Goal: Feedback & Contribution: Contribute content

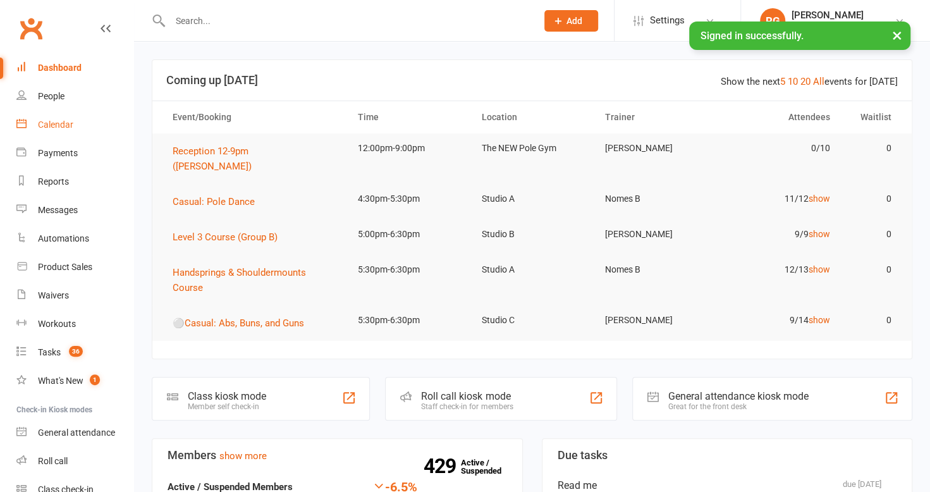
click at [63, 131] on link "Calendar" at bounding box center [74, 125] width 117 height 28
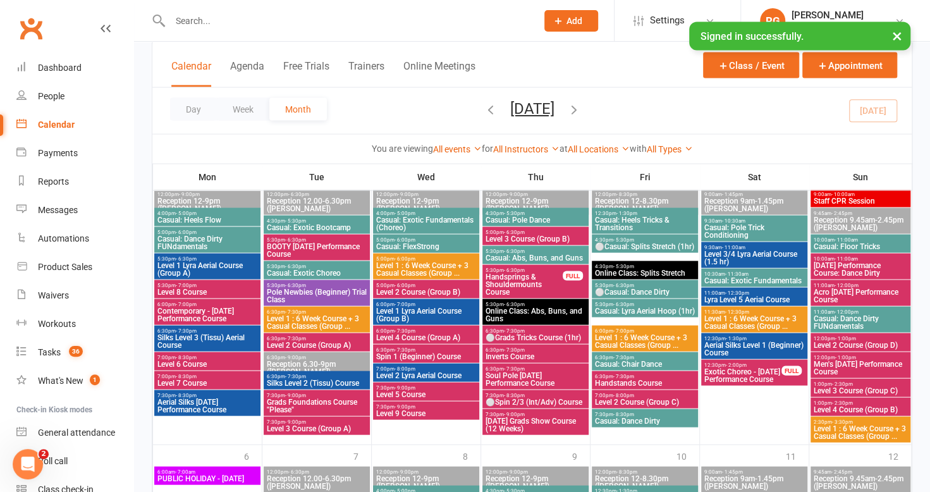
scroll to position [1373, 0]
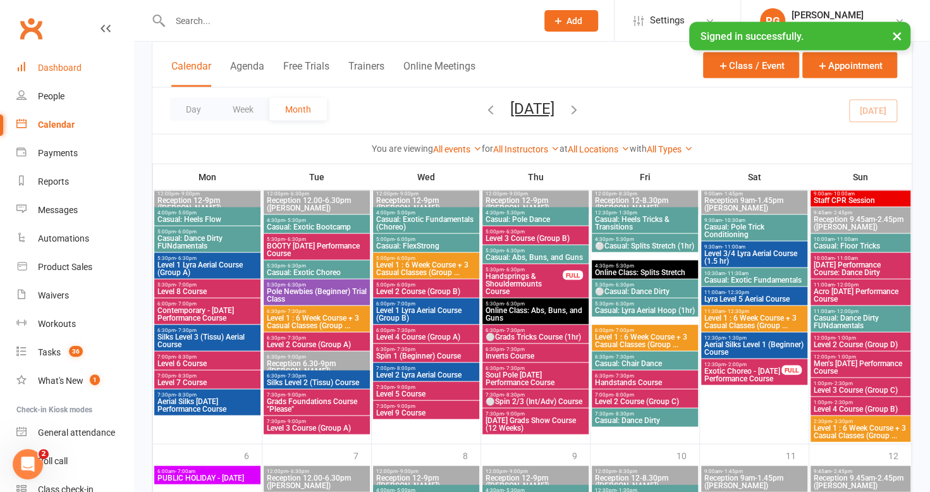
click at [76, 65] on div "Dashboard" at bounding box center [60, 68] width 44 height 10
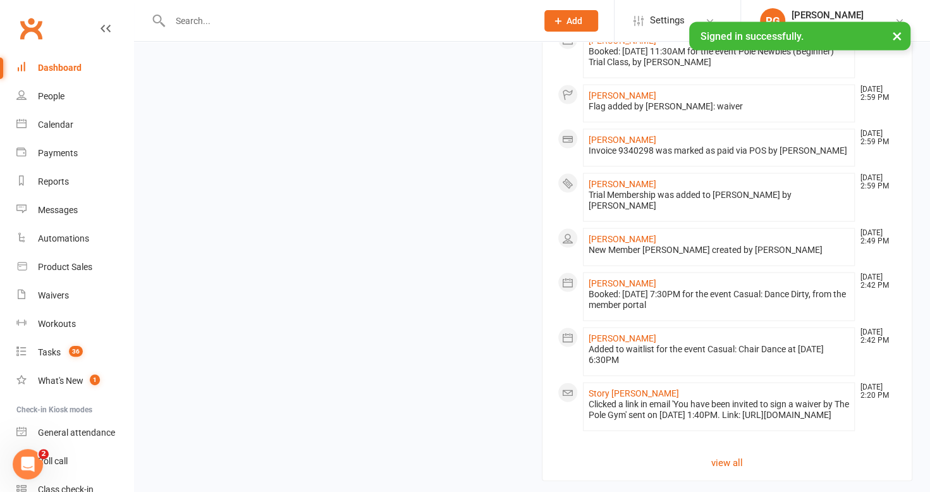
scroll to position [1393, 0]
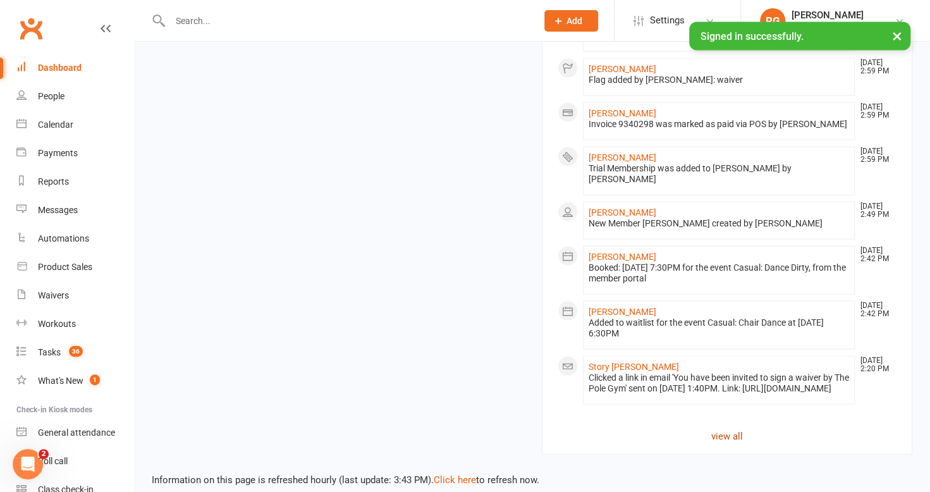
click at [731, 428] on link "view all" at bounding box center [726, 435] width 339 height 15
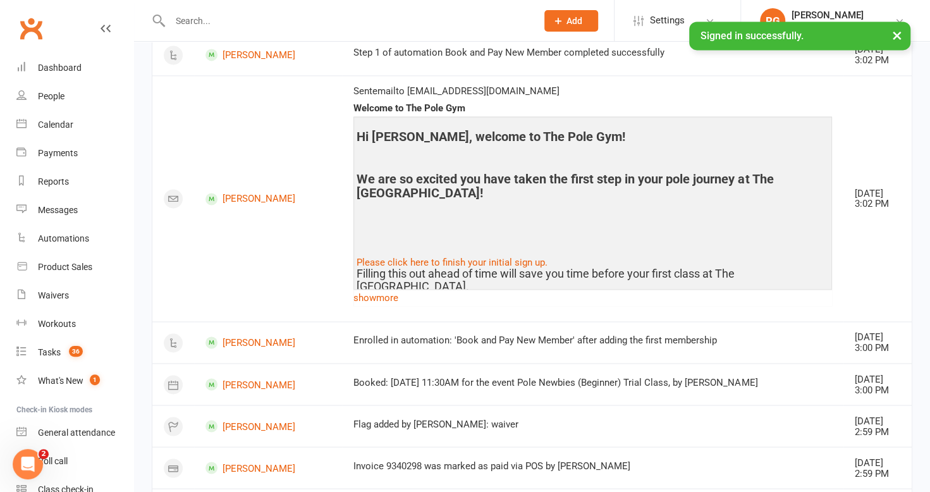
scroll to position [1029, 0]
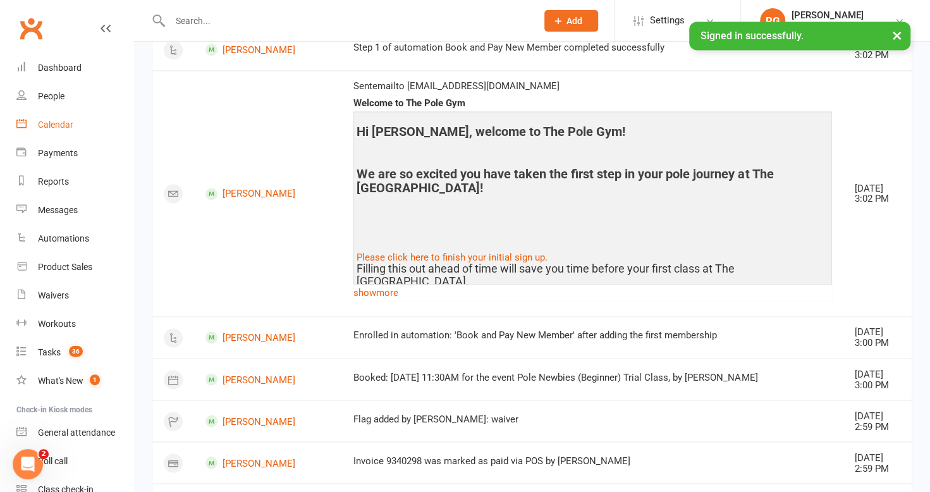
click at [66, 127] on div "Calendar" at bounding box center [55, 124] width 35 height 10
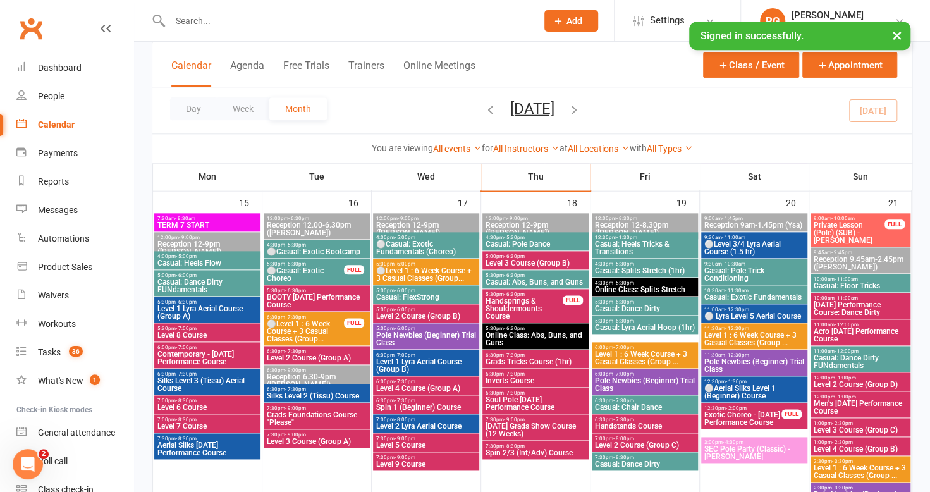
scroll to position [759, 0]
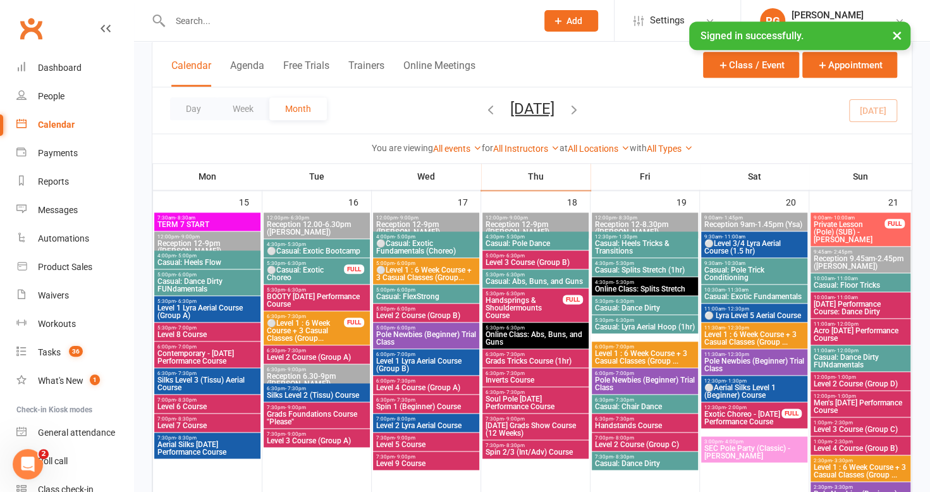
click at [296, 315] on span "- 7:30pm" at bounding box center [295, 317] width 21 height 6
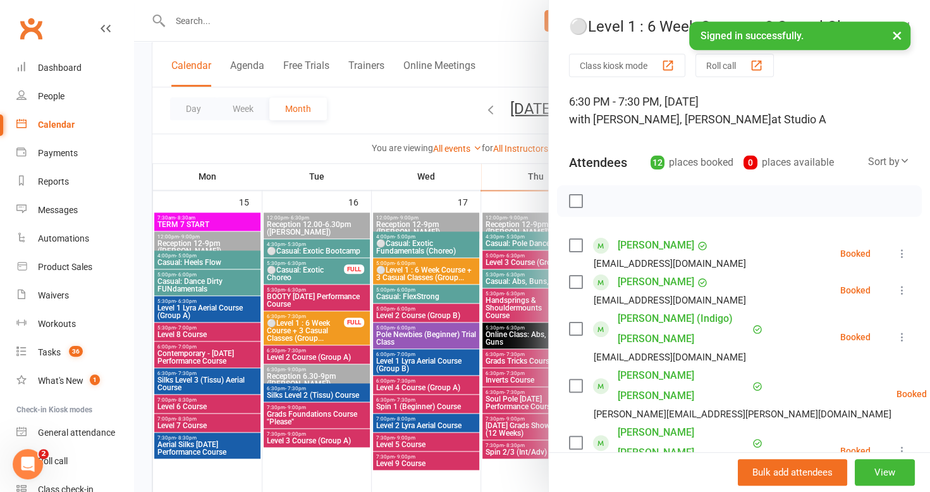
click at [892, 33] on button "×" at bounding box center [897, 34] width 23 height 27
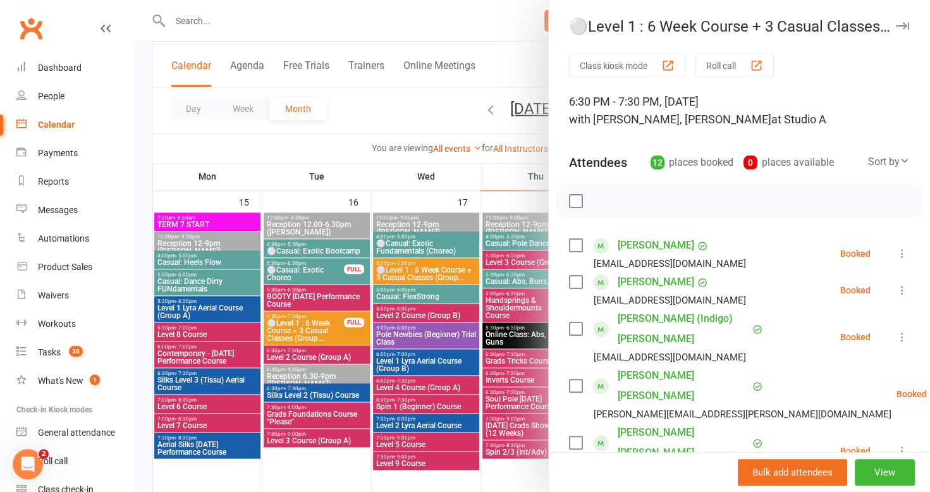
click at [896, 25] on icon "button" at bounding box center [902, 26] width 13 height 8
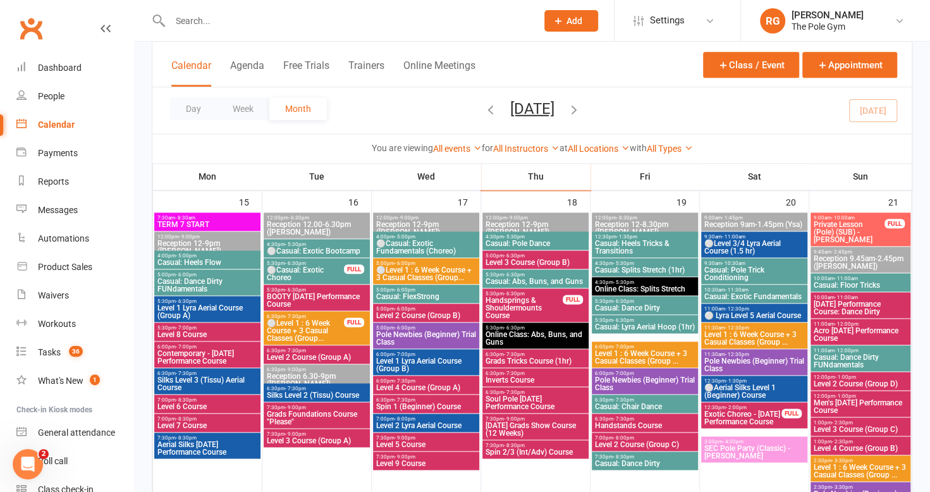
click at [416, 271] on span "⚪Level 1 : 6 Week Course + 3 Casual Classes (Group..." at bounding box center [425, 273] width 101 height 15
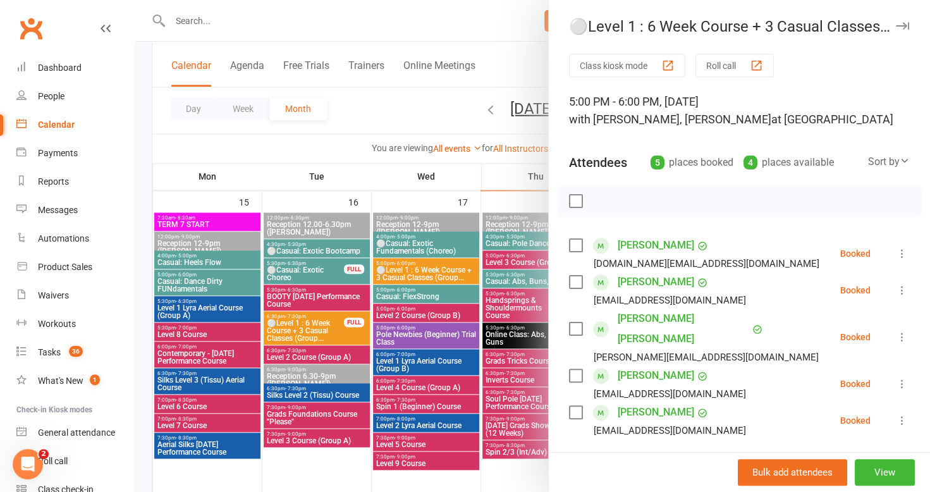
click at [896, 25] on icon "button" at bounding box center [902, 26] width 13 height 8
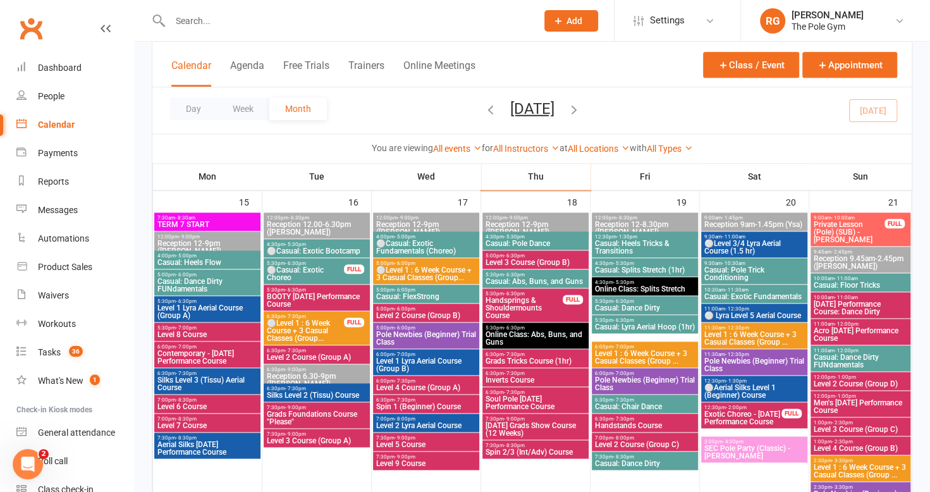
click at [410, 337] on span "Pole Newbies (Beginner) Trial Class" at bounding box center [425, 338] width 101 height 15
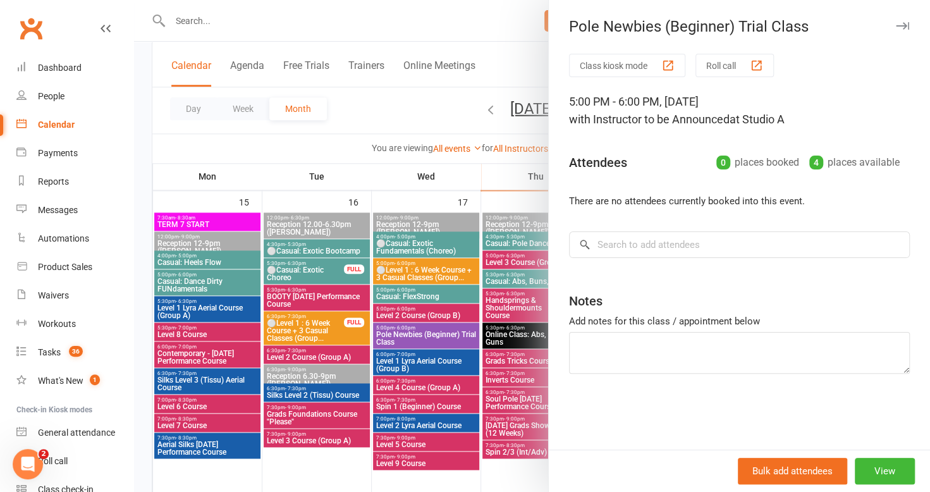
click at [894, 20] on button "button" at bounding box center [901, 25] width 15 height 15
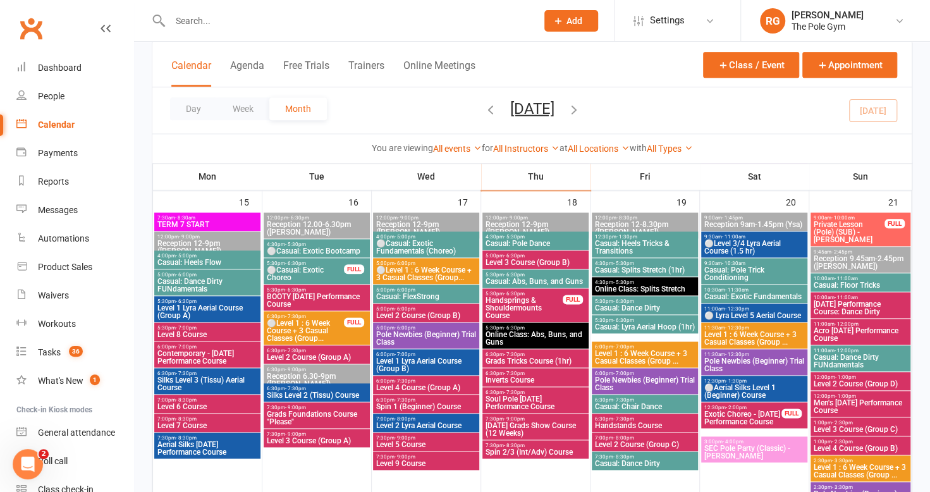
click at [622, 357] on span "Level 1 : 6 Week Course + 3 Casual Classes (Group ..." at bounding box center [644, 357] width 101 height 15
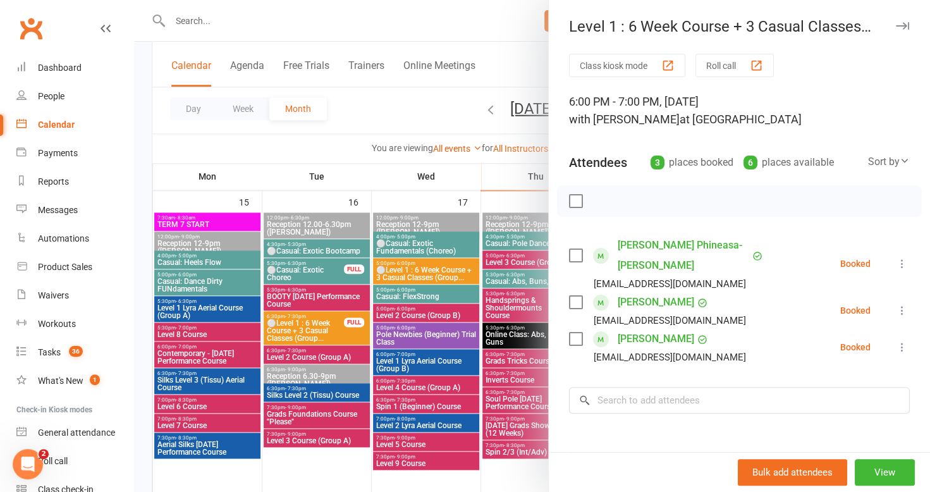
click at [896, 25] on icon "button" at bounding box center [902, 26] width 13 height 8
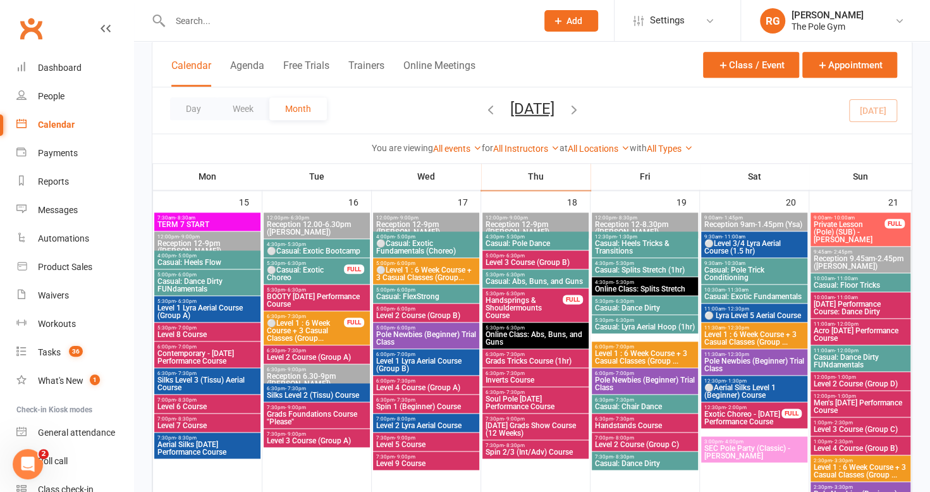
click at [770, 334] on span "Level 1 : 6 Week Course + 3 Casual Classes (Group ..." at bounding box center [753, 338] width 101 height 15
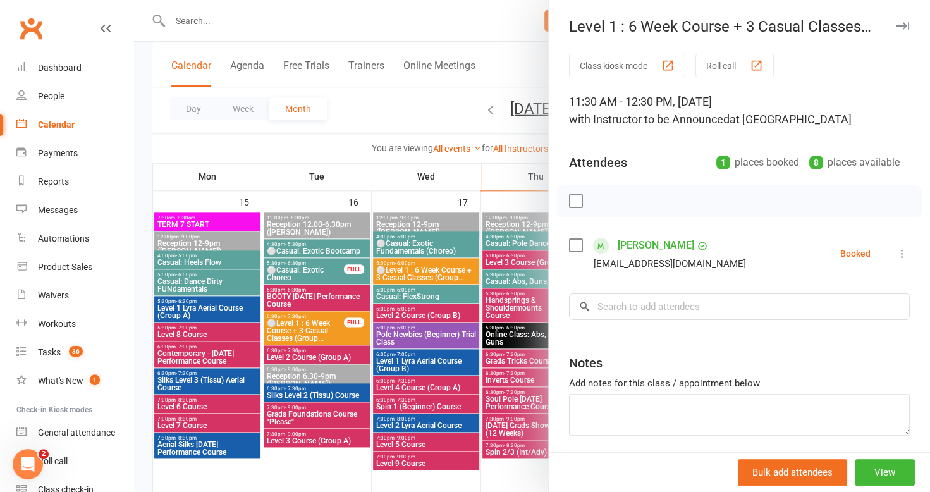
click at [890, 22] on div "Level 1 : 6 Week Course + 3 Casual Classes (Group ..." at bounding box center [739, 27] width 381 height 18
click at [896, 27] on icon "button" at bounding box center [902, 26] width 13 height 8
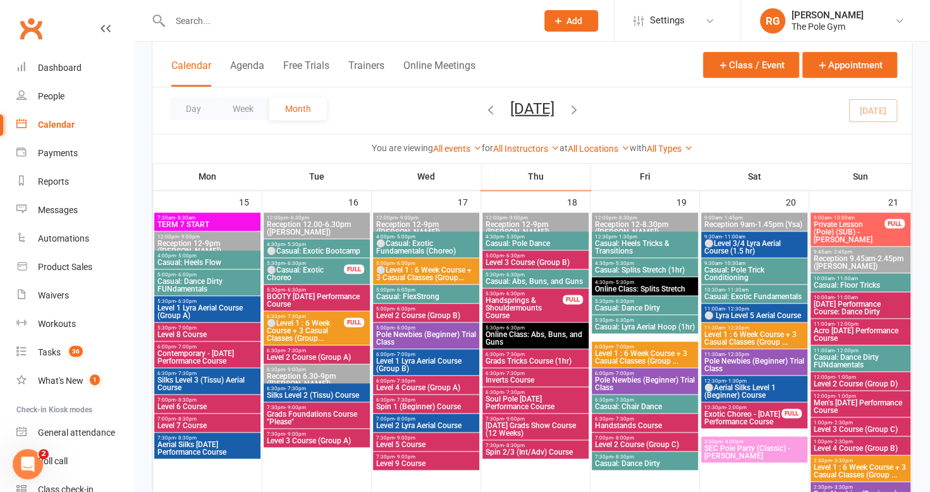
click at [863, 468] on span "Level 1 : 6 Week Course + 3 Casual Classes (Group ..." at bounding box center [860, 470] width 95 height 15
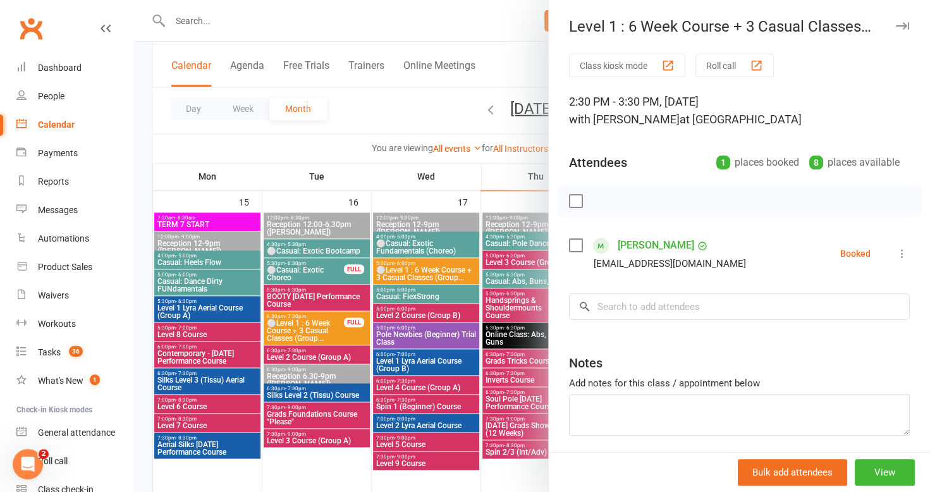
click at [896, 24] on icon "button" at bounding box center [902, 26] width 13 height 8
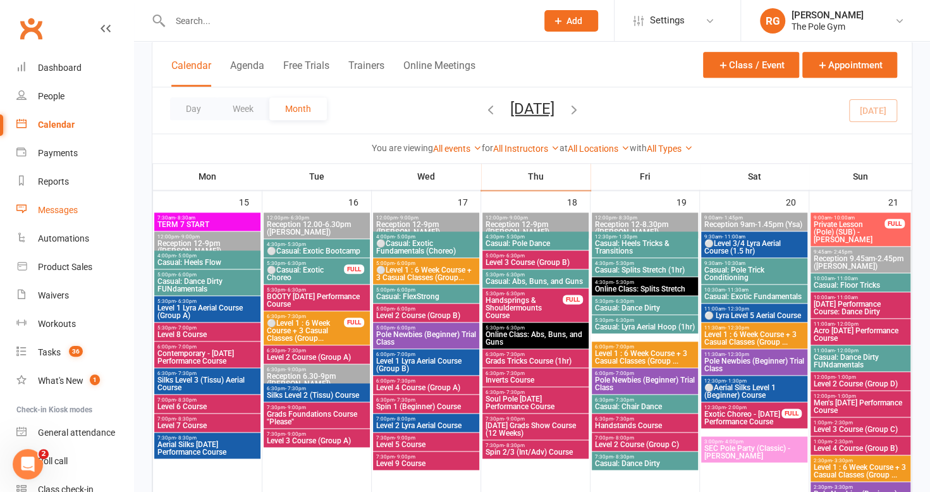
click at [54, 211] on div "Messages" at bounding box center [58, 210] width 40 height 10
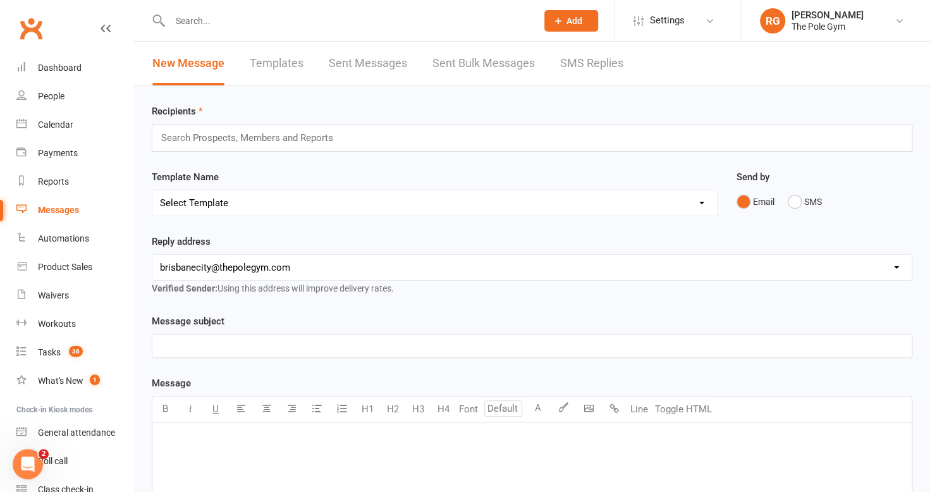
click at [271, 195] on select "Select Template [Email] Aerials are Coming Home [Email] Aerials On Albert Stree…" at bounding box center [434, 202] width 564 height 25
click at [233, 139] on input "text" at bounding box center [252, 138] width 185 height 16
click at [70, 67] on div "Dashboard" at bounding box center [60, 68] width 44 height 10
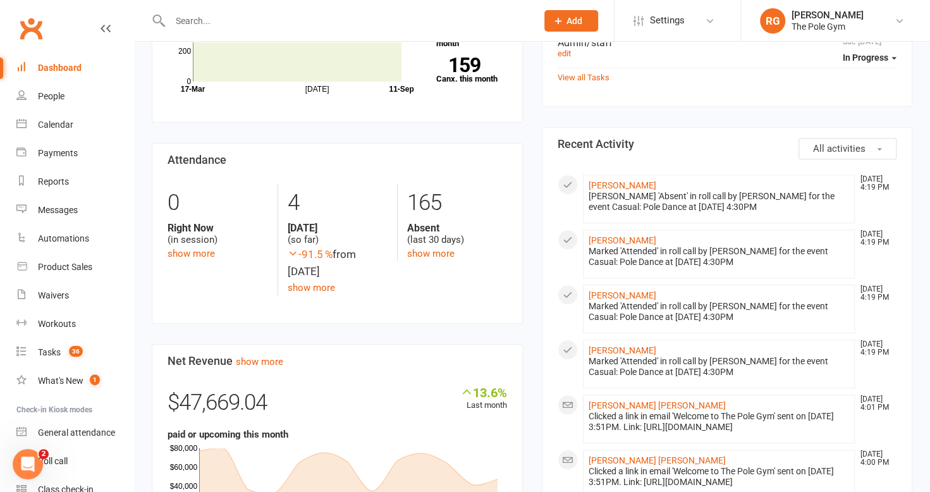
scroll to position [515, 0]
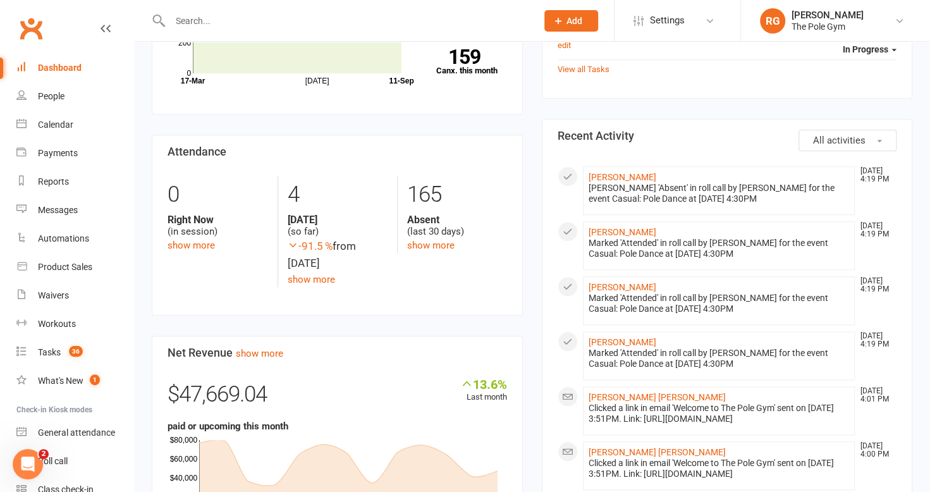
click at [846, 135] on span "All activities" at bounding box center [839, 140] width 52 height 11
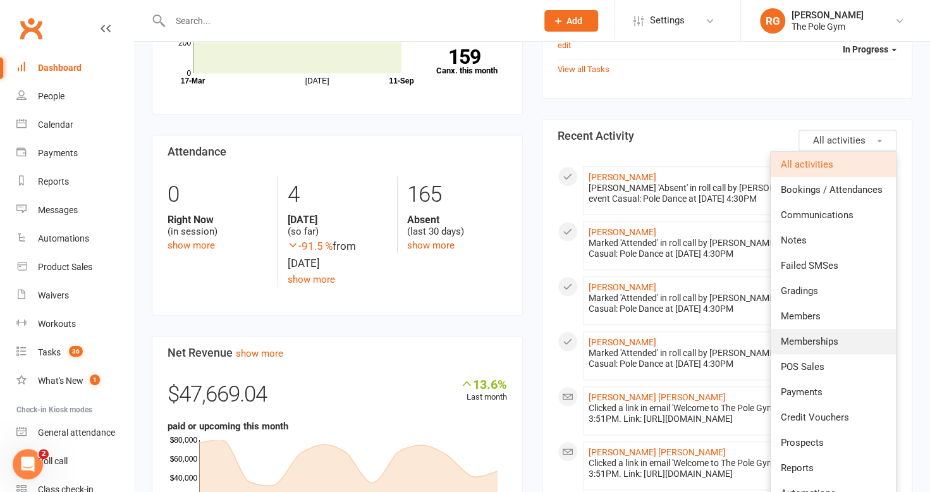
click at [821, 336] on span "Memberships" at bounding box center [810, 341] width 58 height 11
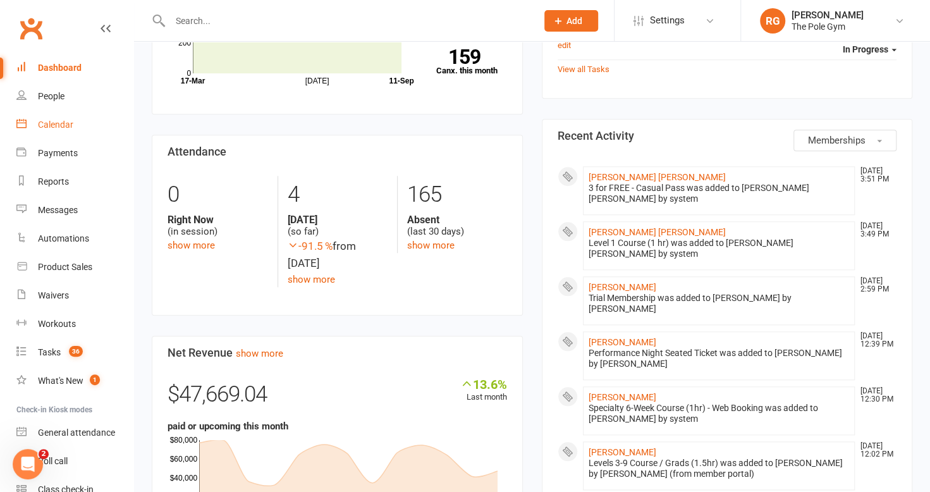
click at [54, 124] on div "Calendar" at bounding box center [55, 124] width 35 height 10
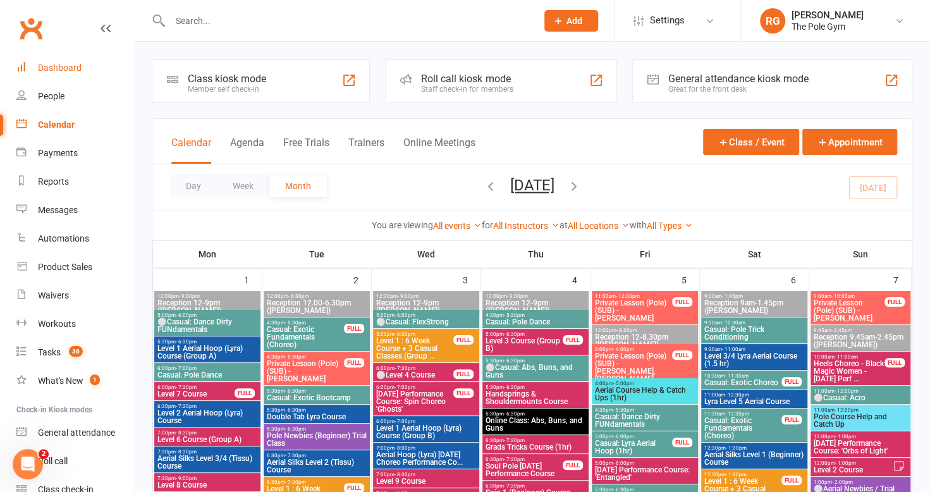
click at [56, 67] on div "Dashboard" at bounding box center [60, 68] width 44 height 10
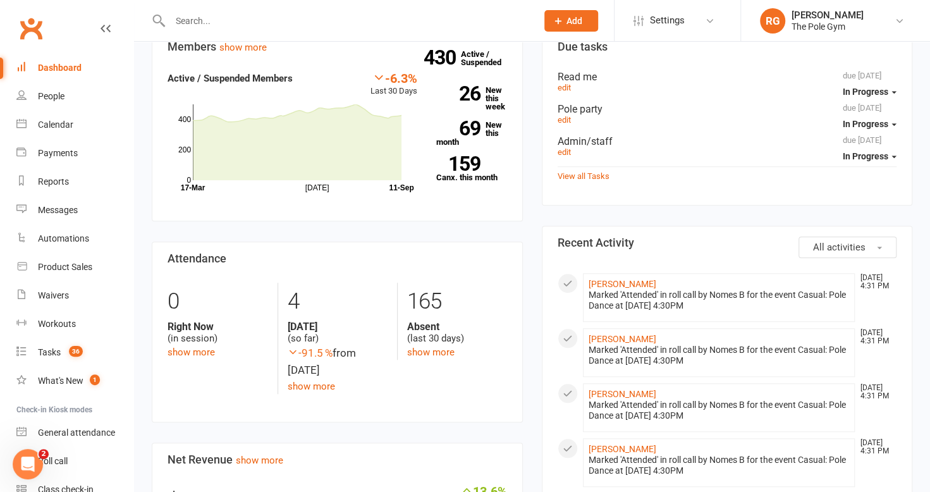
scroll to position [409, 0]
click at [57, 226] on link "Automations" at bounding box center [74, 238] width 117 height 28
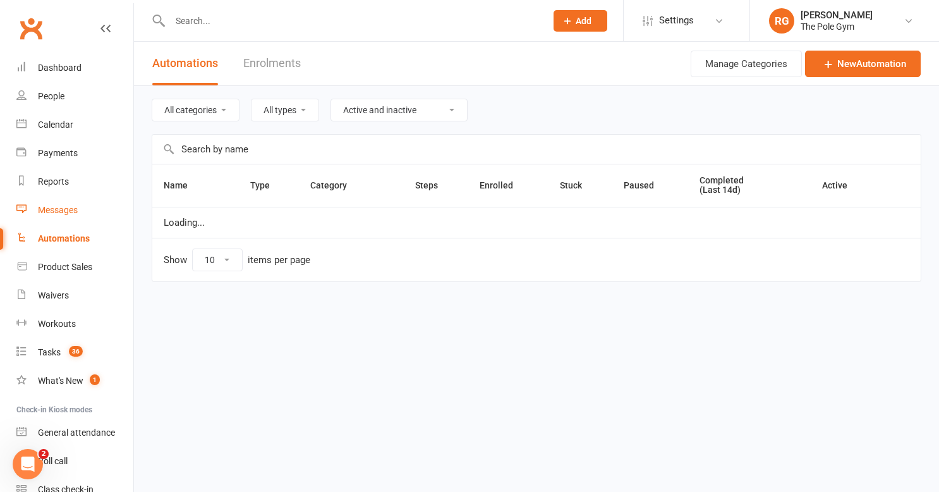
click at [54, 211] on div "Messages" at bounding box center [58, 210] width 40 height 10
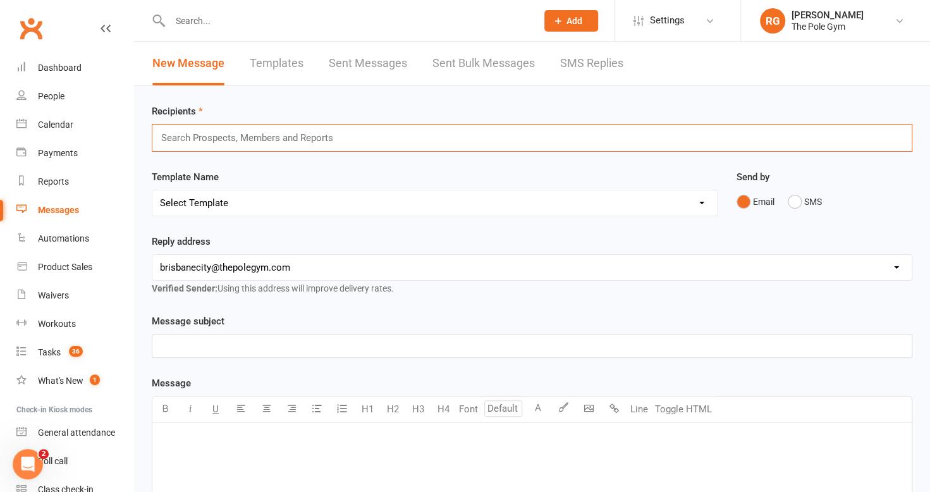
click at [295, 138] on input "text" at bounding box center [252, 138] width 185 height 16
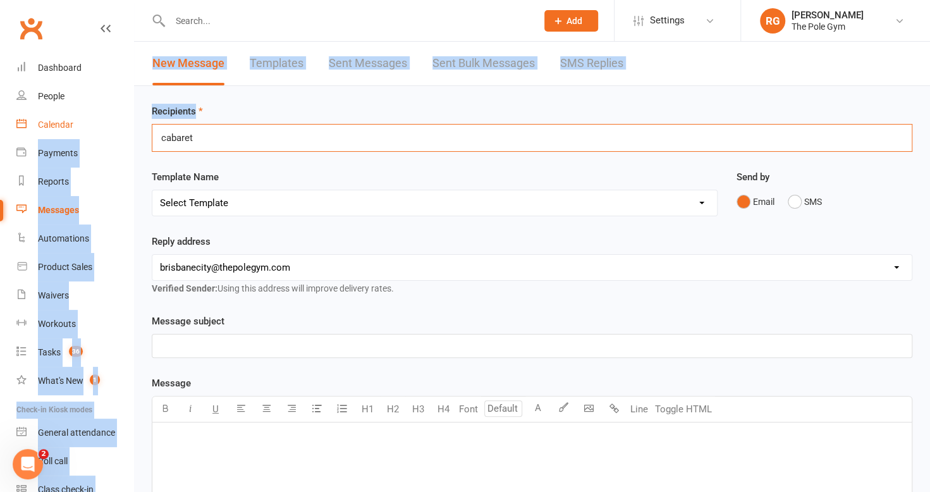
drag, startPoint x: 218, startPoint y: 140, endPoint x: 123, endPoint y: 138, distance: 94.8
click at [123, 138] on ui-view "Prospect Member Non-attending contact Class / event Appointment Task Membership…" at bounding box center [465, 403] width 930 height 800
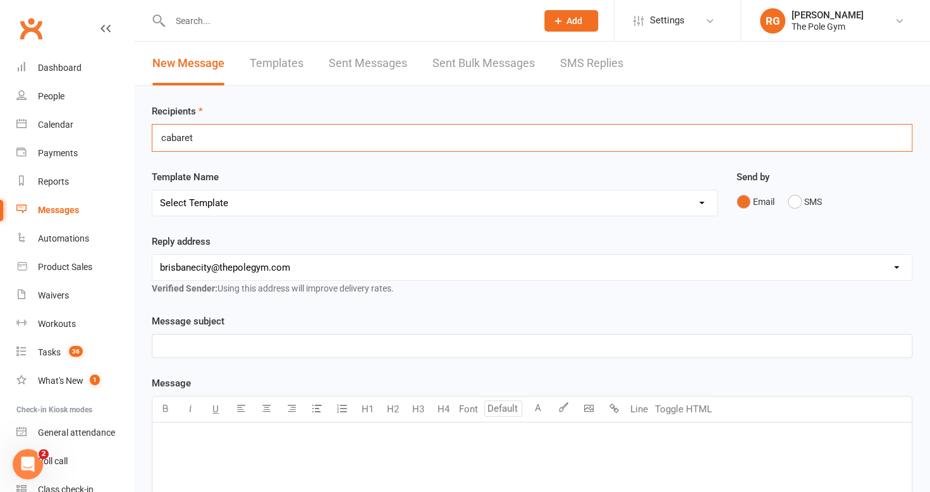
drag, startPoint x: 123, startPoint y: 138, endPoint x: 199, endPoint y: 155, distance: 77.7
click at [199, 155] on div "Recipients cabaret cabaret Template Name Select Template [Email] Aerials are Co…" at bounding box center [532, 444] width 796 height 717
drag, startPoint x: 209, startPoint y: 138, endPoint x: 133, endPoint y: 140, distance: 75.9
click at [133, 140] on ui-view "Prospect Member Non-attending contact Class / event Appointment Task Membership…" at bounding box center [465, 403] width 930 height 800
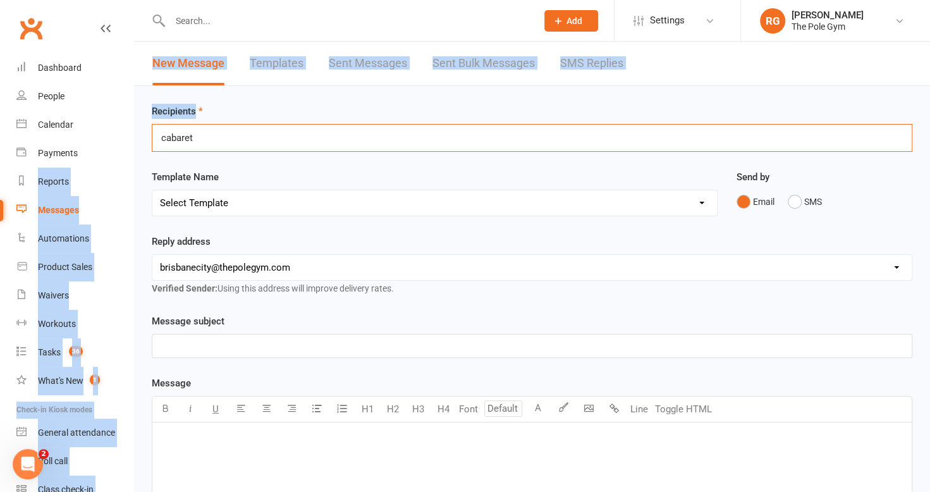
drag, startPoint x: 133, startPoint y: 140, endPoint x: 189, endPoint y: 195, distance: 78.2
click at [189, 195] on select "Select Template [Email] Aerials are Coming Home [Email] Aerials On Albert Stree…" at bounding box center [434, 202] width 564 height 25
click at [212, 149] on div "cabaret cabaret" at bounding box center [532, 138] width 760 height 28
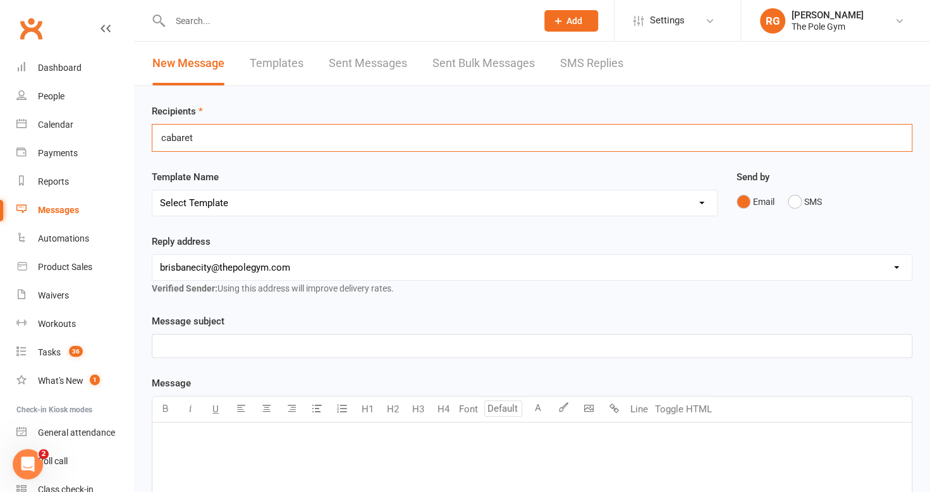
drag, startPoint x: 212, startPoint y: 135, endPoint x: 154, endPoint y: 138, distance: 58.8
click at [154, 138] on div "cabaret cabaret" at bounding box center [532, 138] width 760 height 28
type input "c"
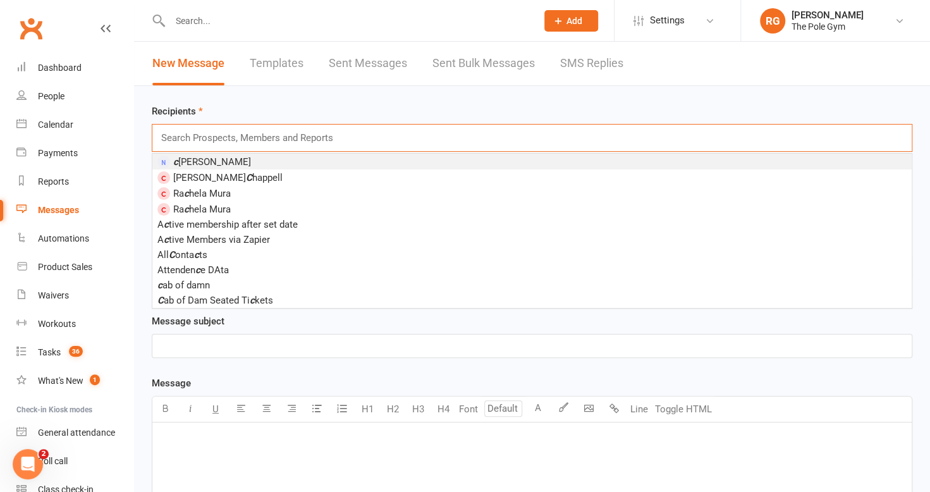
click at [222, 28] on input "text" at bounding box center [347, 21] width 362 height 18
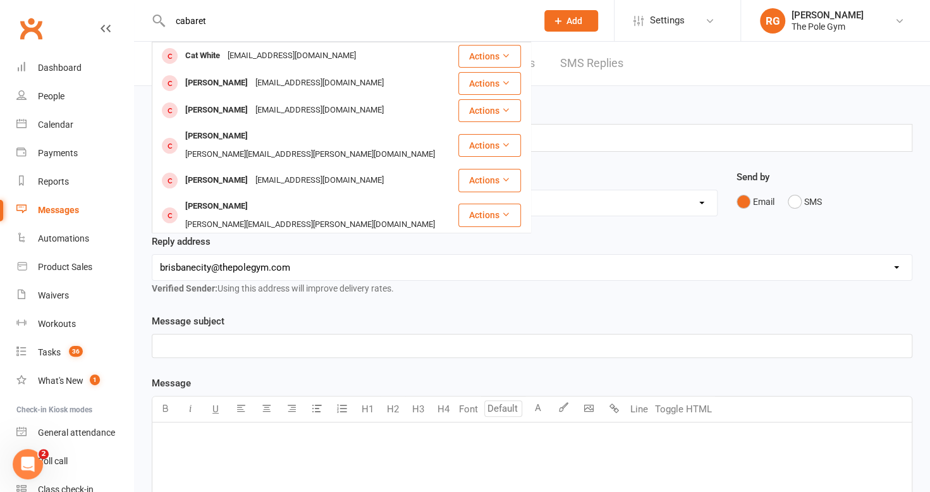
type input "cabaret"
click at [688, 94] on div "Recipients Search Prospects, Members and Reports Template Name Select Template …" at bounding box center [532, 444] width 796 height 717
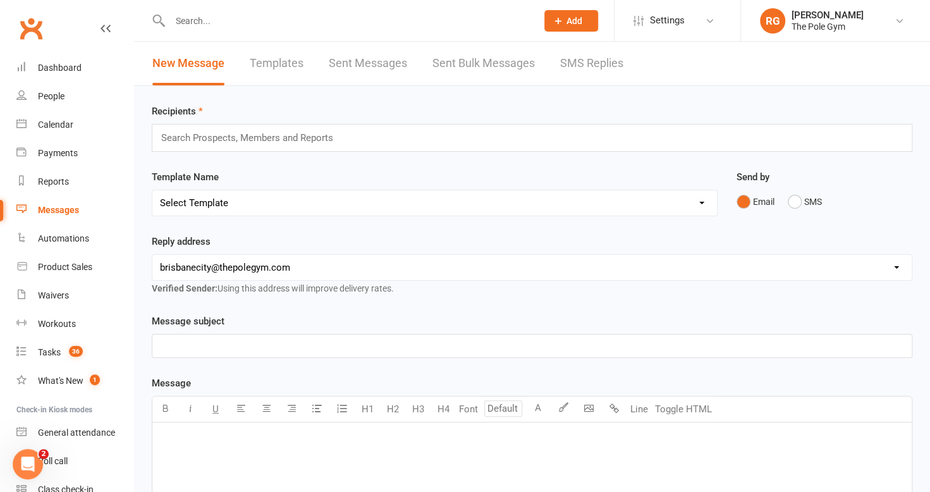
click at [282, 78] on link "Templates" at bounding box center [277, 64] width 54 height 44
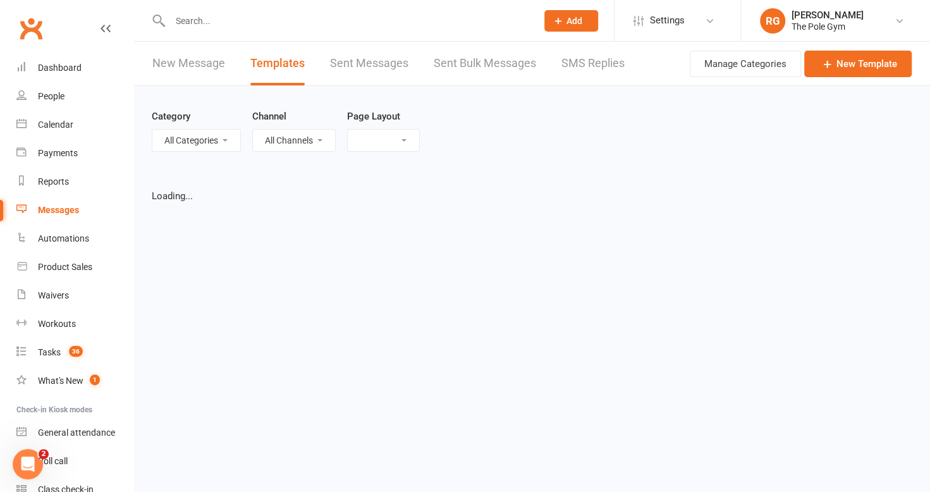
select select "list"
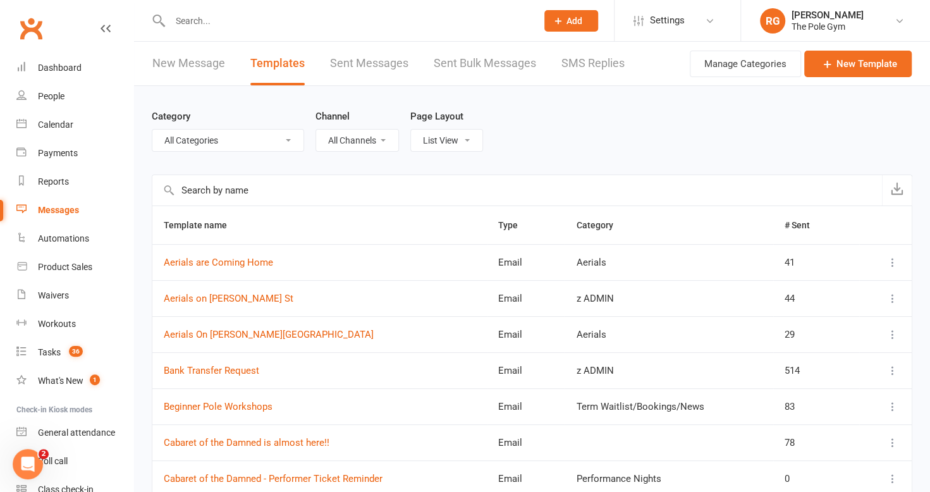
click at [229, 185] on input "text" at bounding box center [516, 190] width 729 height 30
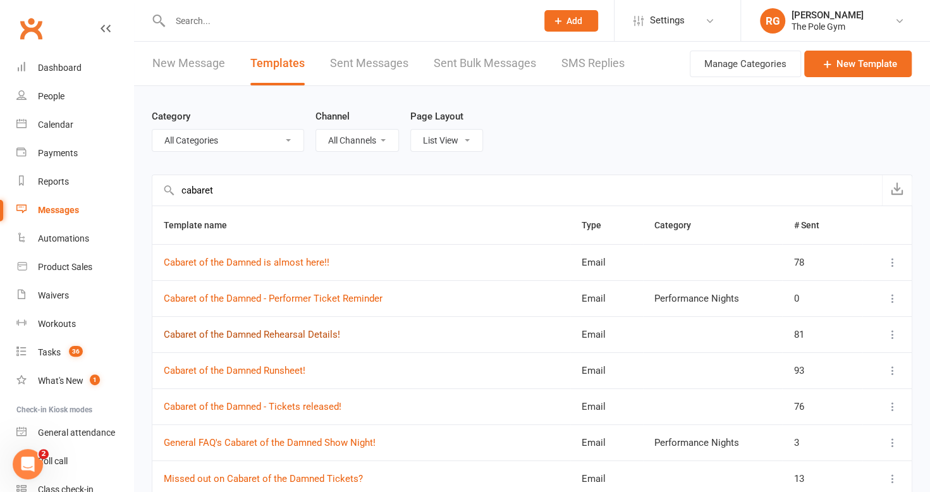
scroll to position [171, 0]
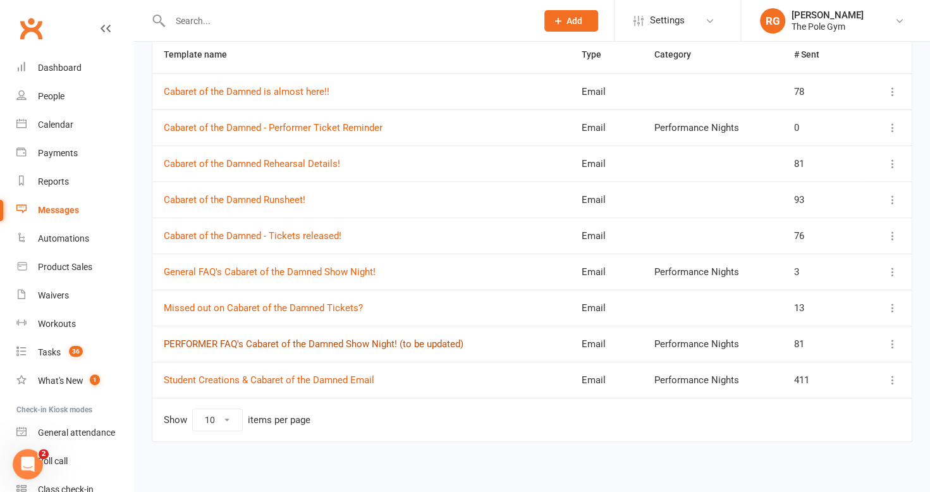
type input "cabaret"
click at [295, 341] on link "PERFORMER FAQ's Cabaret of the Damned Show Night! (to be updated)" at bounding box center [314, 343] width 300 height 11
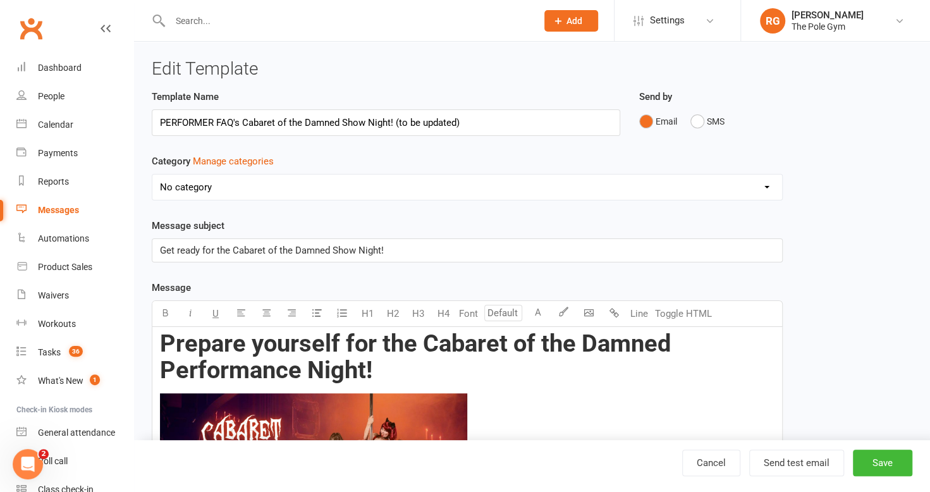
select select "6644"
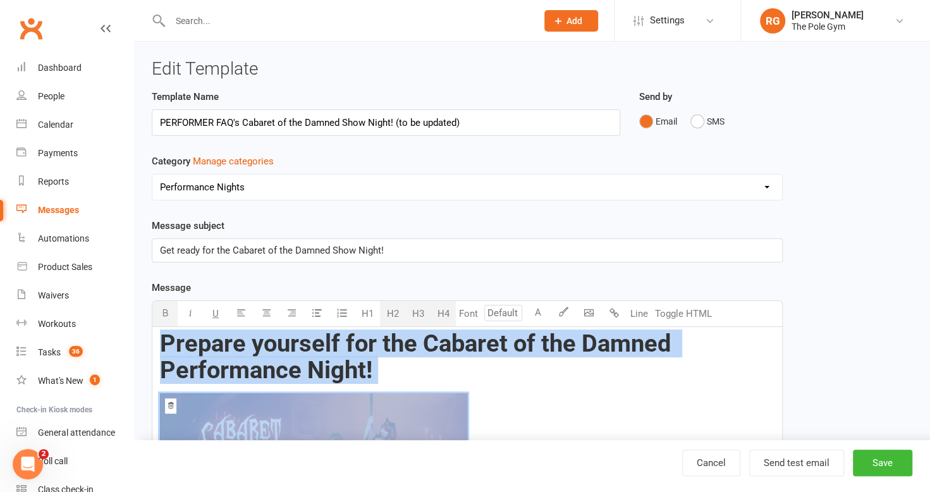
drag, startPoint x: 508, startPoint y: 234, endPoint x: 167, endPoint y: -57, distance: 448.4
copy div "Prepare yourself for the Cabaret of the Damned Performance Night! ﻿ What is the…"
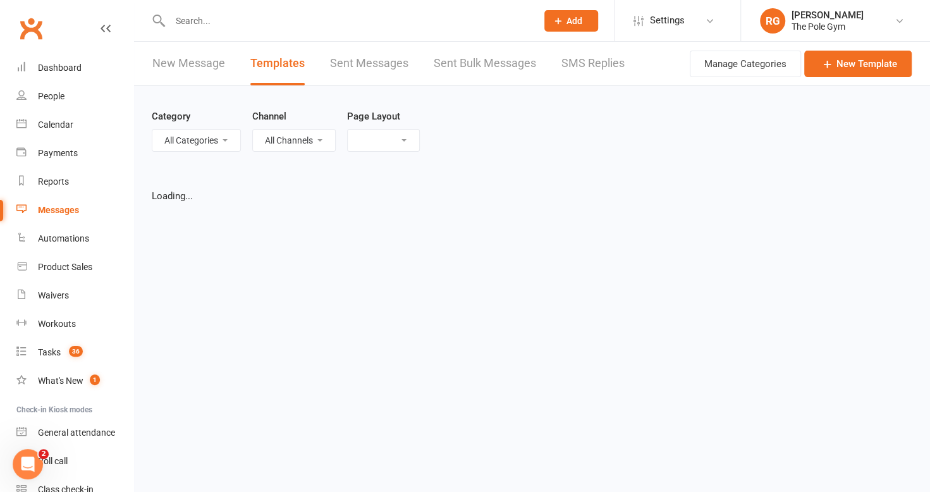
select select "list"
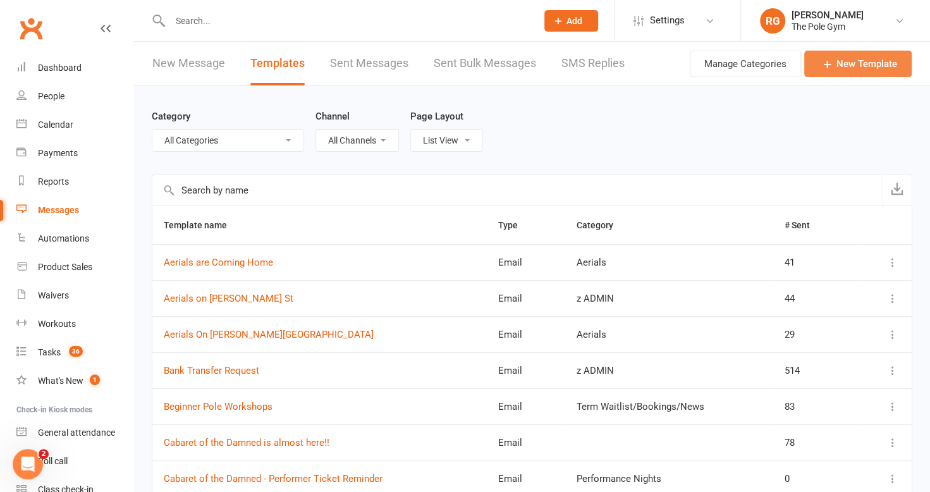
click at [835, 61] on link "New Template" at bounding box center [857, 64] width 107 height 27
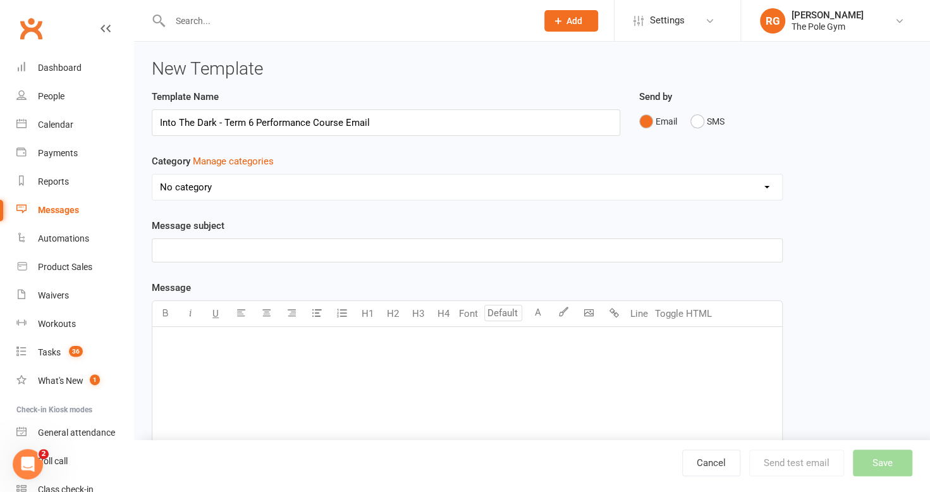
type input "Into The Dark - Term 6 Performance Course Email"
click at [617, 186] on select "No category Aerials Level 1 Emails Lockdown Templates Performance Nights Term W…" at bounding box center [467, 186] width 630 height 25
select select "6644"
click at [152, 174] on select "No category Aerials Level 1 Emails Lockdown Templates Performance Nights Term W…" at bounding box center [467, 186] width 630 height 25
click at [407, 118] on input "Into The Dark - Term 6 Performance Course Email" at bounding box center [386, 122] width 468 height 27
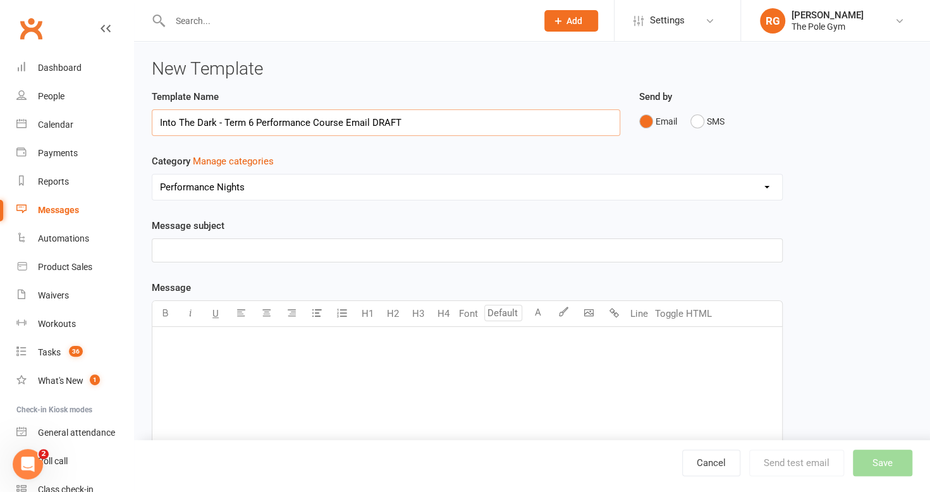
type input "Into The Dark - Term 6 Performance Course Email DRAFT"
click at [339, 246] on p "﻿" at bounding box center [467, 250] width 614 height 15
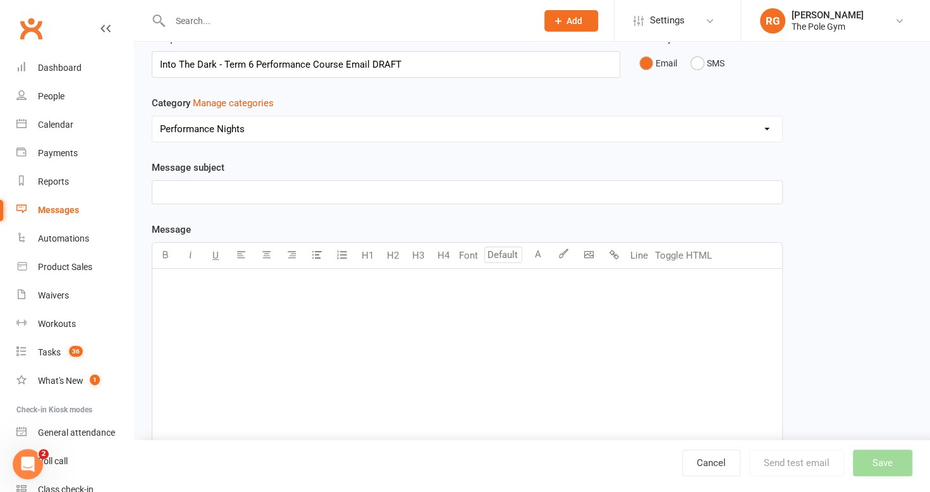
click at [291, 305] on div "﻿" at bounding box center [467, 364] width 630 height 190
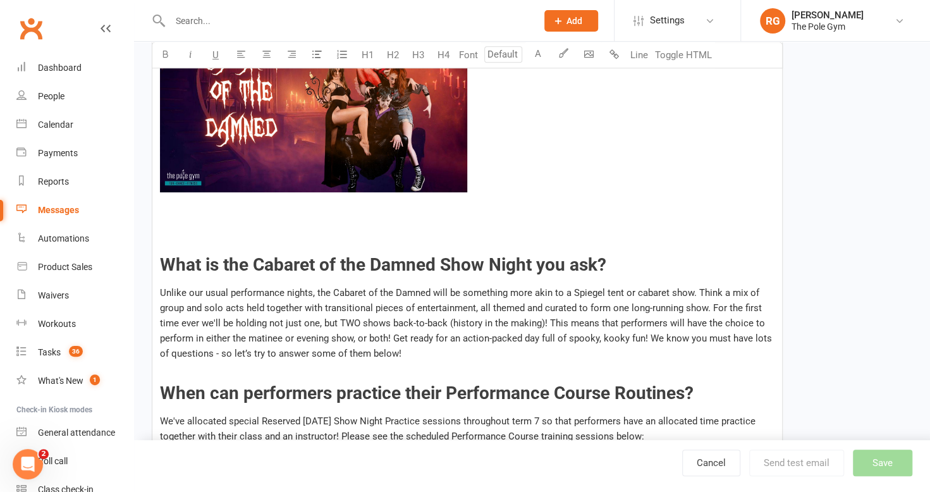
scroll to position [0, 0]
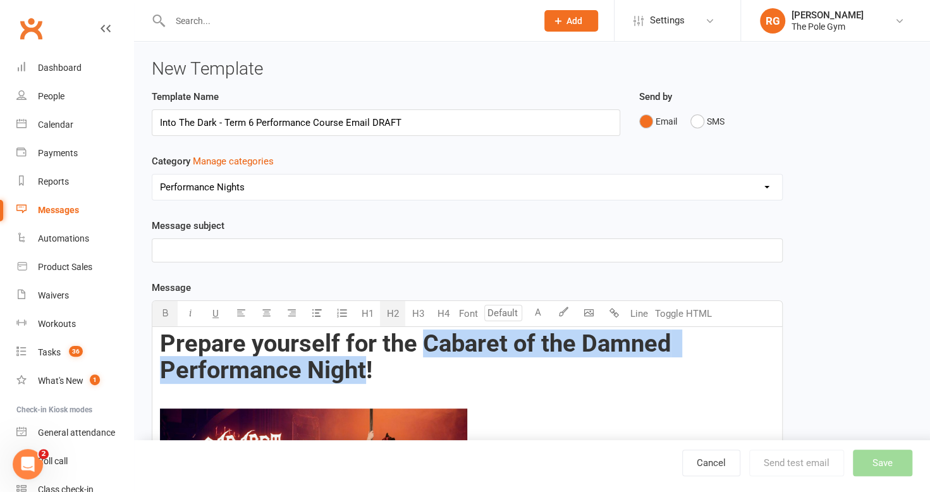
drag, startPoint x: 427, startPoint y: 340, endPoint x: 368, endPoint y: 365, distance: 64.6
click at [368, 365] on span "Prepare yourself for the Cabaret of the Damned Performance Night!" at bounding box center [418, 356] width 516 height 54
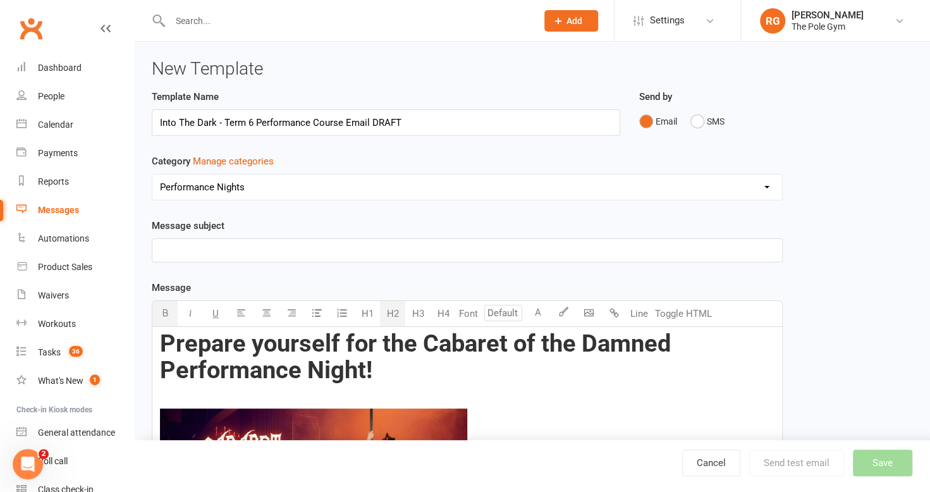
click at [445, 375] on h2 "Prepare yourself for the Cabaret of the Damned Performance Night!" at bounding box center [467, 357] width 614 height 53
click at [427, 338] on span "Prepare yourself for the Cabaret of the Damned Performance Night!" at bounding box center [418, 356] width 516 height 54
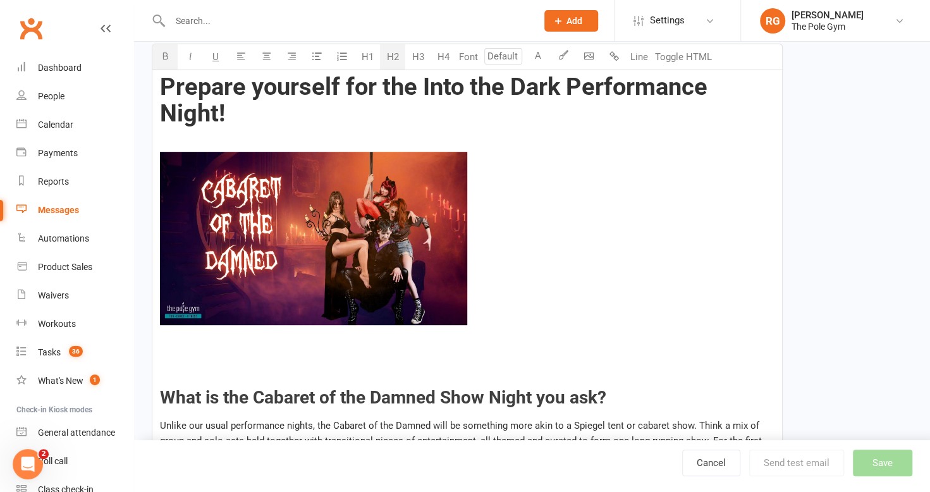
scroll to position [257, 0]
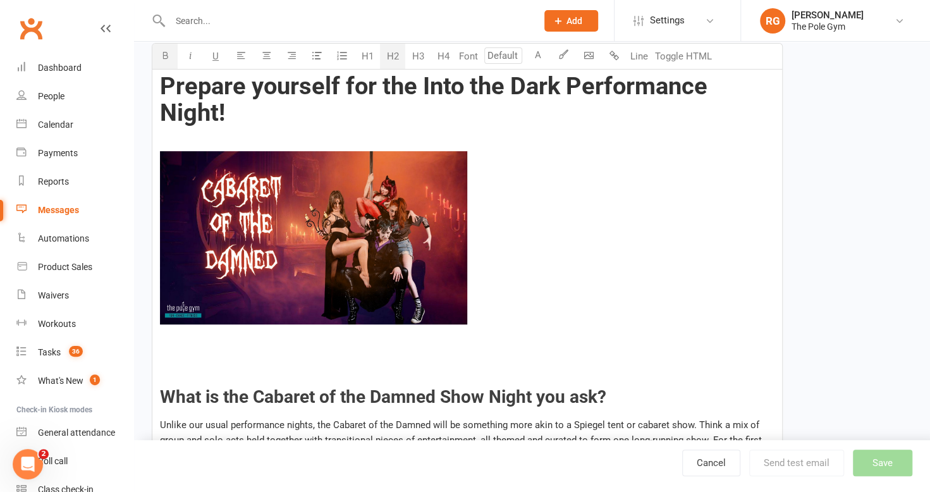
click at [272, 255] on img at bounding box center [313, 237] width 307 height 173
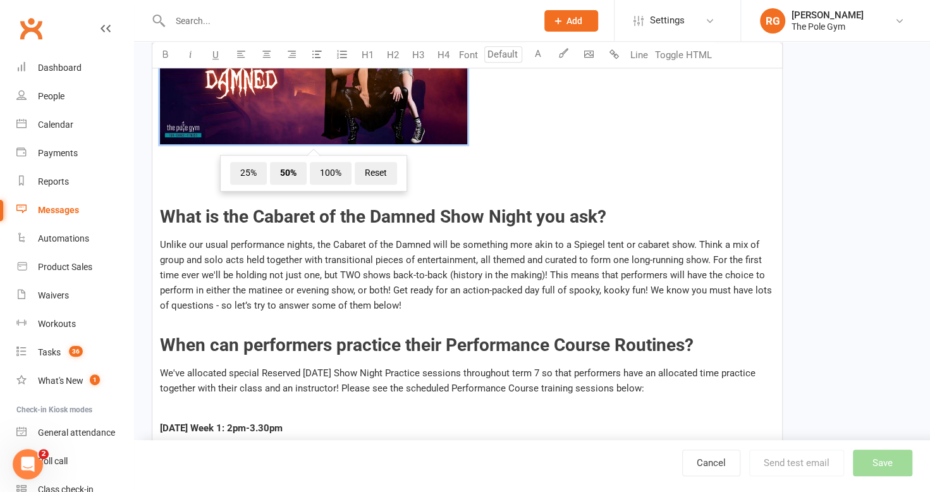
scroll to position [458, 0]
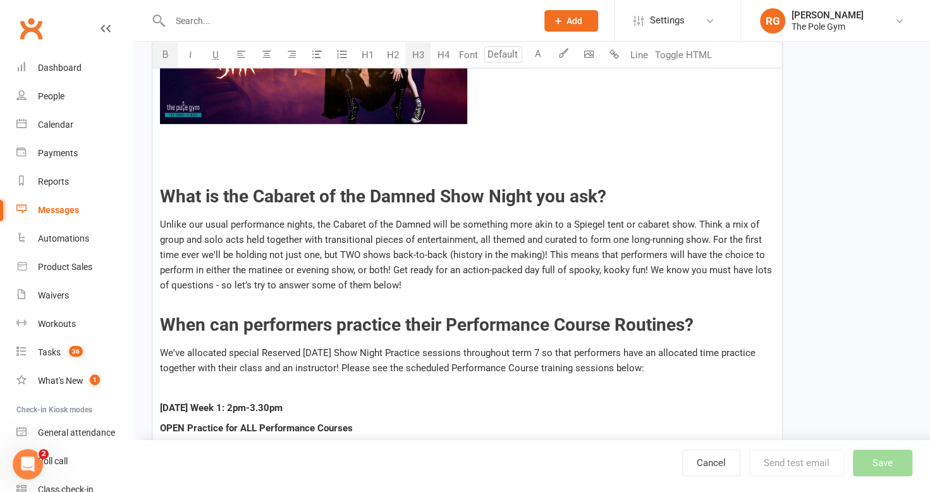
click at [242, 322] on span "When can performers practice their Performance Course Routines?" at bounding box center [426, 324] width 533 height 21
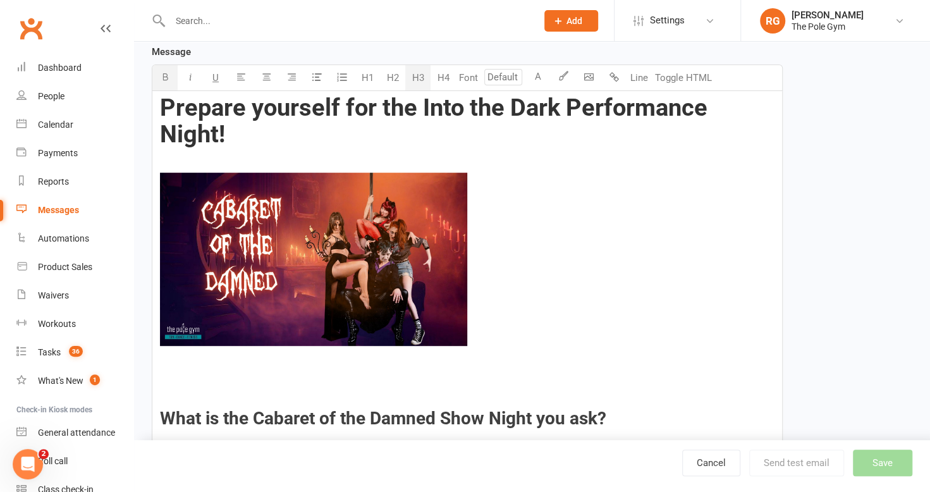
scroll to position [235, 0]
click at [365, 255] on img at bounding box center [313, 259] width 307 height 173
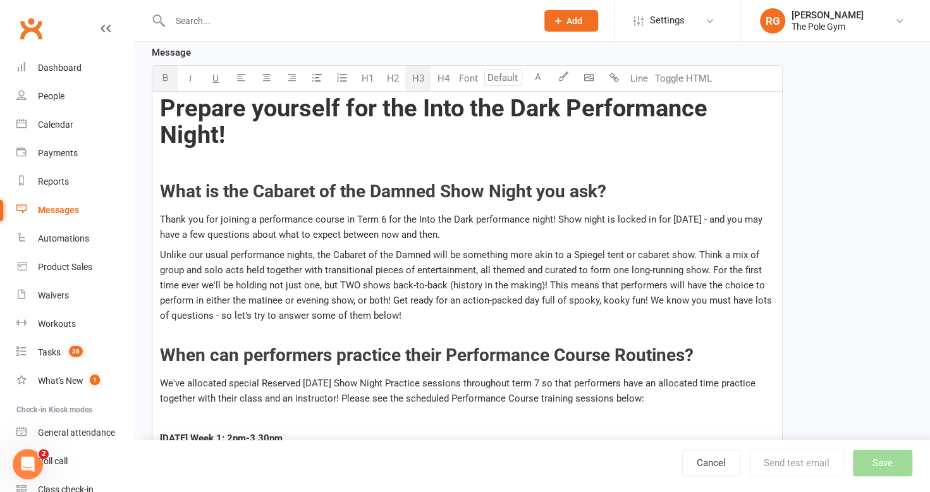
drag, startPoint x: 604, startPoint y: 185, endPoint x: 222, endPoint y: 188, distance: 381.8
click at [222, 188] on span "What is the Cabaret of the Damned Show Night you ask?" at bounding box center [383, 191] width 446 height 21
drag, startPoint x: 336, startPoint y: 187, endPoint x: 163, endPoint y: 182, distance: 173.3
click at [163, 182] on h3 "What is Into the Dark" at bounding box center [467, 192] width 614 height 20
click at [167, 187] on span "What is Into the Dark" at bounding box center [242, 191] width 165 height 21
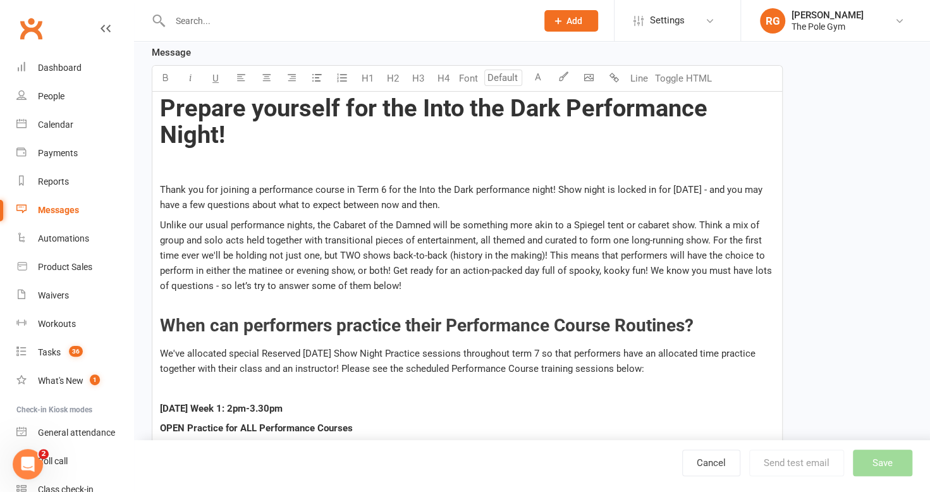
click at [520, 200] on p "Thank you for joining a performance course in Term 6 for the Into the Dark perf…" at bounding box center [467, 197] width 614 height 30
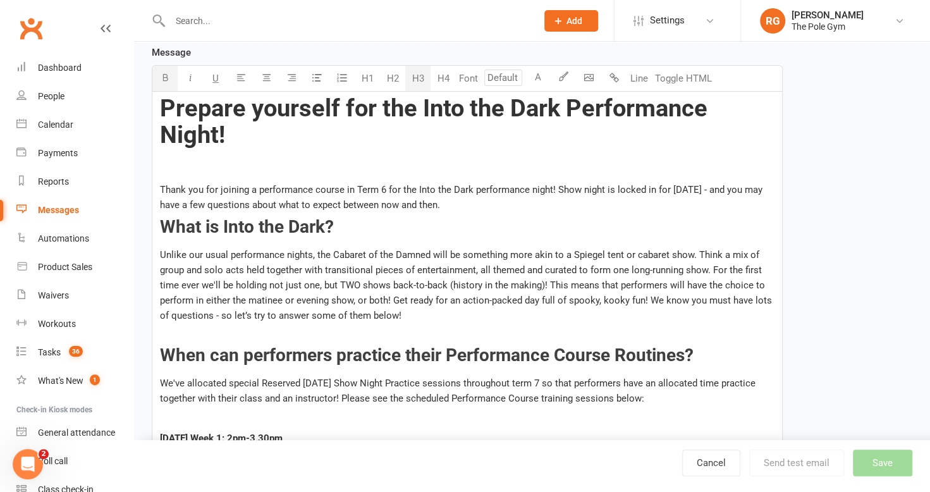
click at [362, 278] on span "Unlike our usual performance nights, the Cabaret of the Damned will be somethin…" at bounding box center [467, 285] width 614 height 72
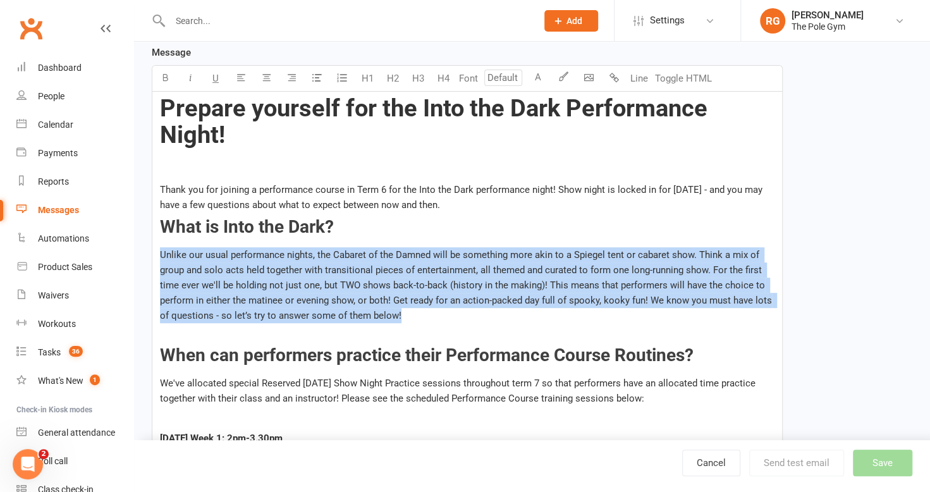
drag, startPoint x: 429, startPoint y: 307, endPoint x: 155, endPoint y: 257, distance: 278.2
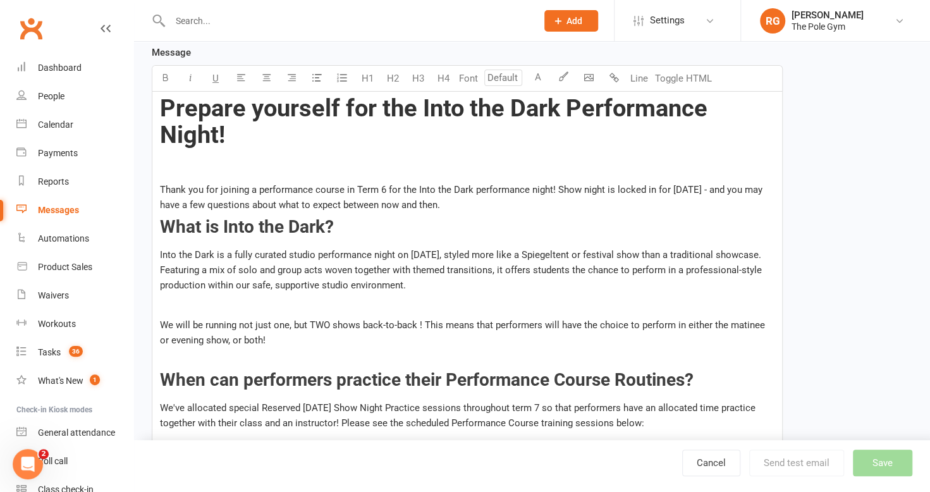
click at [315, 302] on p "﻿" at bounding box center [467, 304] width 614 height 15
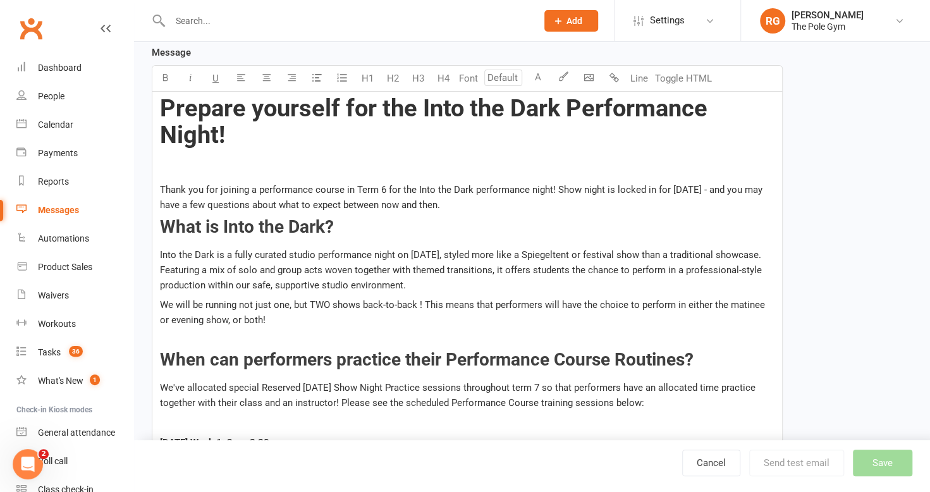
click at [223, 219] on span "What is Into the Dark?" at bounding box center [247, 226] width 174 height 21
drag, startPoint x: 222, startPoint y: 226, endPoint x: 162, endPoint y: 229, distance: 60.7
click at [162, 229] on span "What is 'Into the Dark?" at bounding box center [248, 226] width 177 height 21
click at [320, 218] on span "How is 'Into the Dark?" at bounding box center [246, 226] width 172 height 21
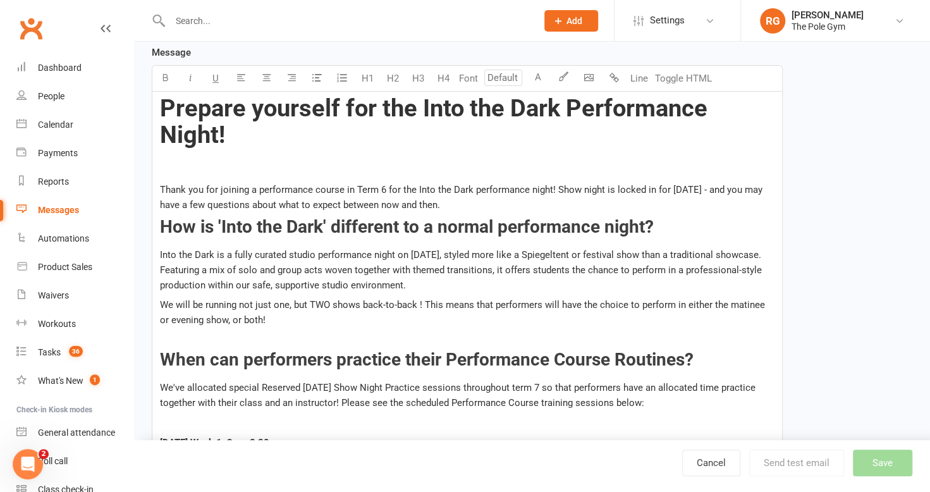
click at [444, 277] on p "Into the Dark is a fully curated studio performance night on October 25, styled…" at bounding box center [467, 270] width 614 height 46
click at [241, 358] on span "When can performers practice their Performance Course Routines?" at bounding box center [426, 359] width 533 height 21
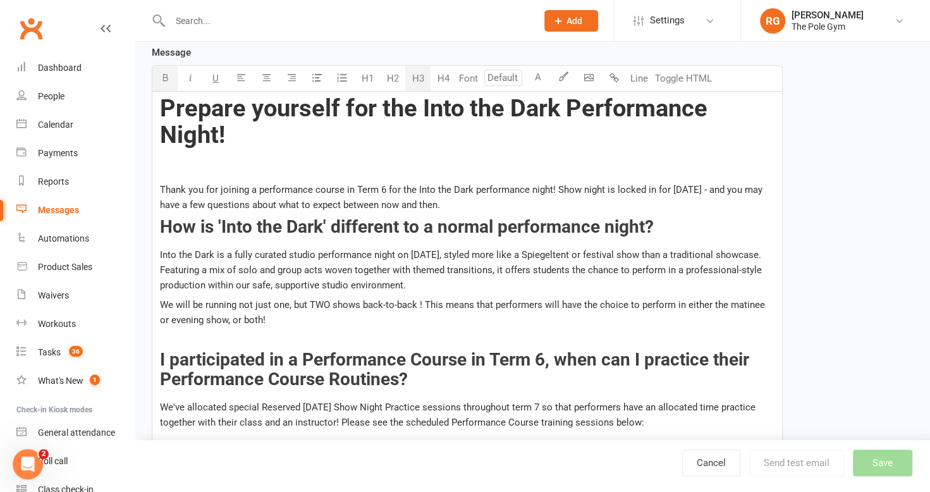
click at [742, 360] on span "I participated in a Performance Course in Term 6, when can I practice their Per…" at bounding box center [457, 369] width 594 height 40
click at [392, 379] on span "I participated in a Performance Course in Term 6, when can I practice my Perfor…" at bounding box center [450, 369] width 581 height 40
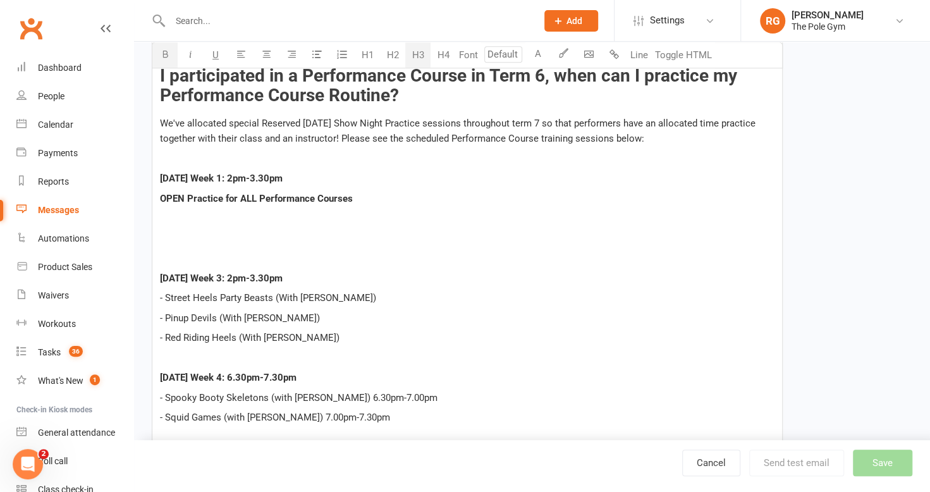
scroll to position [520, 0]
click at [198, 272] on span "Saturday Week 3: 2pm-3.30pm" at bounding box center [221, 277] width 123 height 11
click at [228, 274] on span "Tuesday Week 3: 2pm-3.30pm" at bounding box center [221, 277] width 123 height 11
drag, startPoint x: 372, startPoint y: 271, endPoint x: 302, endPoint y: 269, distance: 69.5
click at [302, 270] on p "Tuesday Week 3 (September 30): 2pm-3.30pm" at bounding box center [467, 277] width 614 height 15
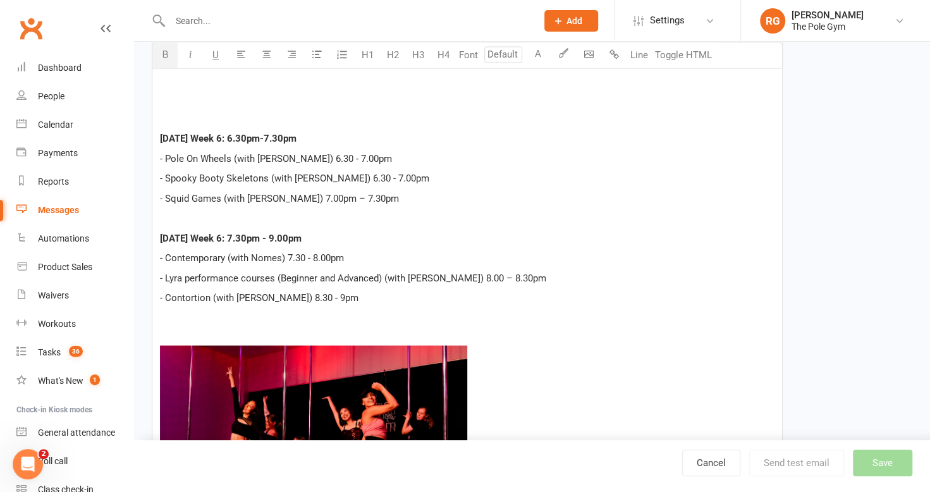
scroll to position [549, 0]
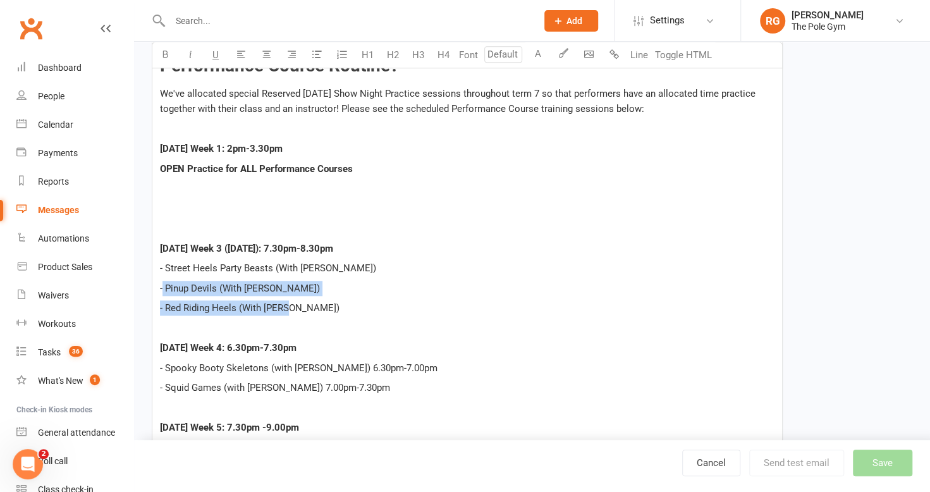
drag, startPoint x: 305, startPoint y: 310, endPoint x: 163, endPoint y: 286, distance: 143.5
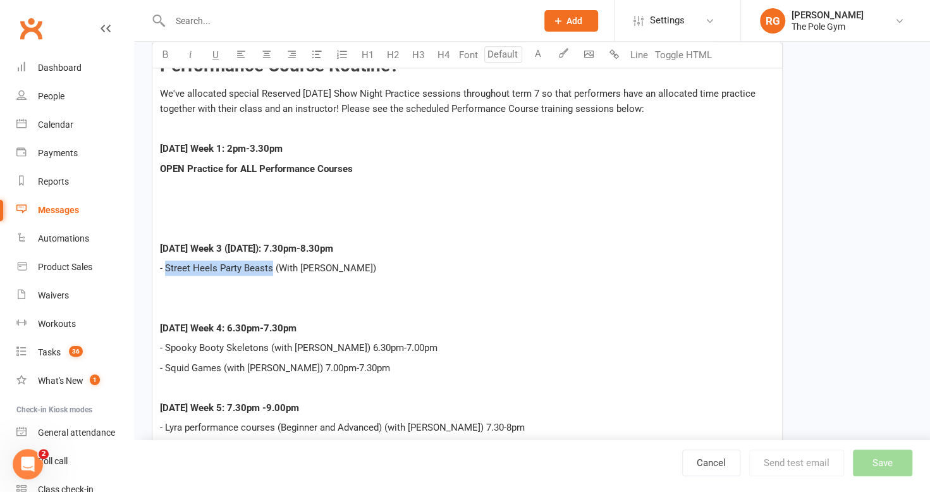
drag, startPoint x: 271, startPoint y: 264, endPoint x: 164, endPoint y: 265, distance: 106.2
click at [164, 265] on span "- Street Heels Party Beasts (With Alex)" at bounding box center [268, 267] width 216 height 11
click at [241, 262] on span "- Ghosts (With Alex)" at bounding box center [229, 267] width 138 height 11
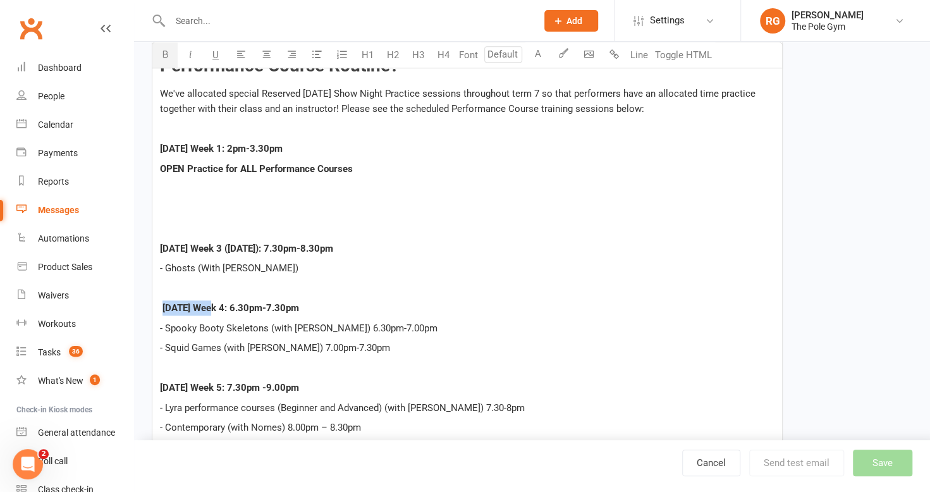
drag, startPoint x: 163, startPoint y: 305, endPoint x: 212, endPoint y: 308, distance: 49.4
click at [212, 308] on span "Wednesday Week 4: 6.30pm-7.30pm" at bounding box center [230, 307] width 137 height 11
click at [221, 304] on span "Friday Week 4: 6.30pm-7.30pm" at bounding box center [230, 307] width 137 height 11
click at [287, 302] on span "Friday Week 4 (10 October): 6.30pm-7.30pm" at bounding box center [248, 307] width 173 height 11
click at [323, 302] on span "Friday Week 4 (10 October): 7.30pm-7.30pm" at bounding box center [248, 307] width 173 height 11
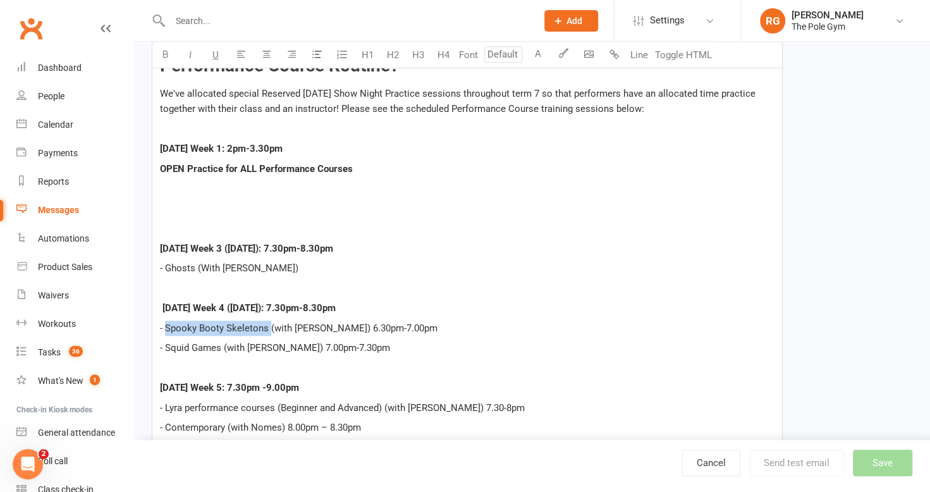
drag, startPoint x: 164, startPoint y: 320, endPoint x: 267, endPoint y: 324, distance: 103.1
click at [267, 324] on span "- Spooky Booty Skeletons (with Jess) 6.30pm-7.00pm" at bounding box center [298, 327] width 277 height 11
click at [263, 324] on span "- Orbs of Light (with Jess) 6.30pm-7.00pm" at bounding box center [274, 327] width 228 height 11
drag, startPoint x: 359, startPoint y: 331, endPoint x: 281, endPoint y: 319, distance: 79.3
click at [281, 320] on p "- Orbs of Light (with Nomes) 6.30pm-7.00pm" at bounding box center [467, 327] width 614 height 15
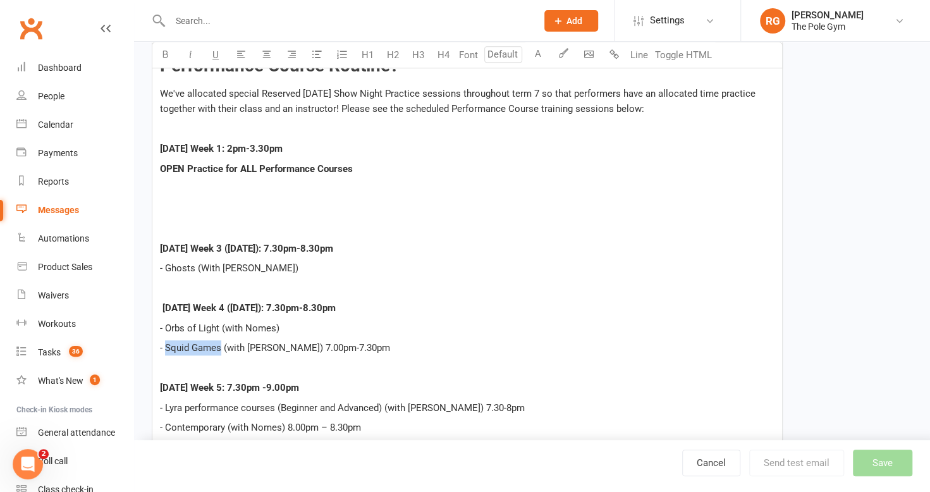
drag, startPoint x: 165, startPoint y: 343, endPoint x: 220, endPoint y: 343, distance: 55.0
click at [220, 343] on span "- Squid Games (with Kelsey) 7.00pm-7.30pm" at bounding box center [275, 347] width 230 height 11
drag, startPoint x: 303, startPoint y: 344, endPoint x: 277, endPoint y: 343, distance: 26.6
click at [277, 343] on span "- Black Magic Woman (with Kelsey) 7.00pm-7.30pm" at bounding box center [290, 347] width 260 height 11
drag, startPoint x: 408, startPoint y: 341, endPoint x: 315, endPoint y: 338, distance: 93.0
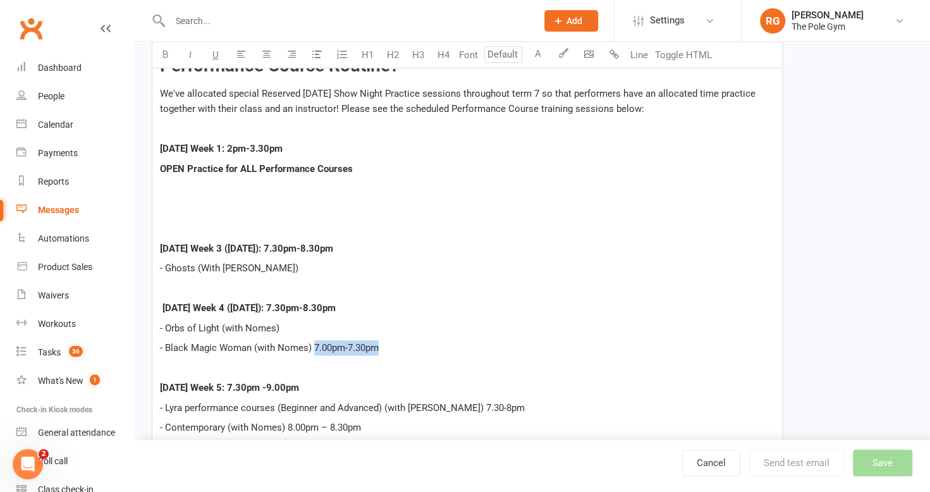
click at [315, 340] on p "- Black Magic Woman (with Nomes) 7.00pm-7.30pm" at bounding box center [467, 347] width 614 height 15
drag, startPoint x: 200, startPoint y: 384, endPoint x: 163, endPoint y: 382, distance: 36.7
click at [163, 382] on span "Thursday Week 5: 7.30pm -9.00pm" at bounding box center [229, 387] width 139 height 11
click at [220, 386] on span "Friday Week 5: 7.30pm -9.00pm" at bounding box center [229, 387] width 139 height 11
drag, startPoint x: 355, startPoint y: 386, endPoint x: 324, endPoint y: 383, distance: 31.8
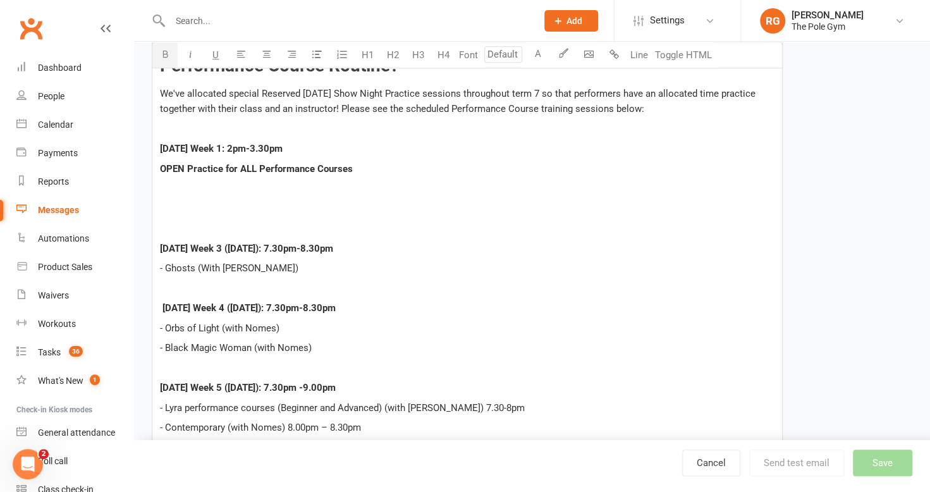
click at [324, 383] on p "Friday Week 5 (October 17): 7.30pm -9.00pm" at bounding box center [467, 387] width 614 height 15
click at [322, 385] on span "Friday Week 5 (October 17): 7.30pm -8.30pm" at bounding box center [248, 387] width 176 height 11
drag, startPoint x: 383, startPoint y: 405, endPoint x: 278, endPoint y: 407, distance: 105.0
click at [278, 407] on span "- Lyra performance courses (Beginner and Advanced) (with Tami) 7.30-8pm" at bounding box center [342, 407] width 365 height 11
drag, startPoint x: 325, startPoint y: 346, endPoint x: 278, endPoint y: 341, distance: 47.0
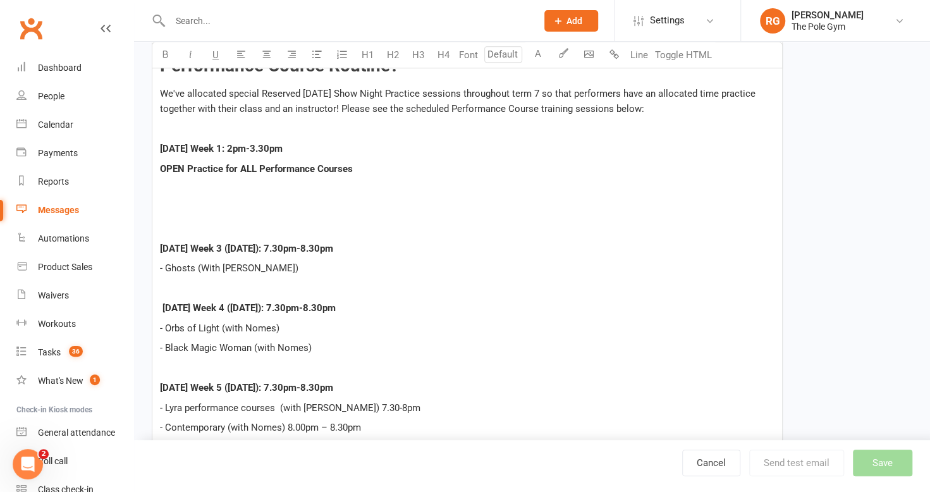
click at [278, 341] on p "- Black Magic Woman (with Nomes)" at bounding box center [467, 347] width 614 height 15
click at [286, 325] on p "- Orbs of Light (with Nomes)" at bounding box center [467, 327] width 614 height 15
click at [395, 241] on p "Tuesday Week 3 (September 30): 7.30pm-8.30pm" at bounding box center [467, 248] width 614 height 15
click at [272, 265] on p "- Ghosts (With Sarah)" at bounding box center [467, 267] width 614 height 15
click at [361, 300] on p "Friday Week 4 (10 October): 7.30pm-8.30pm" at bounding box center [467, 307] width 614 height 15
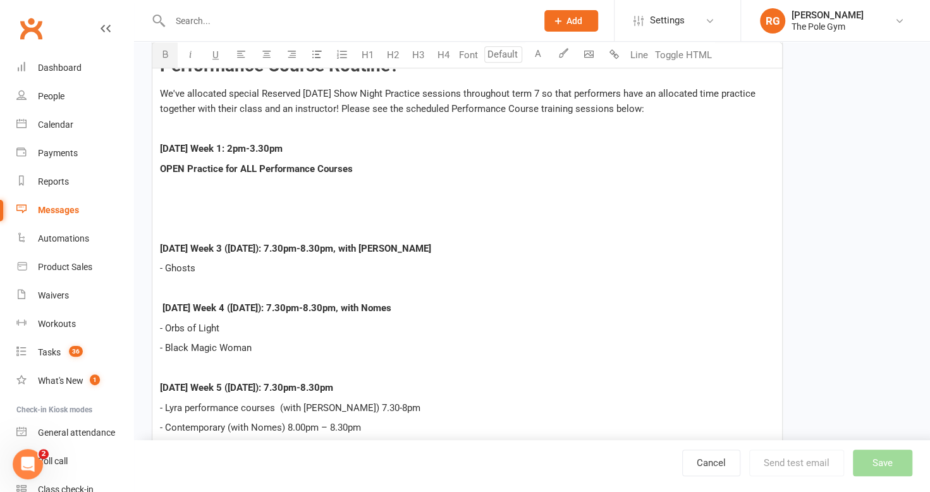
click at [360, 380] on p "Friday Week 5 (October 17): 7.30pm-8.30pm" at bounding box center [467, 387] width 614 height 15
drag, startPoint x: 375, startPoint y: 403, endPoint x: 278, endPoint y: 403, distance: 97.3
click at [278, 403] on p "- Lyra performance courses (with Tami) 7.30-8pm" at bounding box center [467, 407] width 614 height 15
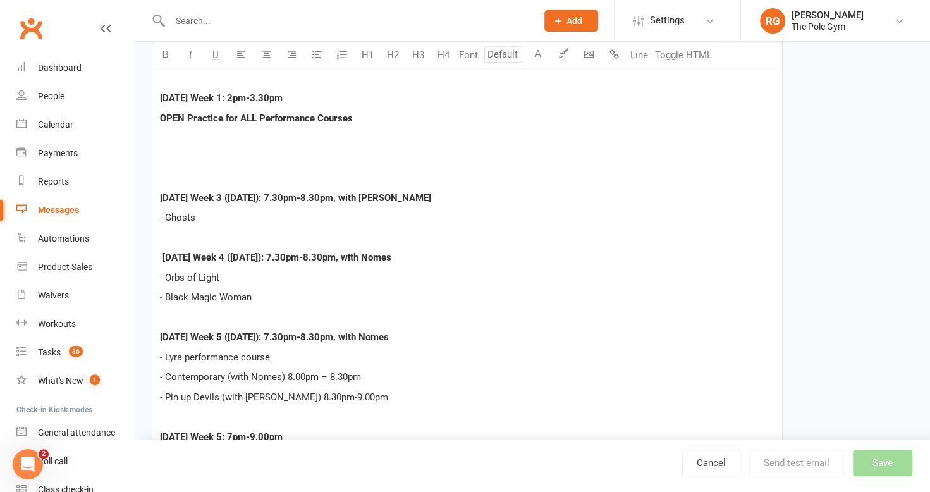
scroll to position [600, 0]
click at [378, 374] on p "- Contemporary (with Nomes) 8.00pm – 8.30pm" at bounding box center [467, 375] width 614 height 15
drag, startPoint x: 358, startPoint y: 398, endPoint x: 147, endPoint y: 393, distance: 211.2
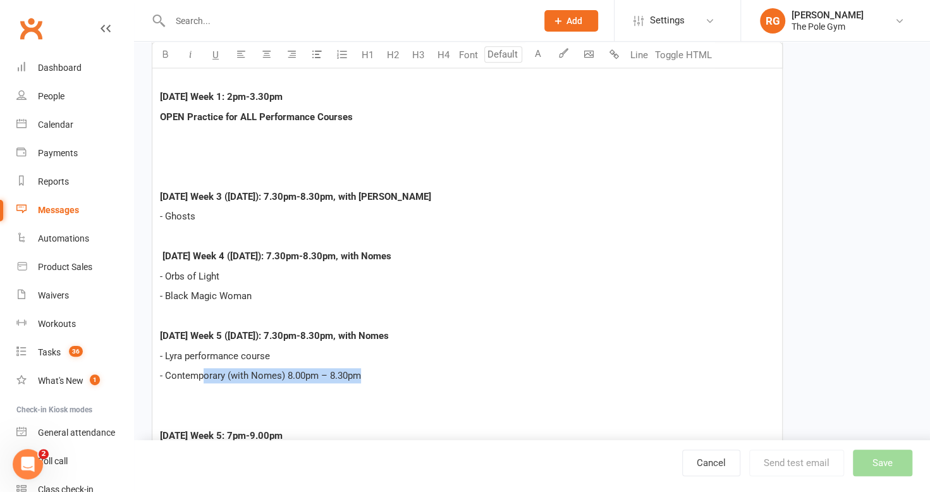
drag, startPoint x: 366, startPoint y: 373, endPoint x: 205, endPoint y: 363, distance: 161.5
click at [269, 353] on p "- Lyra performance course" at bounding box center [467, 355] width 614 height 15
drag, startPoint x: 269, startPoint y: 353, endPoint x: 185, endPoint y: 351, distance: 84.7
click at [185, 351] on p "- Lyra performance course" at bounding box center [467, 355] width 614 height 15
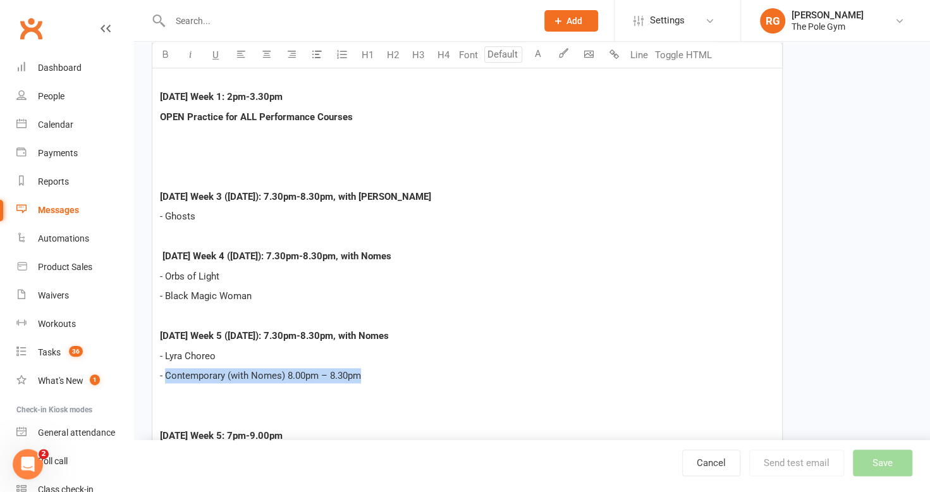
drag, startPoint x: 375, startPoint y: 373, endPoint x: 166, endPoint y: 371, distance: 209.2
click at [166, 371] on p "- Contemporary (with Nomes) 8.00pm – 8.30pm" at bounding box center [467, 375] width 614 height 15
click at [229, 398] on p "﻿" at bounding box center [467, 395] width 614 height 15
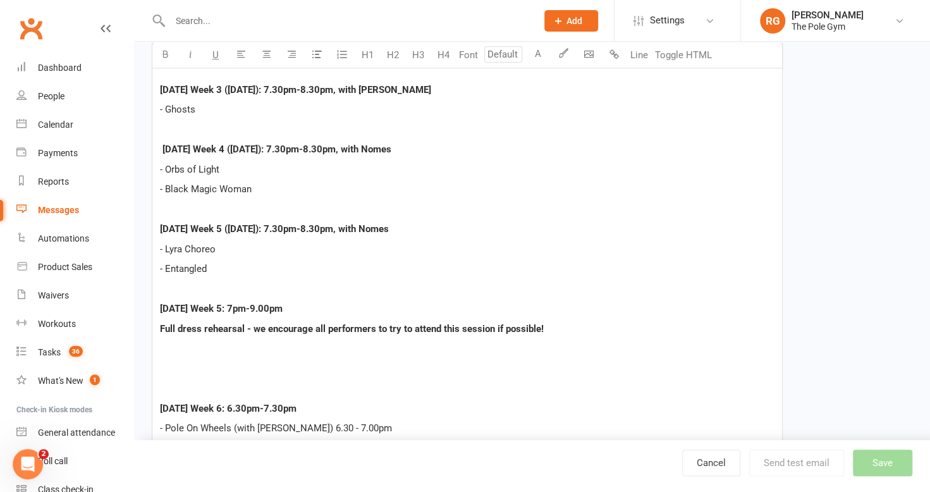
scroll to position [710, 0]
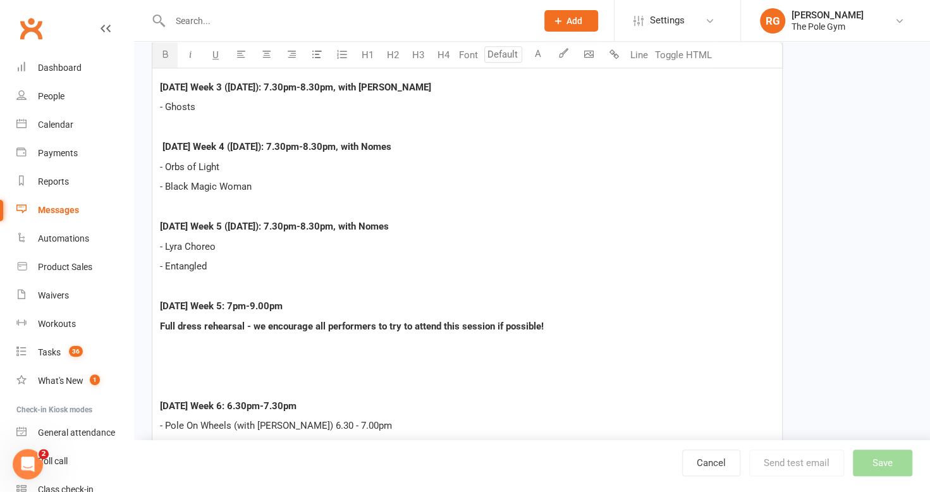
click at [164, 301] on span "Sunday Week 5: 7pm-9.00pm" at bounding box center [221, 305] width 123 height 11
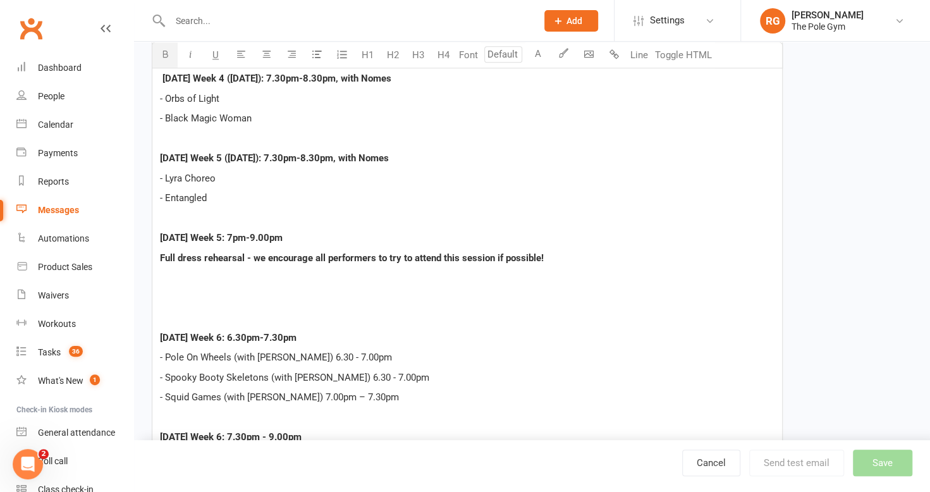
scroll to position [787, 0]
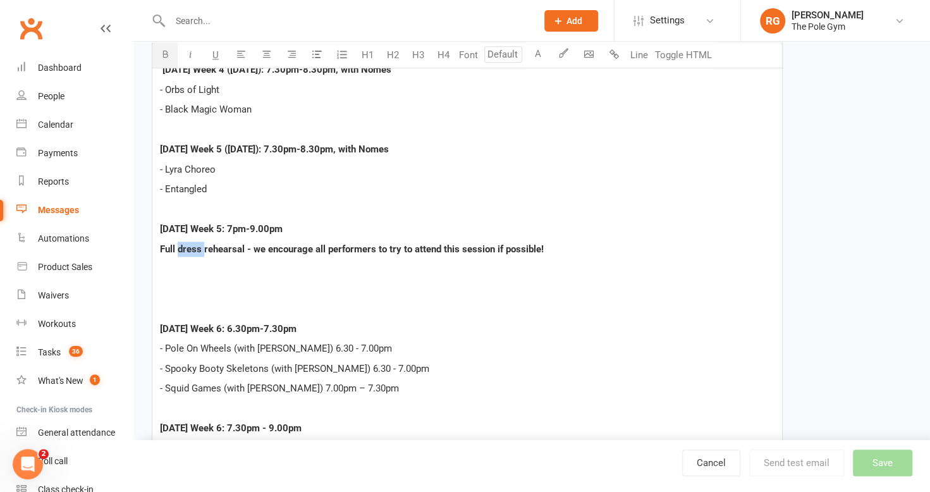
drag, startPoint x: 204, startPoint y: 248, endPoint x: 177, endPoint y: 248, distance: 26.6
click at [177, 248] on span "Full dress rehearsal - we encourage all performers to try to attend this sessio…" at bounding box center [352, 248] width 384 height 11
click at [224, 224] on span "Sunday Week 5: 7pm-9.00pm" at bounding box center [221, 228] width 123 height 11
click at [291, 224] on span "Sunday Week 5 (19 October): 7pm-9.00pm" at bounding box center [239, 228] width 159 height 11
click at [312, 226] on span "Sunday Week 5 (19 October): 4pm-9.00pm" at bounding box center [239, 228] width 159 height 11
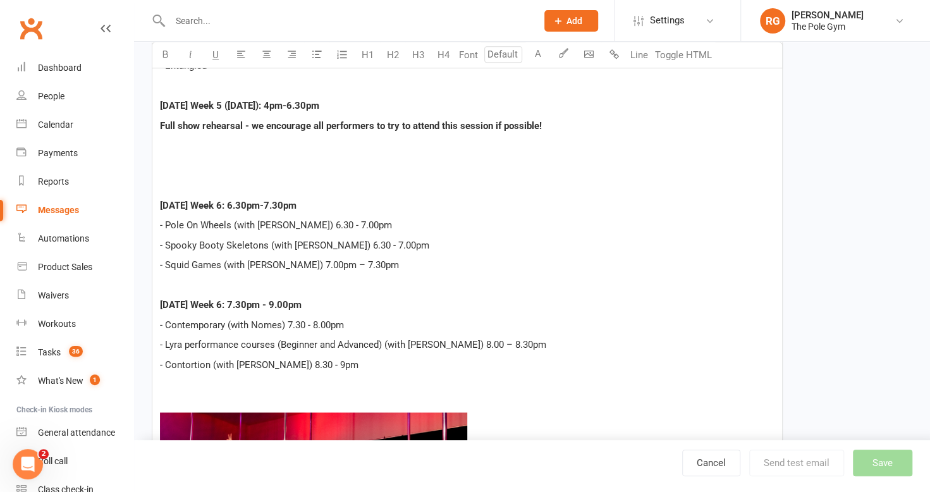
scroll to position [915, 0]
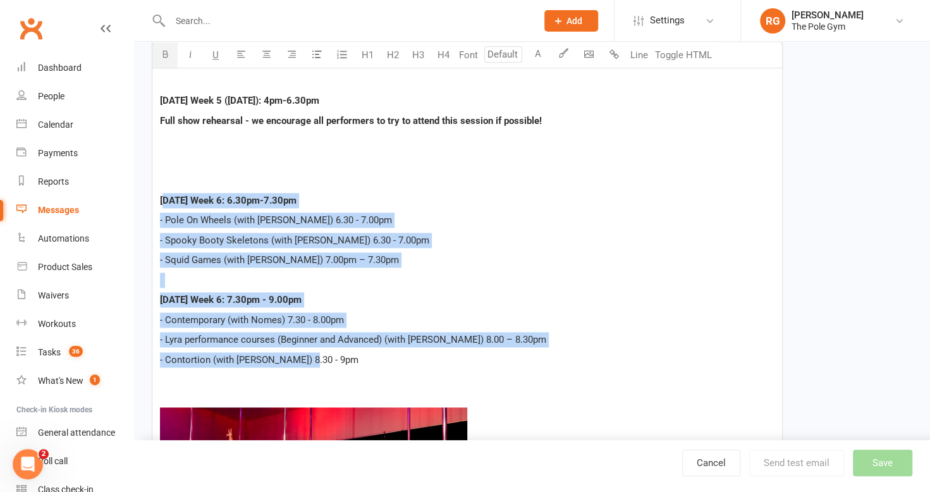
drag, startPoint x: 336, startPoint y: 363, endPoint x: 162, endPoint y: 196, distance: 241.4
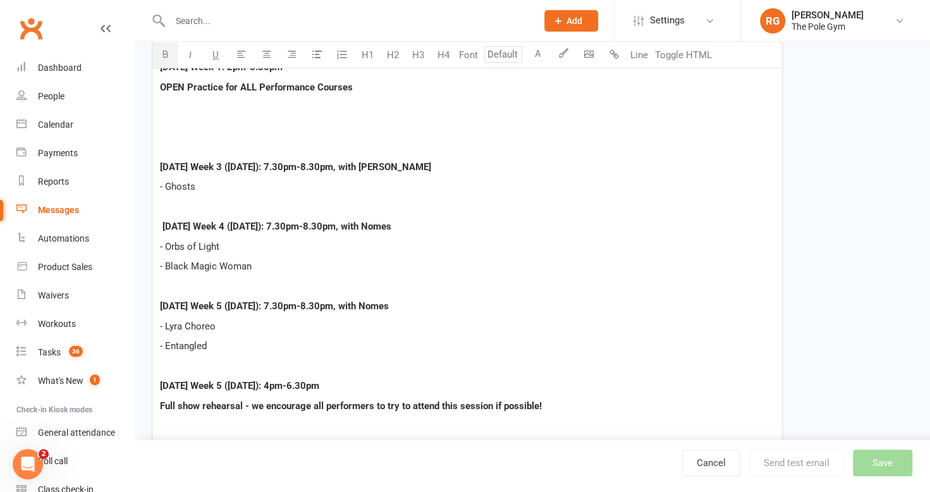
scroll to position [626, 0]
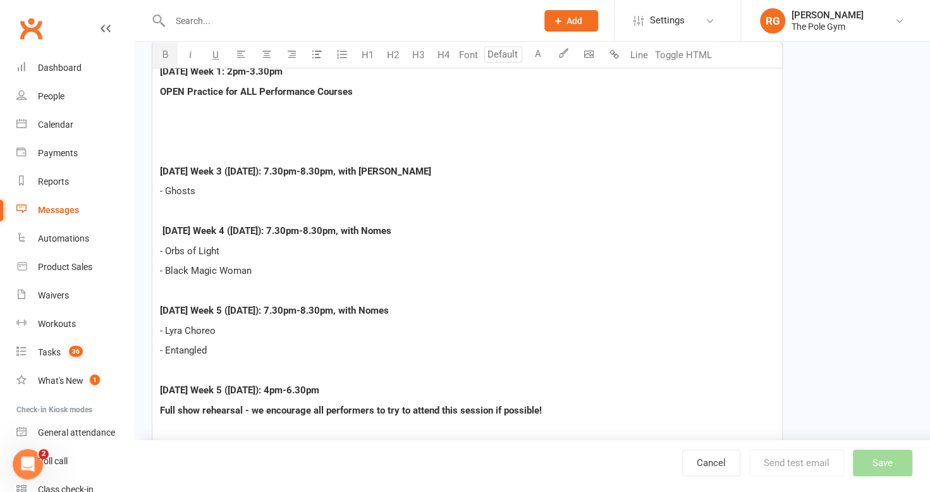
click at [224, 135] on p at bounding box center [467, 131] width 614 height 15
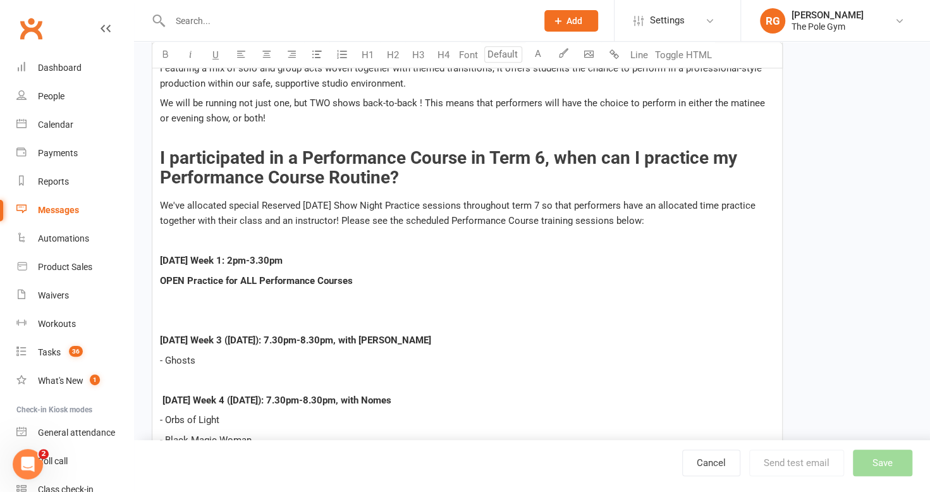
scroll to position [436, 0]
click at [389, 173] on span "I participated in a Performance Course in Term 6, when can I practice my Perfor…" at bounding box center [450, 168] width 581 height 40
click at [590, 157] on span "I participated in a Performance Course in Term 6, when can I practice my Perfor…" at bounding box center [450, 168] width 581 height 40
click at [752, 155] on h3 "I participated in a Performance Course in Term 6, will we get to practice my Pe…" at bounding box center [467, 168] width 614 height 39
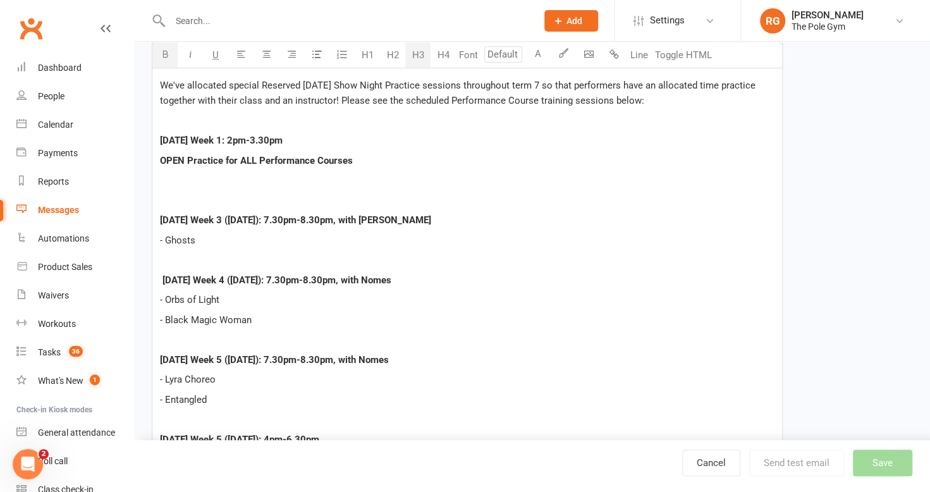
scroll to position [556, 0]
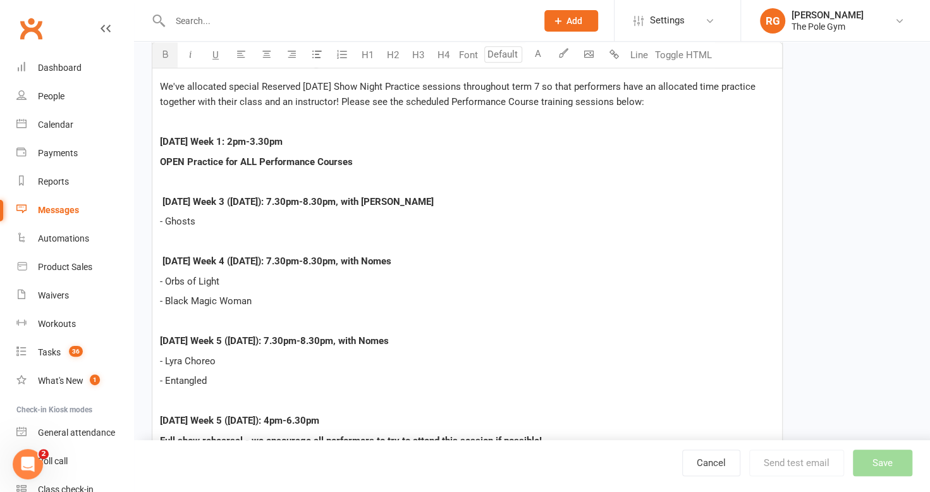
click at [367, 164] on p "OPEN Practice for ALL Performance Courses" at bounding box center [467, 161] width 614 height 15
drag, startPoint x: 195, startPoint y: 138, endPoint x: 167, endPoint y: 137, distance: 27.8
click at [167, 137] on span "Saturday Week 1: 2pm-3.30pm" at bounding box center [221, 141] width 123 height 11
click at [235, 137] on span "Sunday Week 1: 2pm-3.30pm" at bounding box center [221, 141] width 123 height 11
click at [255, 134] on p "Sunday Week 1: 1pm-3.30pm" at bounding box center [467, 141] width 614 height 15
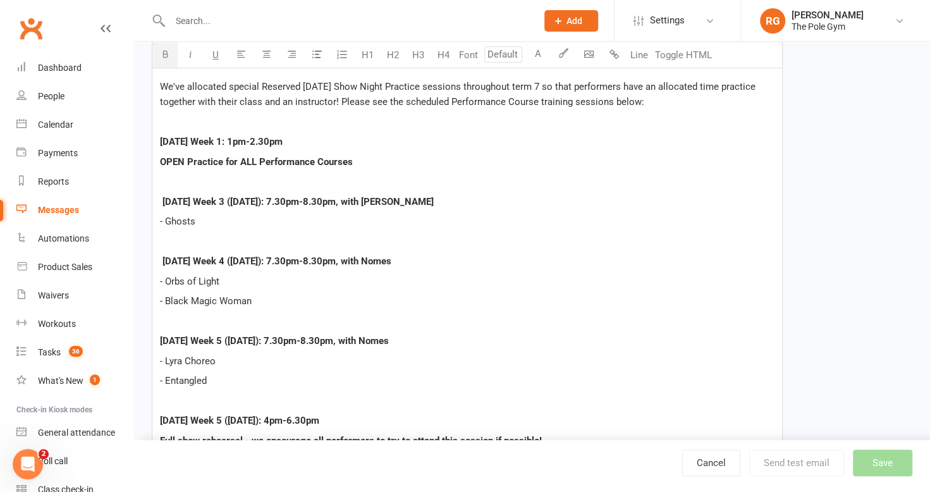
click at [265, 138] on span "Sunday Week 1: 1pm-2.30pm" at bounding box center [221, 141] width 123 height 11
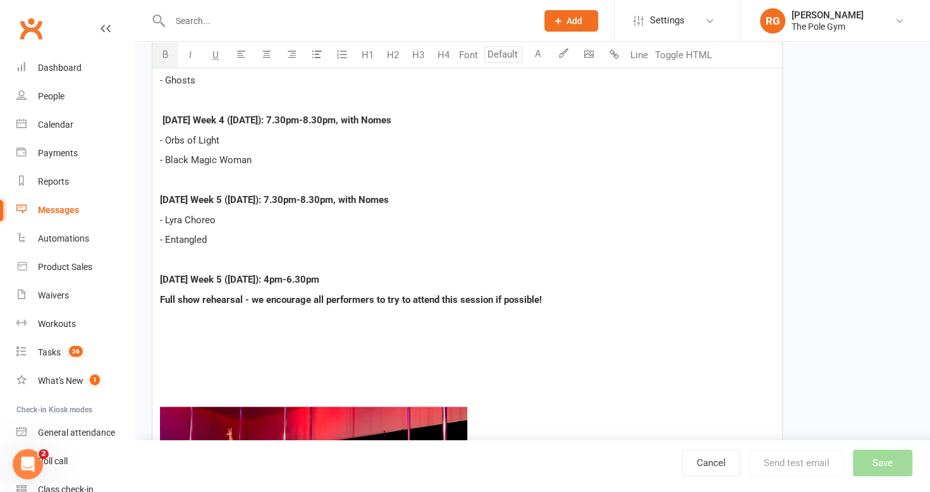
scroll to position [697, 0]
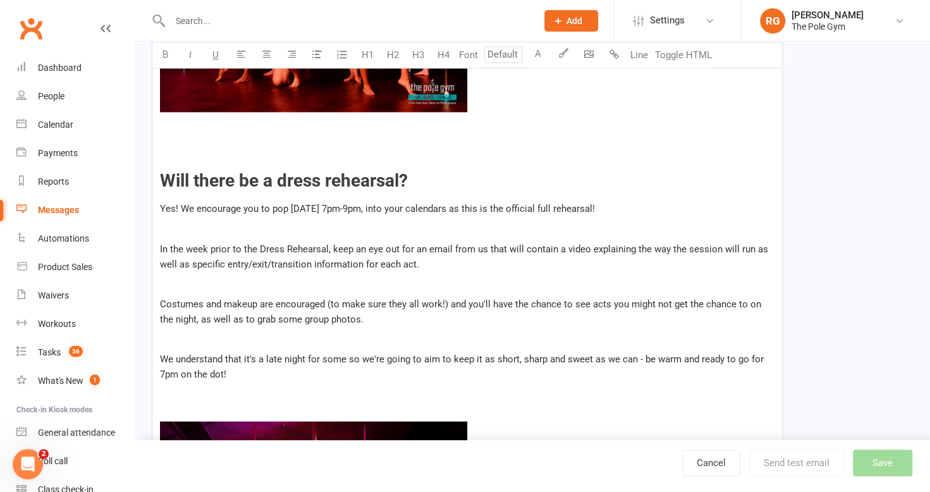
scroll to position [1158, 0]
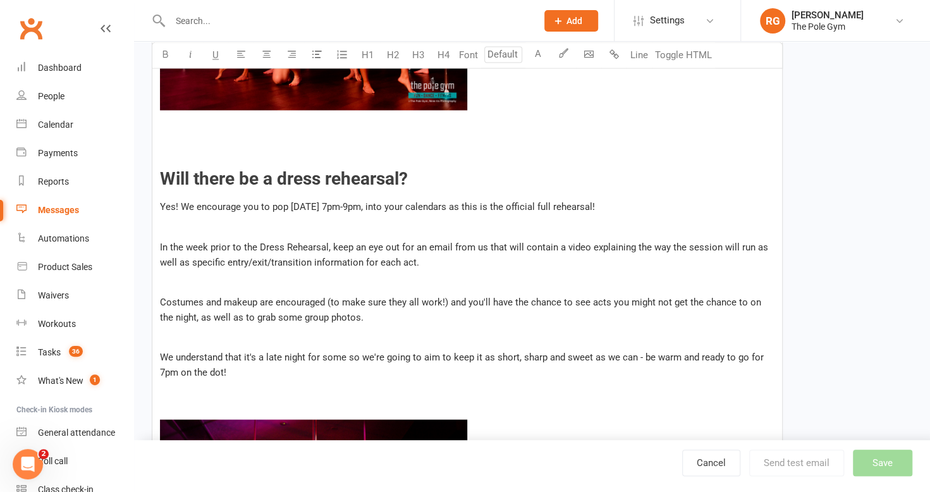
click at [273, 175] on span "Will there be a dress rehearsal?" at bounding box center [284, 178] width 248 height 21
click at [353, 175] on span "Will there be a rehearsal?" at bounding box center [260, 178] width 200 height 21
click at [329, 202] on span "Yes! We encourage you to pop Sunday 22 October 7pm-9pm, into your calendars as …" at bounding box center [377, 206] width 435 height 11
click at [375, 202] on span "Yes! We encourage you to pop Sunday 19 October 7pm-9pm, into your calendars as …" at bounding box center [377, 206] width 435 height 11
click at [399, 203] on span "Yes! We encourage you to pop Sunday 19 October 4pm-9pm, into your calendars as …" at bounding box center [377, 206] width 435 height 11
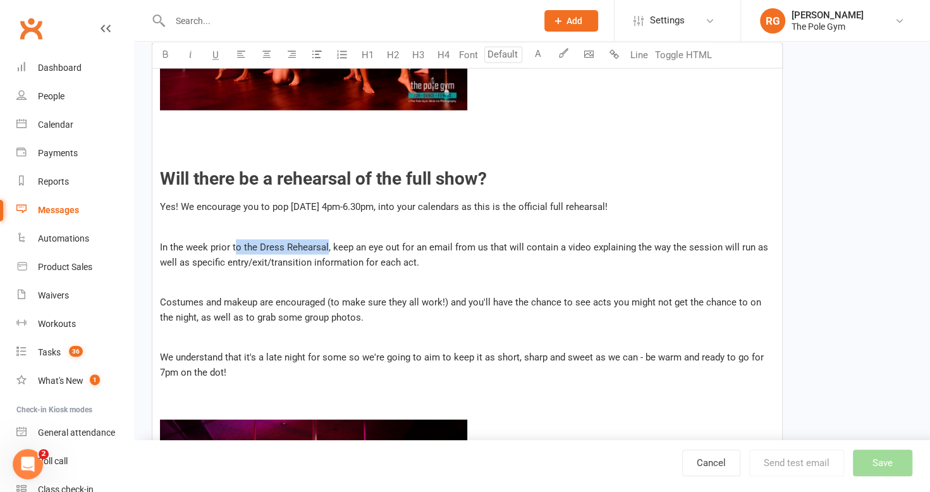
drag, startPoint x: 236, startPoint y: 241, endPoint x: 326, endPoint y: 250, distance: 90.8
click at [326, 250] on span "In the week prior to the Dress Rehearsal, keep an eye out for an email from us …" at bounding box center [465, 254] width 611 height 27
click at [453, 241] on span "In the week prior, keep an eye out for an email from us that will contain a vid…" at bounding box center [449, 254] width 579 height 27
drag, startPoint x: 612, startPoint y: 243, endPoint x: 572, endPoint y: 243, distance: 39.8
click at [572, 243] on span "In the week prior, keep an eye out for an email from us that will contain more …" at bounding box center [465, 254] width 611 height 27
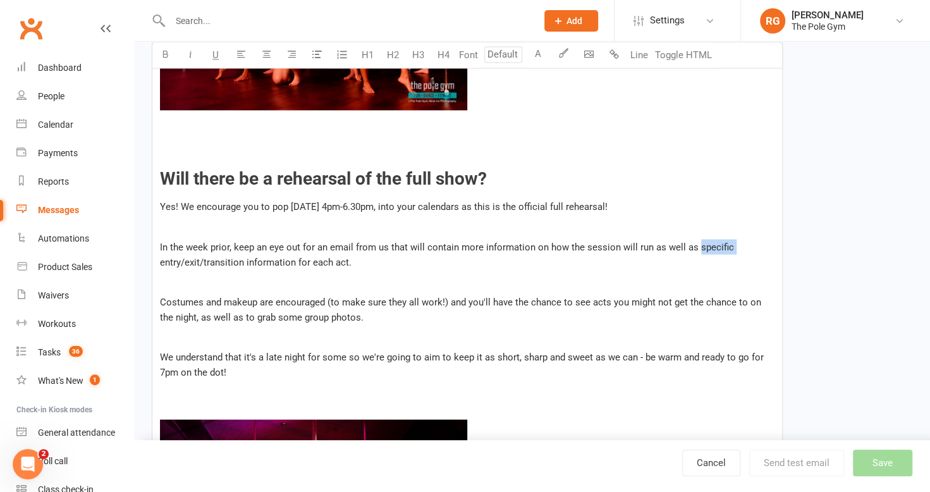
drag, startPoint x: 694, startPoint y: 241, endPoint x: 733, endPoint y: 241, distance: 38.6
click at [733, 241] on p "In the week prior, keep an eye out for an email from us that will contain more …" at bounding box center [467, 254] width 614 height 30
click at [293, 253] on span "In the week prior, keep an eye out for an email from us that will contain more …" at bounding box center [463, 254] width 606 height 27
click at [310, 259] on span "In the week prior, keep an eye out for an email from us that will contain more …" at bounding box center [463, 254] width 606 height 27
click at [361, 257] on span "In the week prior, keep an eye out for an email from us that will contain more …" at bounding box center [463, 254] width 606 height 27
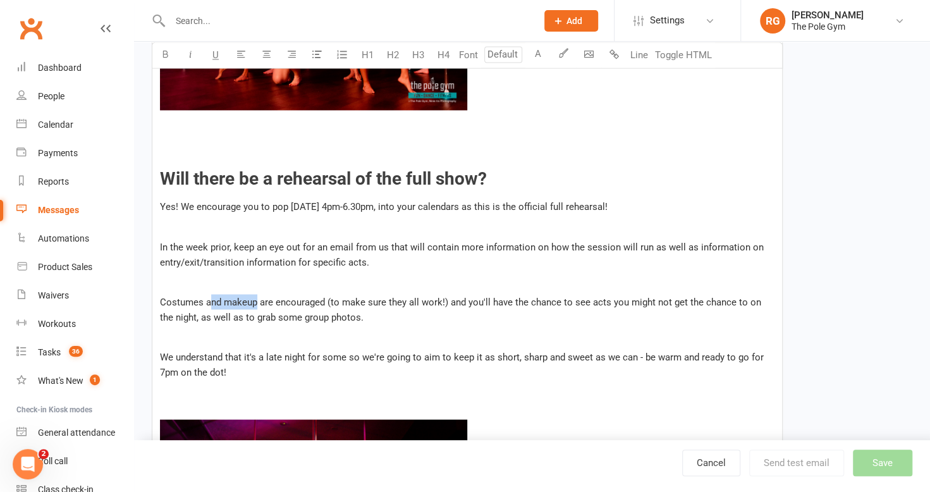
drag, startPoint x: 257, startPoint y: 299, endPoint x: 207, endPoint y: 295, distance: 50.1
click at [207, 296] on span "Costumes and makeup are encouraged (to make sure they all work!) and you'll hav…" at bounding box center [462, 309] width 604 height 27
click at [272, 297] on span "Costumes are encouraged (to make sure they all work!) and you'll have the chanc…" at bounding box center [462, 309] width 604 height 27
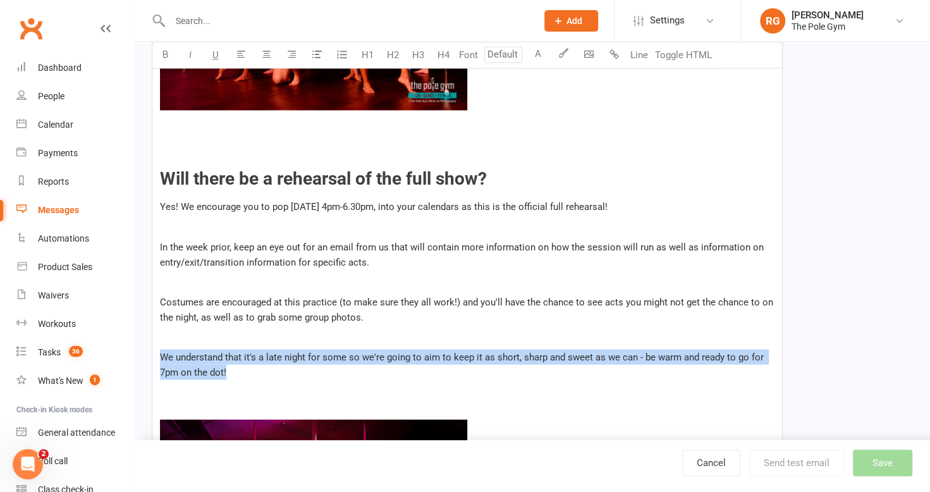
drag, startPoint x: 253, startPoint y: 369, endPoint x: 170, endPoint y: 341, distance: 87.5
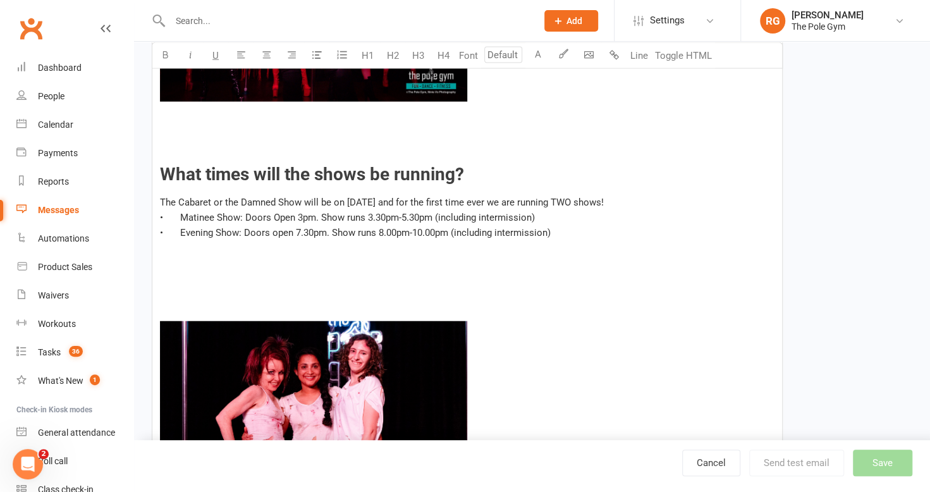
scroll to position [1640, 0]
click at [391, 198] on span "The Cabaret or the Damned Show will be on October 28th and for the first time e…" at bounding box center [382, 201] width 444 height 11
drag, startPoint x: 574, startPoint y: 224, endPoint x: 170, endPoint y: 173, distance: 407.1
drag, startPoint x: 170, startPoint y: 173, endPoint x: 162, endPoint y: 169, distance: 8.5
click at [162, 169] on span "What times will the shows be running?" at bounding box center [312, 173] width 304 height 21
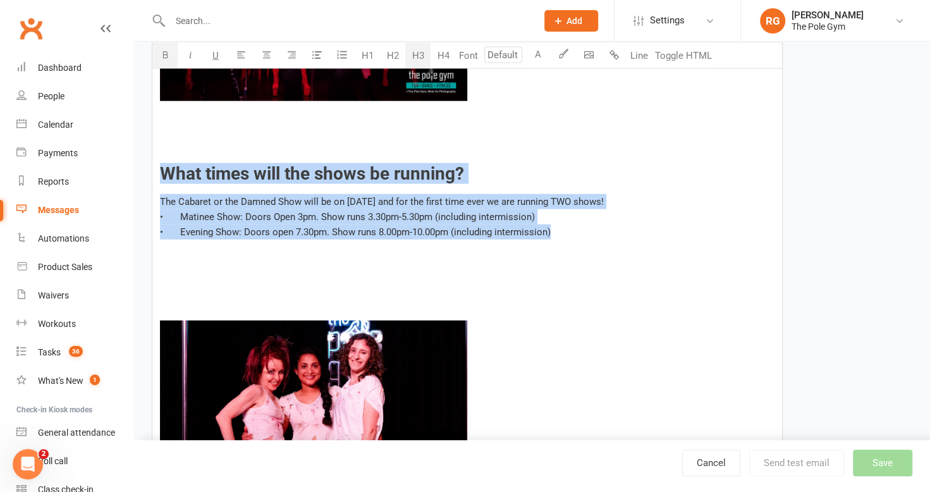
drag, startPoint x: 162, startPoint y: 169, endPoint x: 634, endPoint y: 228, distance: 475.2
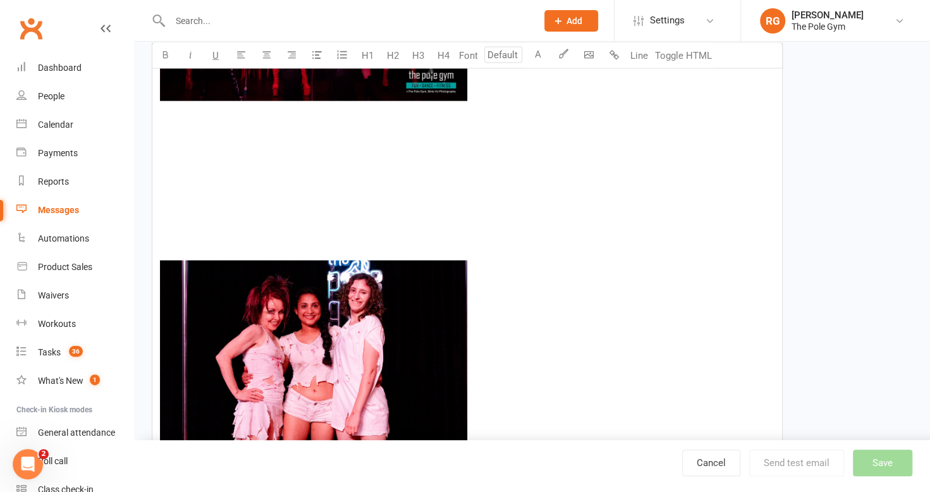
click at [348, 322] on img at bounding box center [313, 369] width 307 height 219
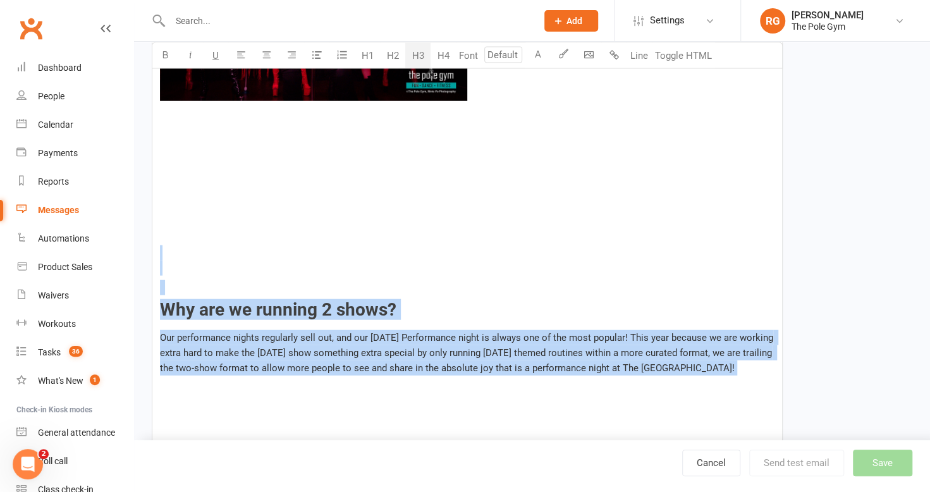
drag, startPoint x: 239, startPoint y: 245, endPoint x: 487, endPoint y: 393, distance: 288.8
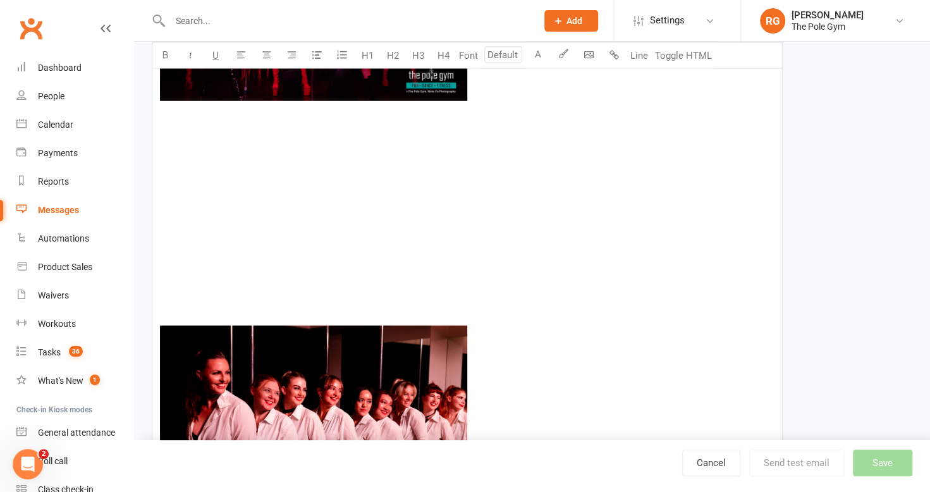
click at [358, 385] on img at bounding box center [313, 435] width 307 height 219
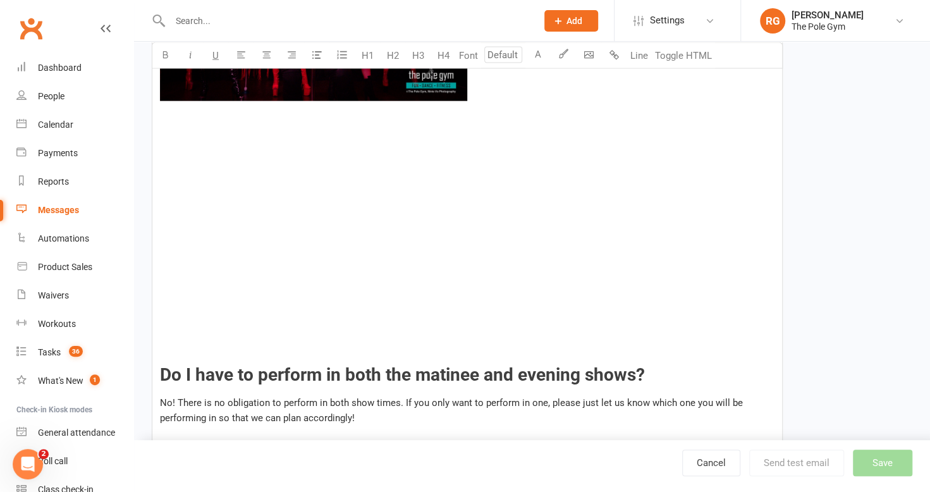
click at [279, 199] on div at bounding box center [467, 195] width 614 height 30
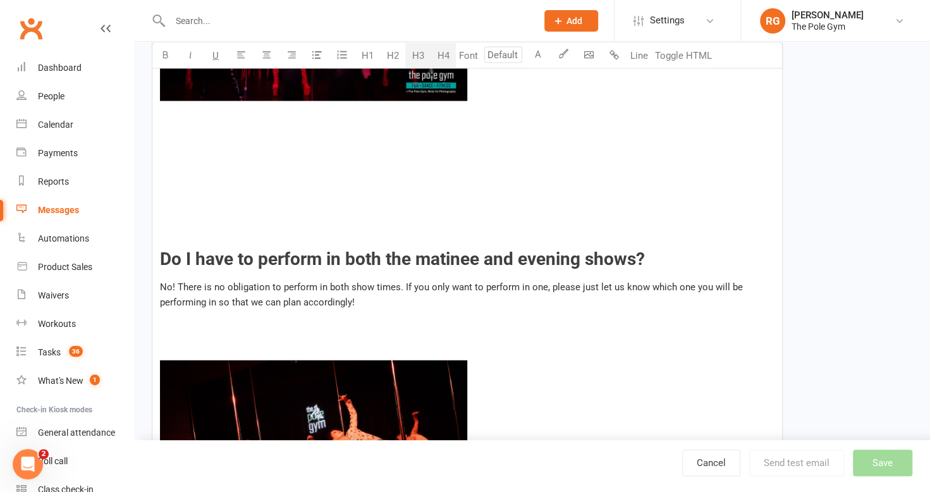
drag, startPoint x: 365, startPoint y: 305, endPoint x: 182, endPoint y: 126, distance: 256.1
click at [182, 126] on div "Prepare yourself for the Into the Dark Performance Night! Thank you for joining…" at bounding box center [467, 314] width 630 height 3255
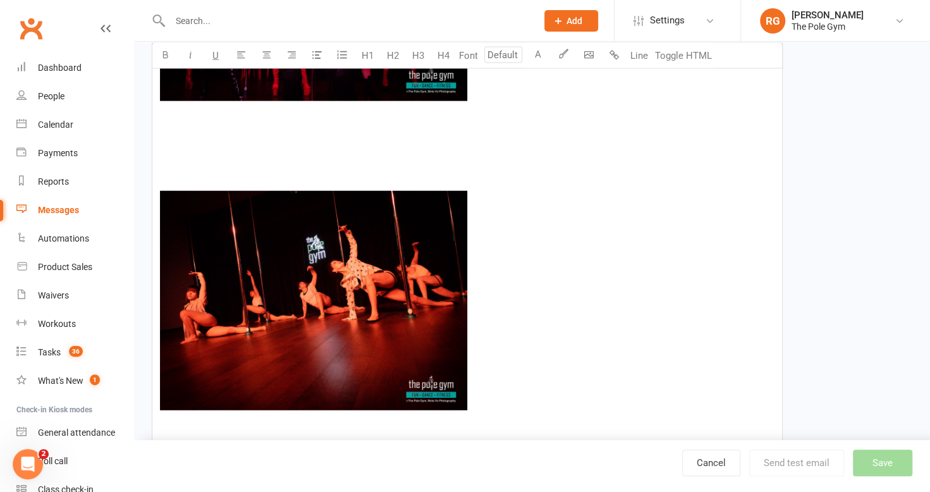
click at [214, 228] on img at bounding box center [313, 300] width 307 height 219
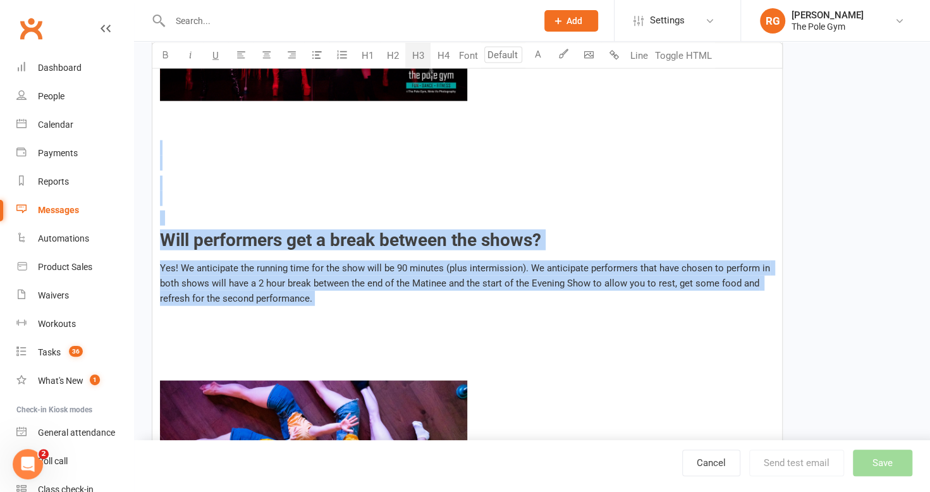
drag, startPoint x: 344, startPoint y: 307, endPoint x: 186, endPoint y: 145, distance: 226.2
click at [186, 145] on div "Prepare yourself for the Into the Dark Performance Night! Thank you for joining…" at bounding box center [467, 110] width 630 height 2847
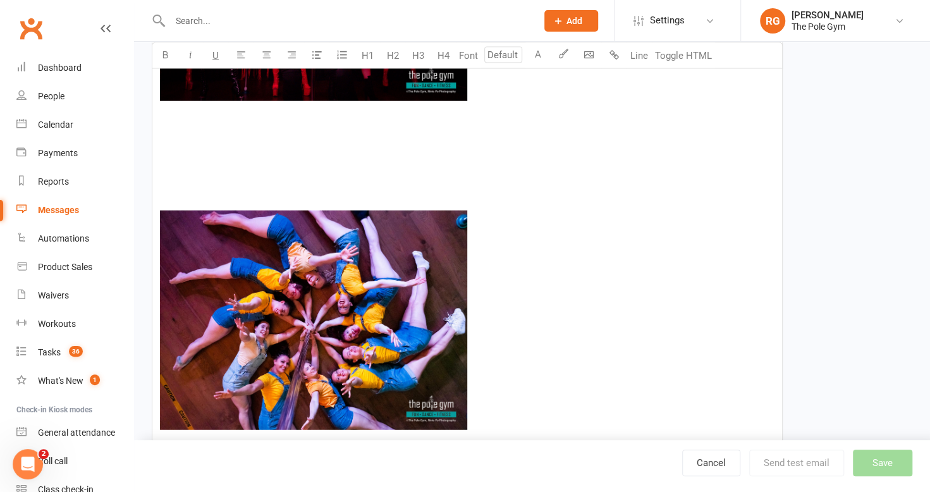
click at [205, 239] on img at bounding box center [313, 319] width 307 height 219
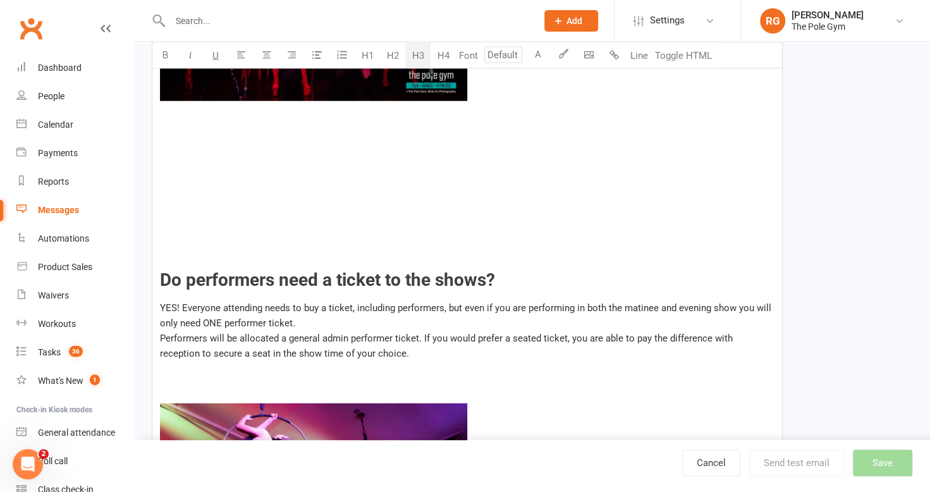
drag, startPoint x: 184, startPoint y: 193, endPoint x: 382, endPoint y: 348, distance: 251.2
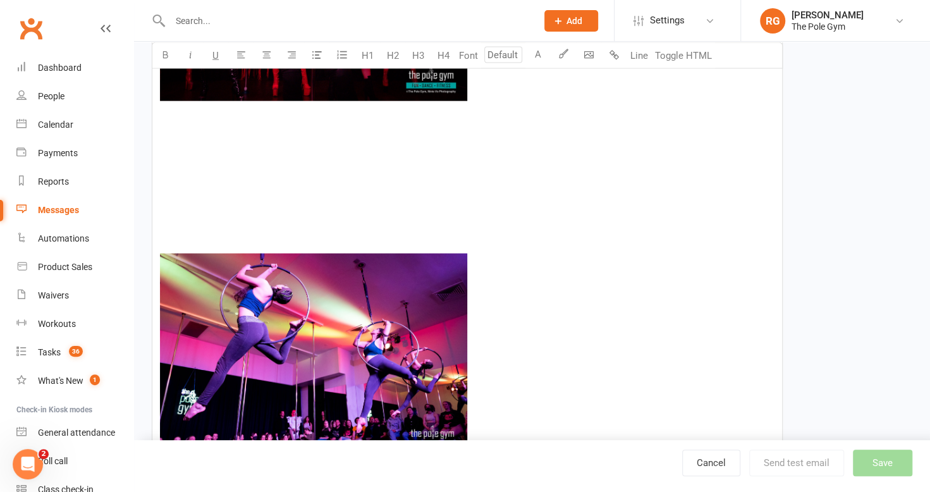
click at [333, 345] on img at bounding box center [313, 355] width 307 height 205
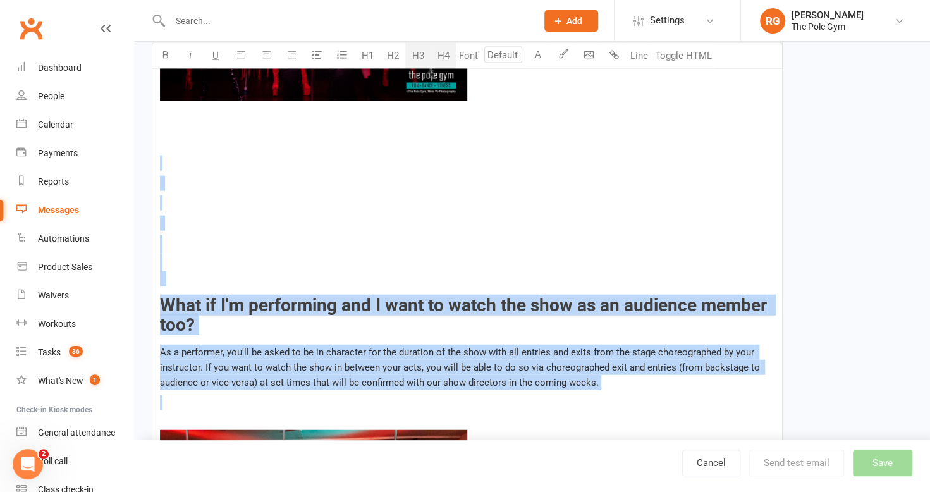
drag, startPoint x: 210, startPoint y: 167, endPoint x: 360, endPoint y: 389, distance: 268.2
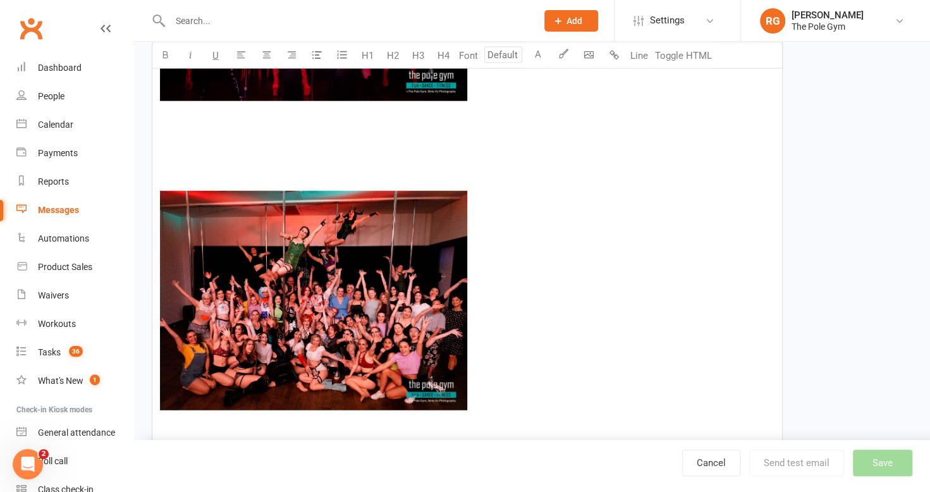
click at [360, 389] on img at bounding box center [313, 300] width 307 height 219
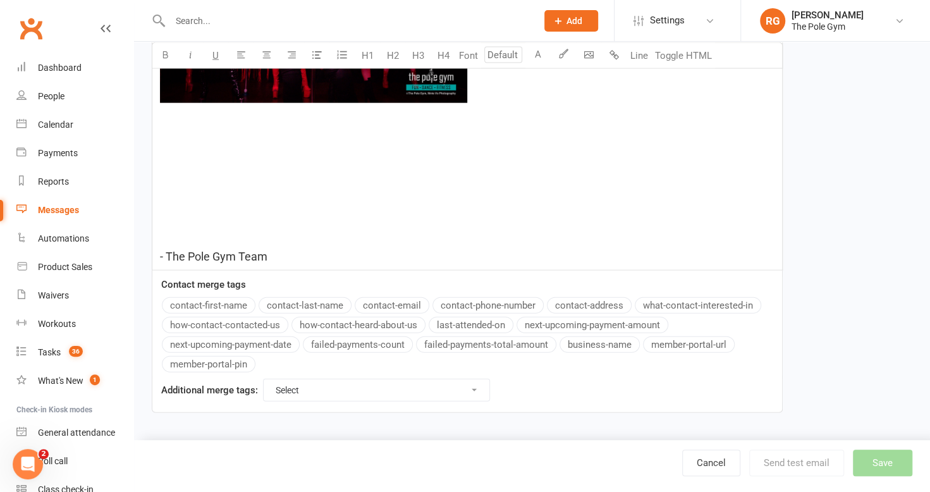
scroll to position [1635, 0]
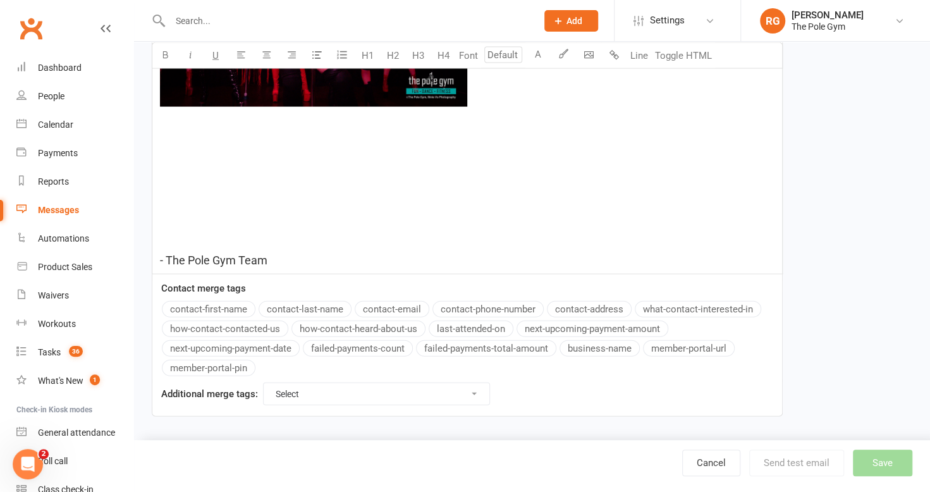
click at [248, 149] on p at bounding box center [467, 161] width 614 height 30
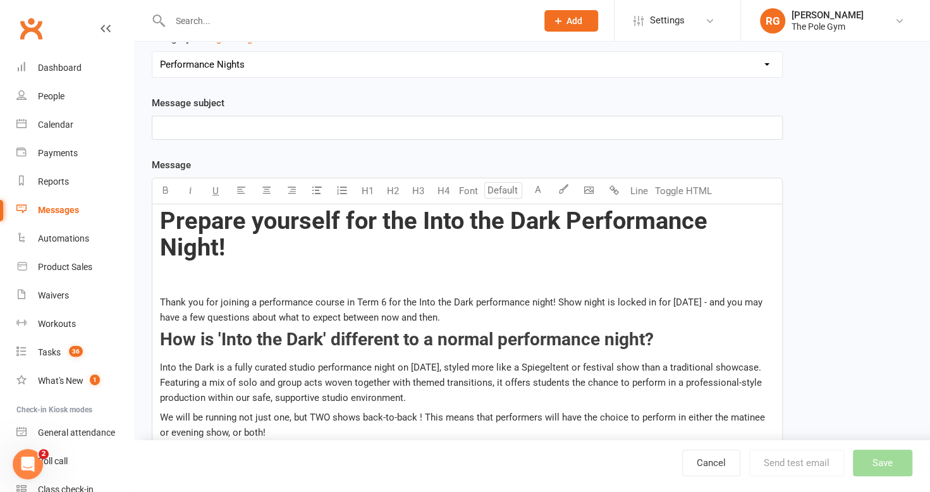
scroll to position [122, 0]
click at [533, 319] on p "Thank you for joining a performance course in Term 6 for the Into the Dark perf…" at bounding box center [467, 310] width 614 height 30
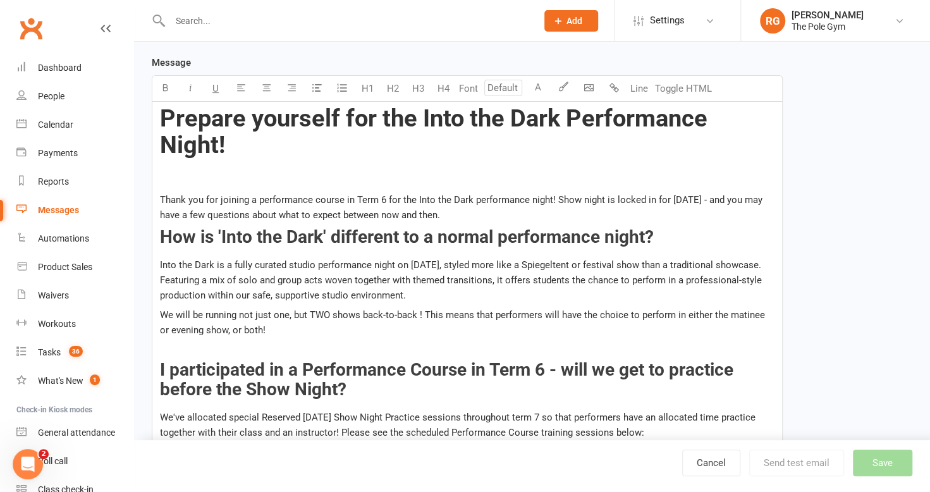
scroll to position [226, 0]
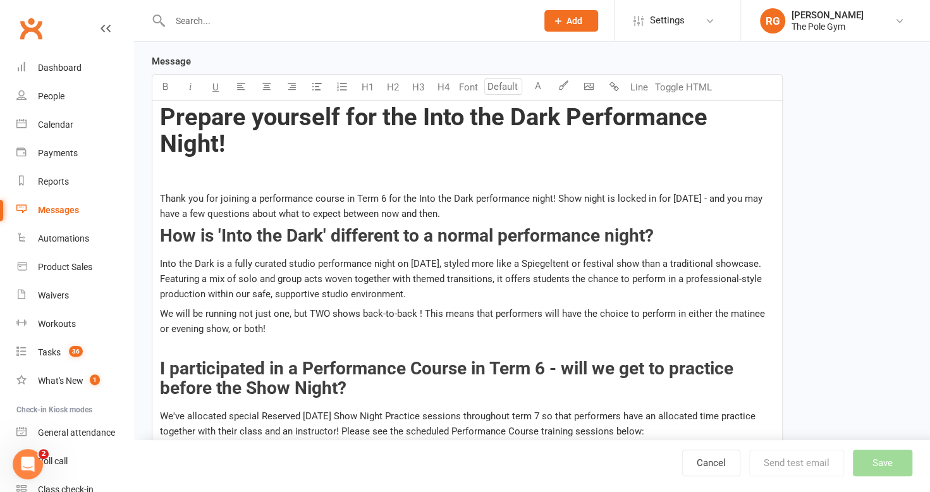
click at [542, 365] on span "I participated in a Performance Course in Term 6 - will we get to practice befo…" at bounding box center [449, 378] width 578 height 40
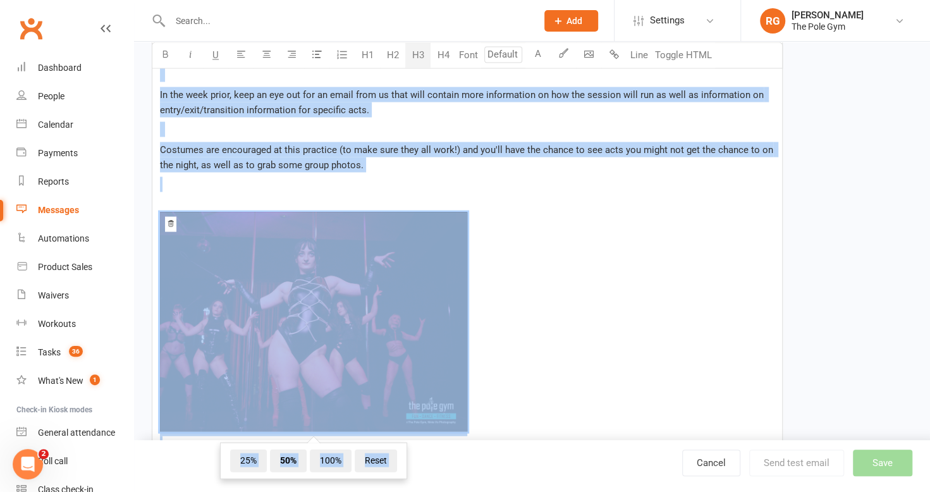
scroll to position [1564, 0]
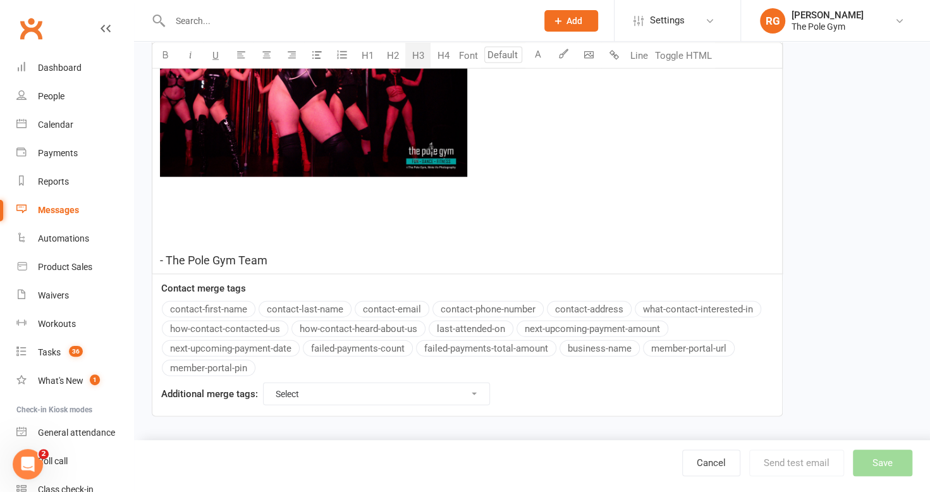
drag, startPoint x: 161, startPoint y: 193, endPoint x: 561, endPoint y: 171, distance: 400.1
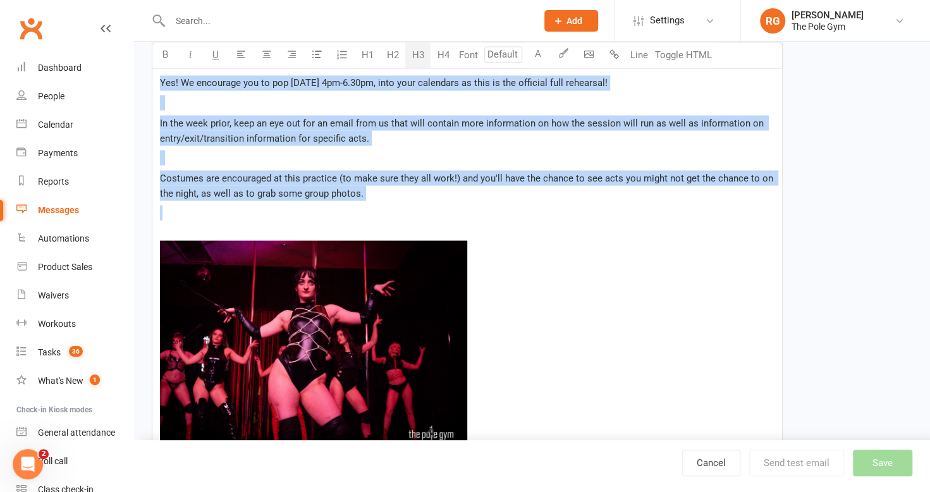
scroll to position [1280, 0]
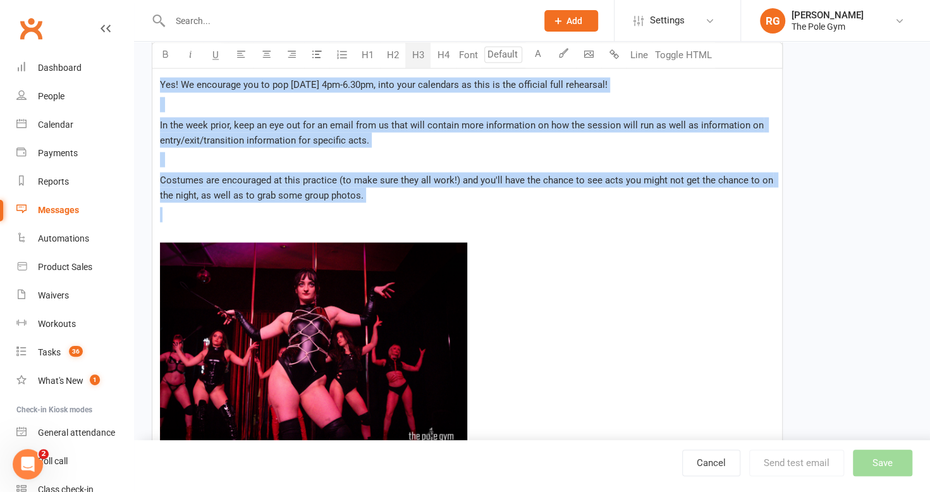
copy div "Thank you for joining a performance course in Term 6 for the Into the Dark perf…"
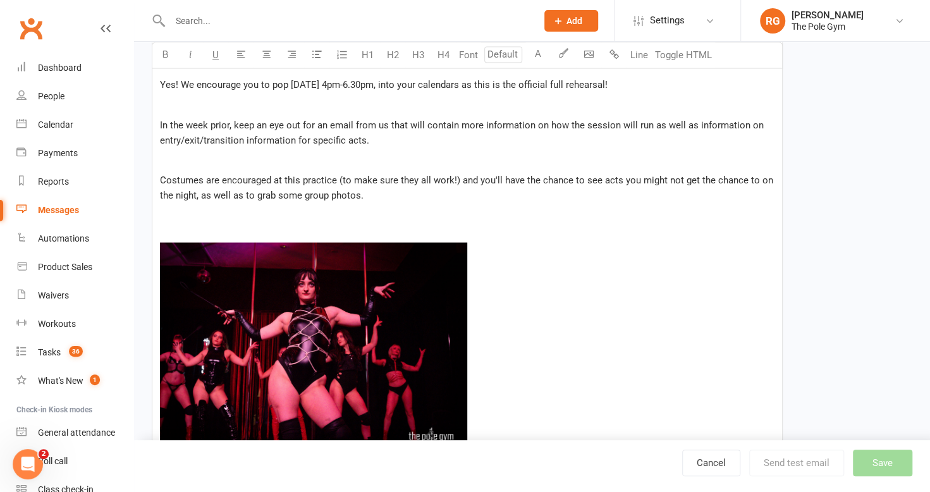
click at [378, 274] on img at bounding box center [313, 351] width 307 height 219
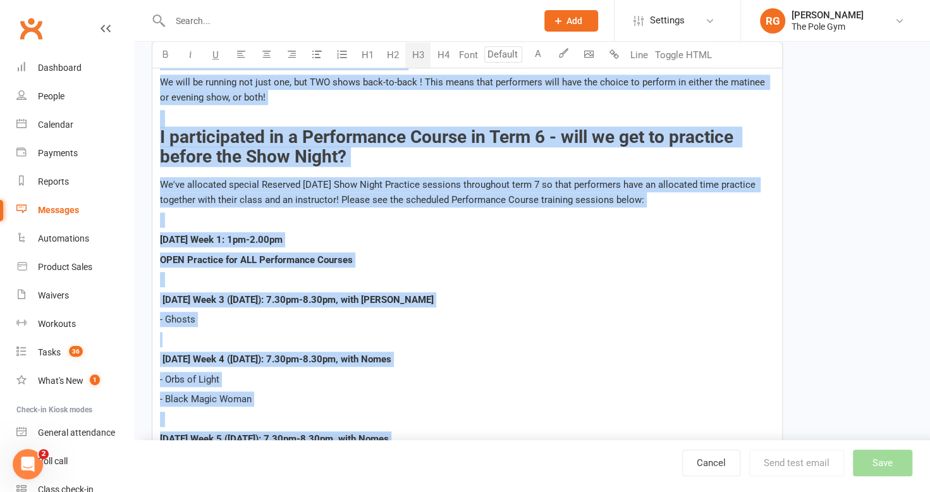
scroll to position [0, 0]
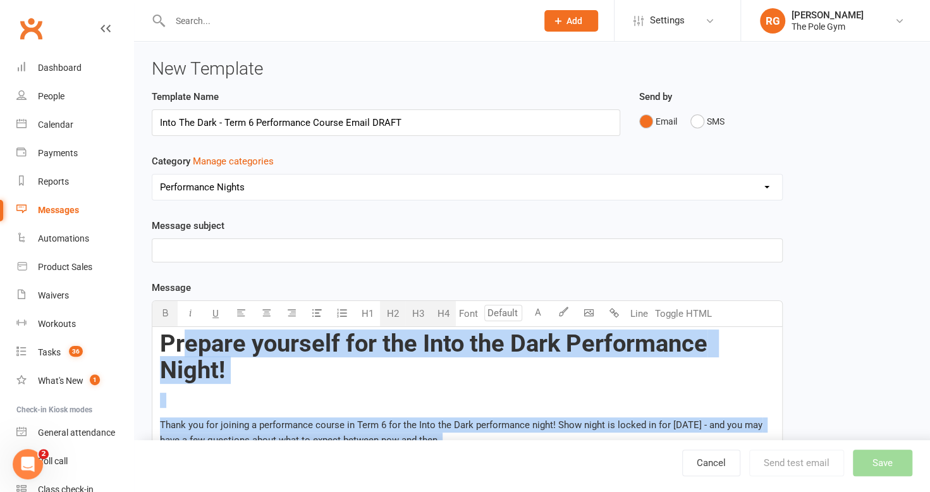
drag, startPoint x: 362, startPoint y: 237, endPoint x: 186, endPoint y: -64, distance: 348.6
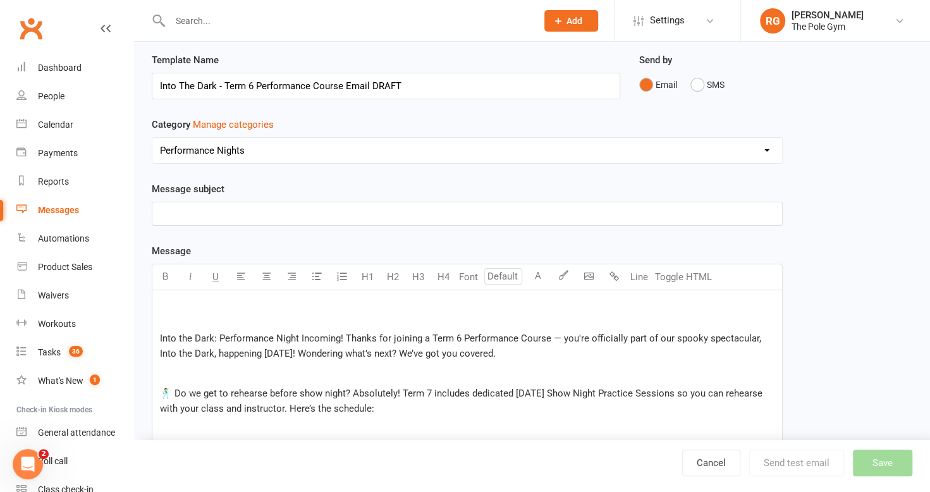
scroll to position [30, 0]
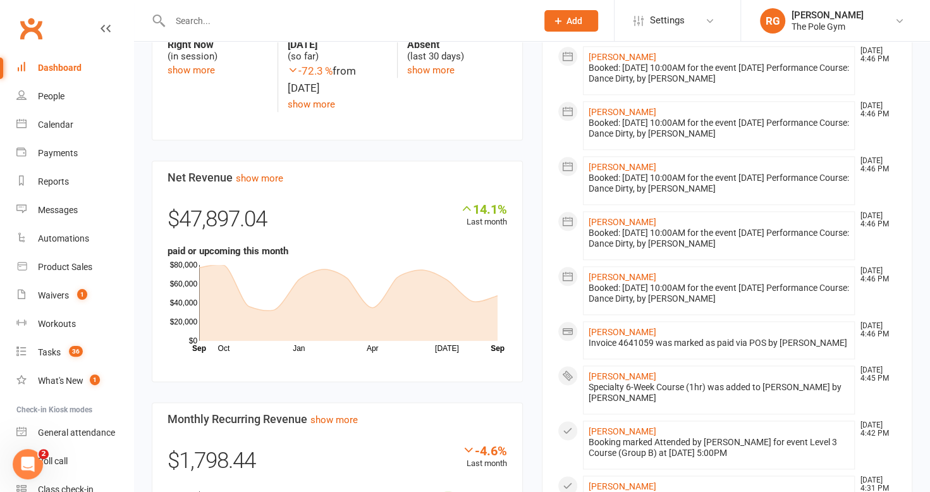
scroll to position [693, 0]
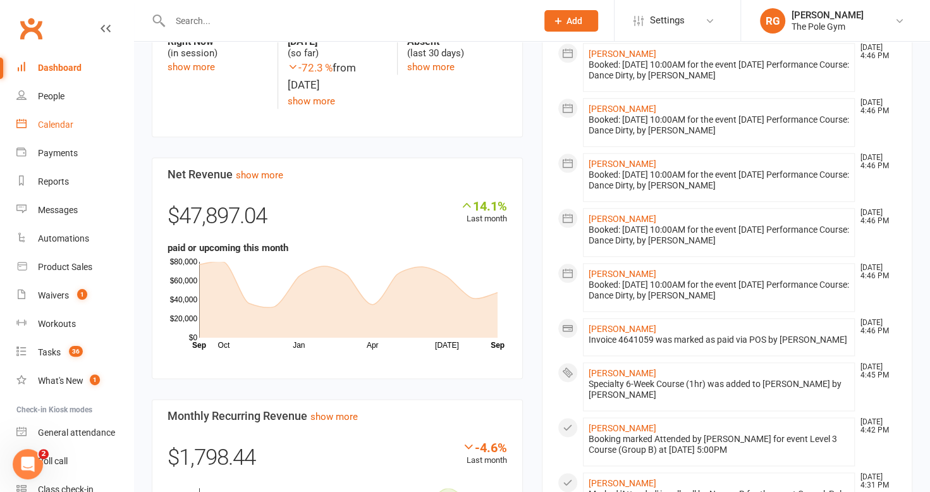
click at [70, 116] on link "Calendar" at bounding box center [74, 125] width 117 height 28
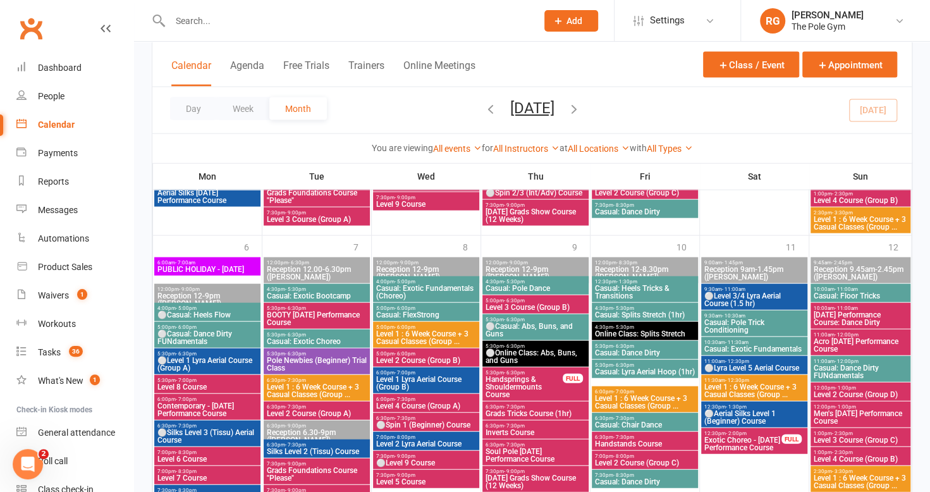
scroll to position [1637, 0]
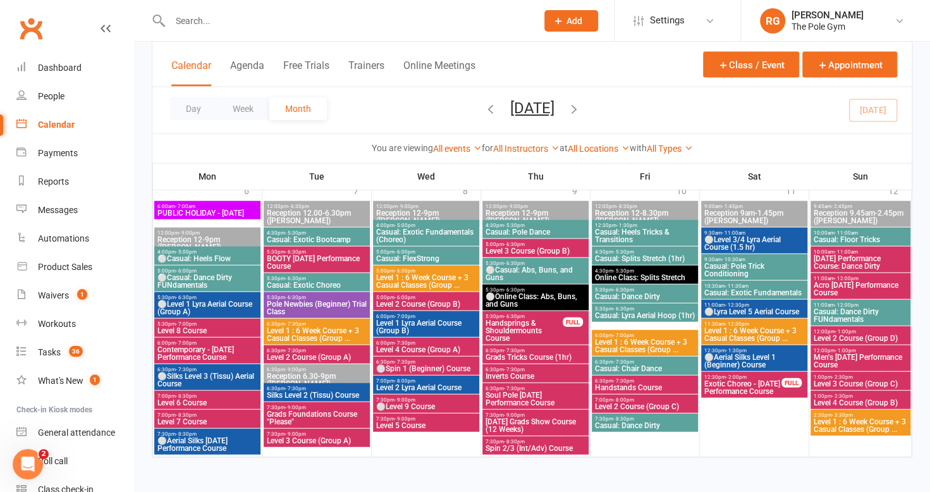
click at [581, 107] on icon "button" at bounding box center [574, 109] width 14 height 14
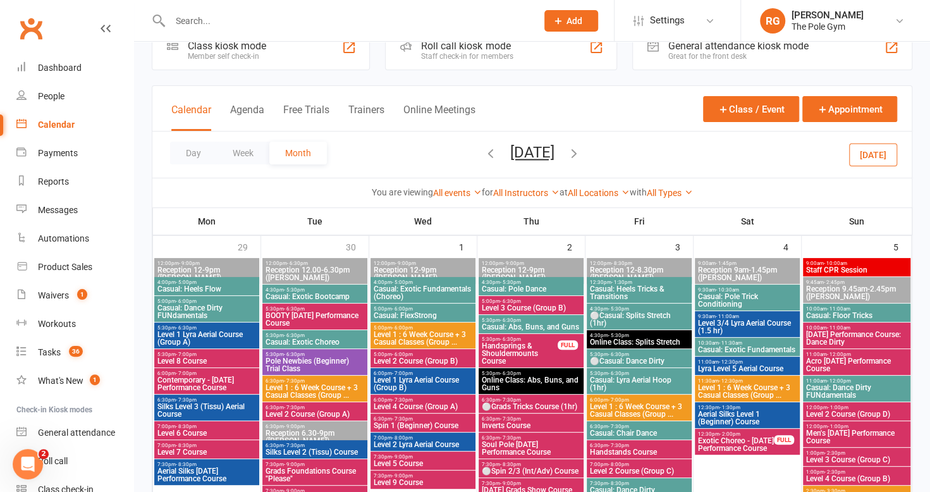
scroll to position [0, 0]
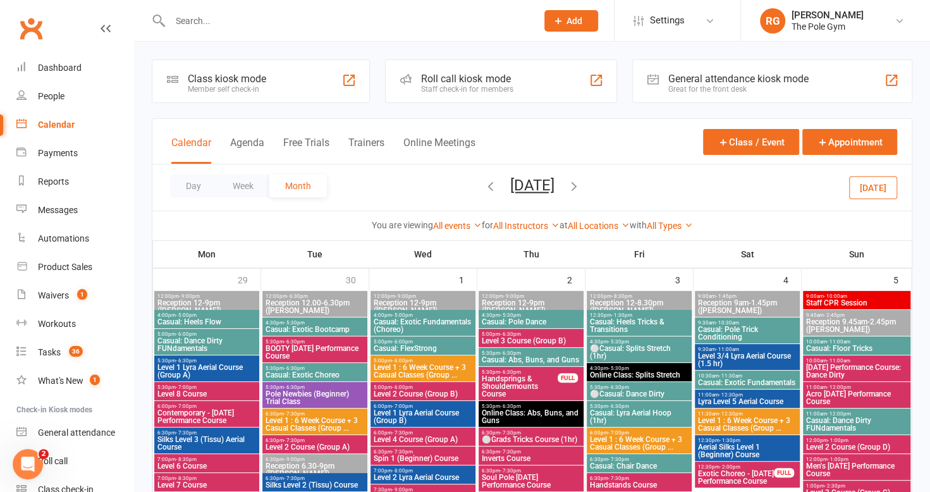
click at [484, 182] on icon "button" at bounding box center [491, 186] width 14 height 14
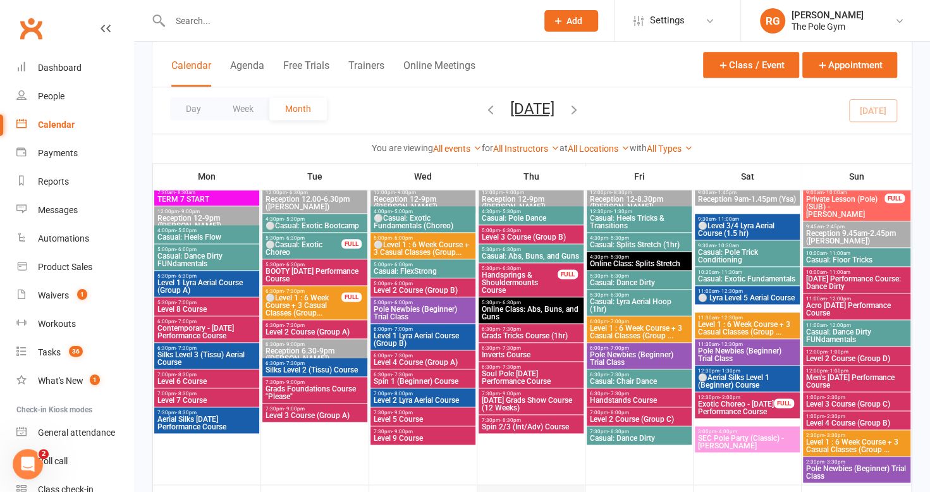
scroll to position [793, 0]
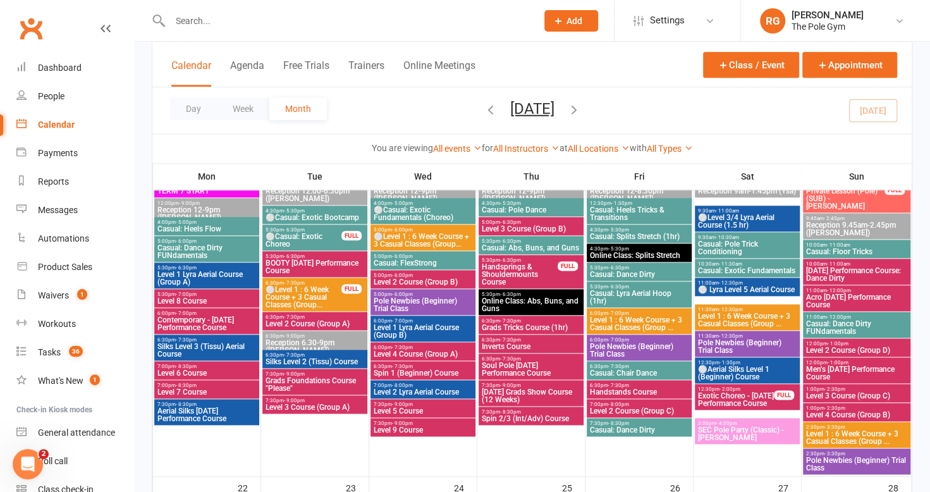
click at [219, 229] on span "Casual: Heels Flow" at bounding box center [207, 229] width 100 height 8
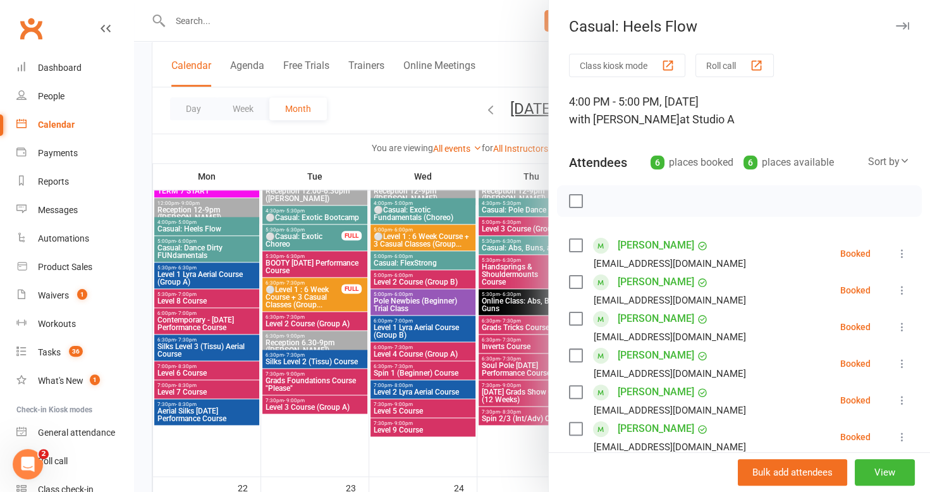
click at [896, 23] on icon "button" at bounding box center [902, 26] width 13 height 8
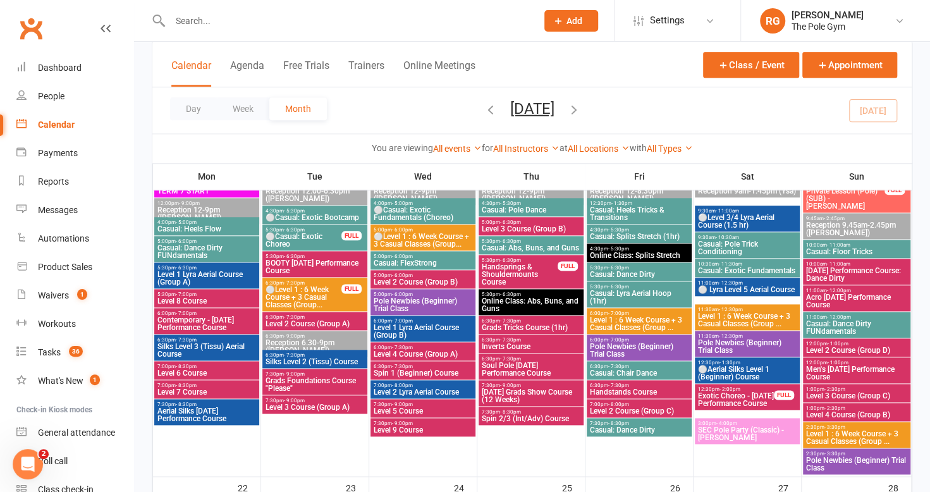
click at [224, 244] on span "Casual: Dance Dirty FUNdamentals" at bounding box center [207, 251] width 100 height 15
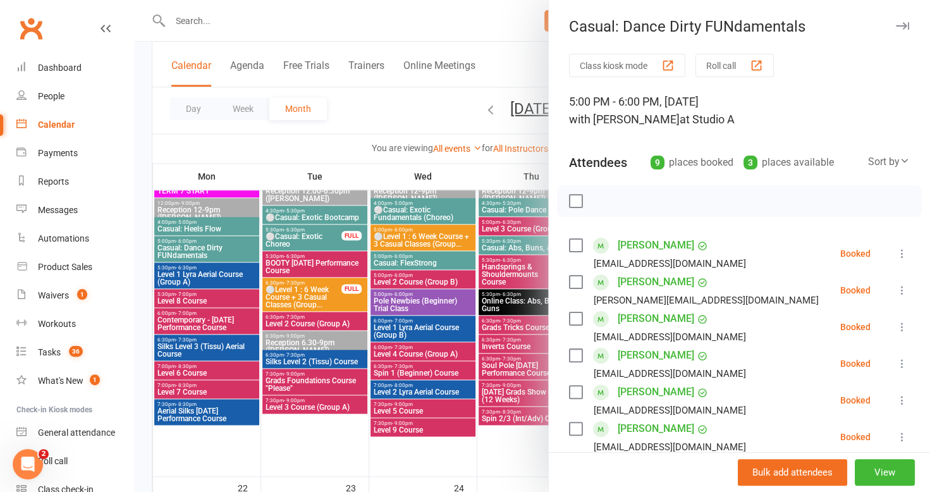
click at [896, 22] on icon "button" at bounding box center [902, 26] width 13 height 8
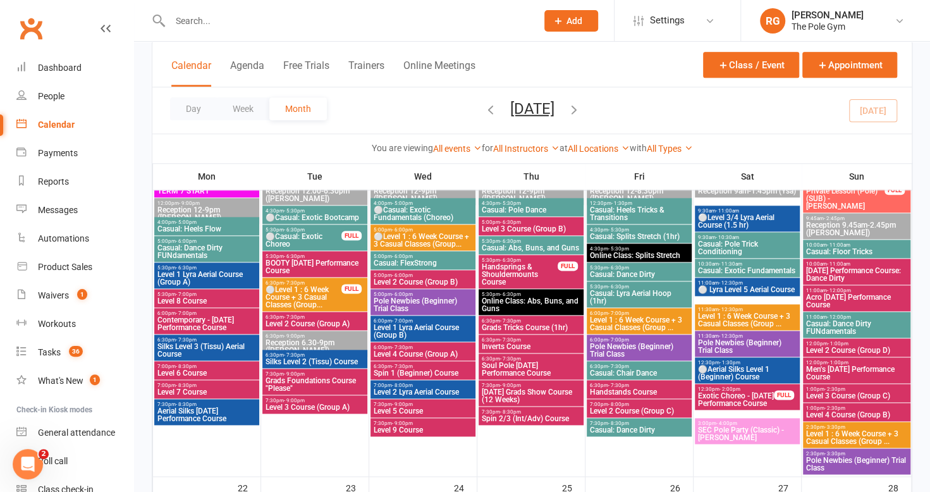
click at [210, 273] on span "Level 1 Lyra Aerial Course (Group A)" at bounding box center [207, 278] width 100 height 15
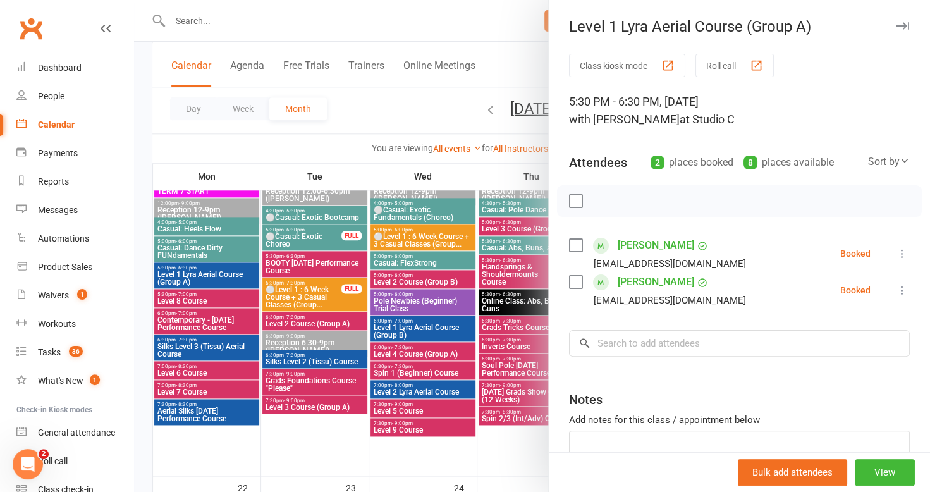
click at [896, 23] on icon "button" at bounding box center [902, 26] width 13 height 8
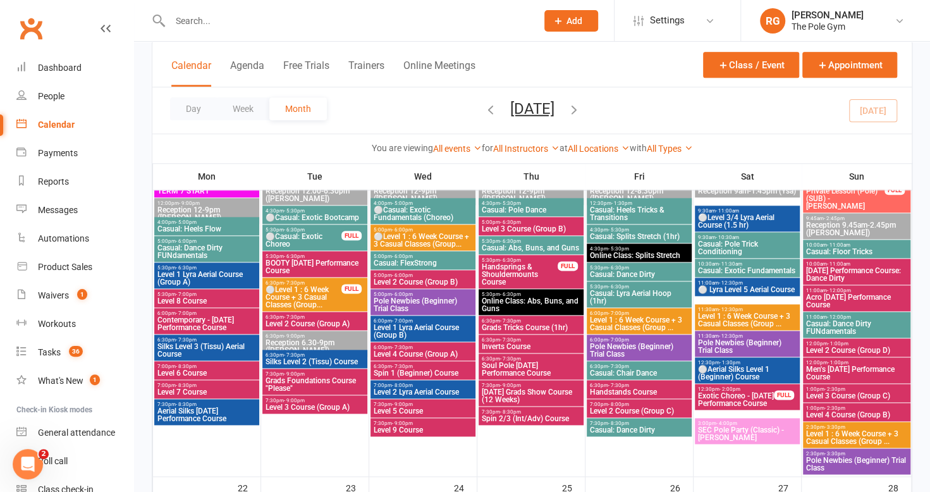
click at [293, 264] on span "BOOTY Halloween Performance Course" at bounding box center [315, 266] width 100 height 15
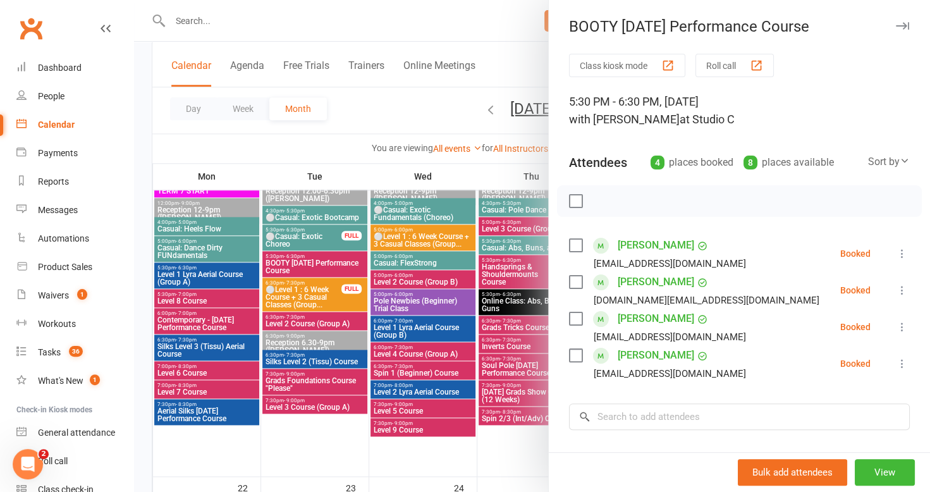
click at [896, 24] on icon "button" at bounding box center [902, 26] width 13 height 8
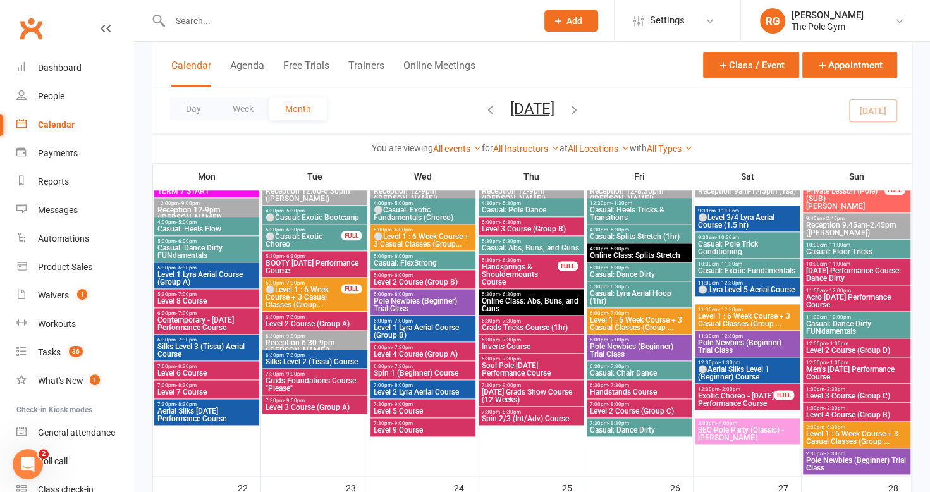
click at [320, 358] on span "Silks Level 2 (Tissu) Course" at bounding box center [315, 362] width 100 height 8
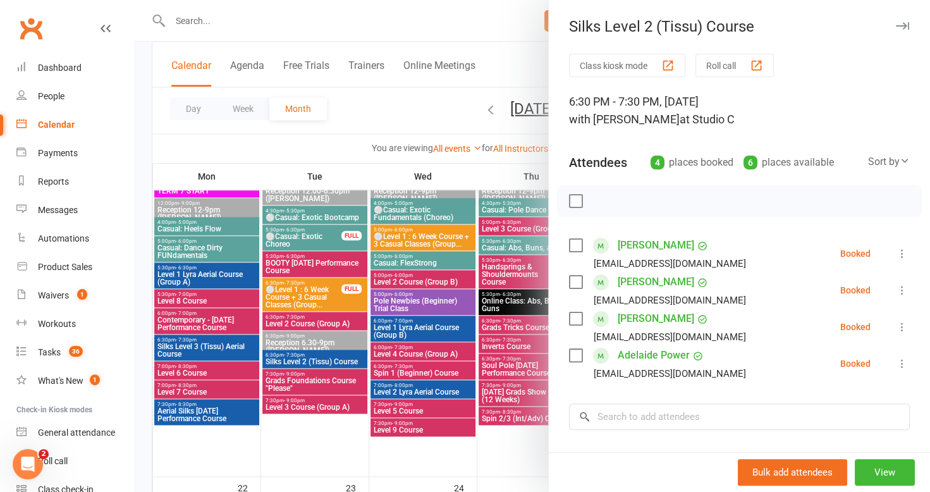
click at [896, 25] on icon "button" at bounding box center [902, 26] width 13 height 8
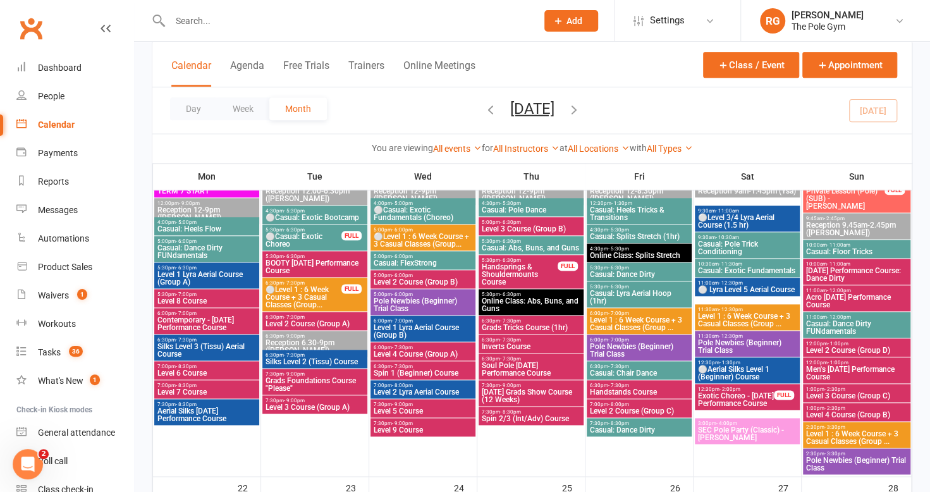
click at [214, 344] on span "Silks Level 3 (Tissu) Aerial Course" at bounding box center [207, 350] width 100 height 15
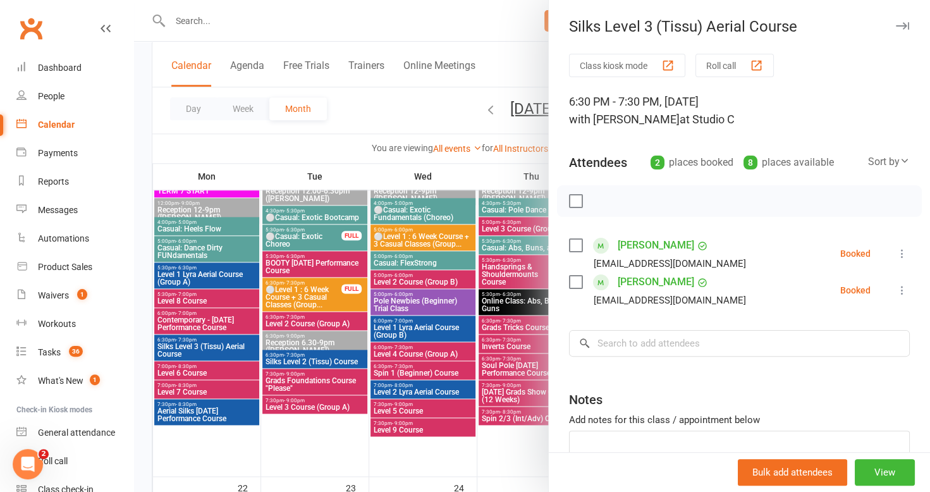
click at [894, 21] on button "button" at bounding box center [901, 25] width 15 height 15
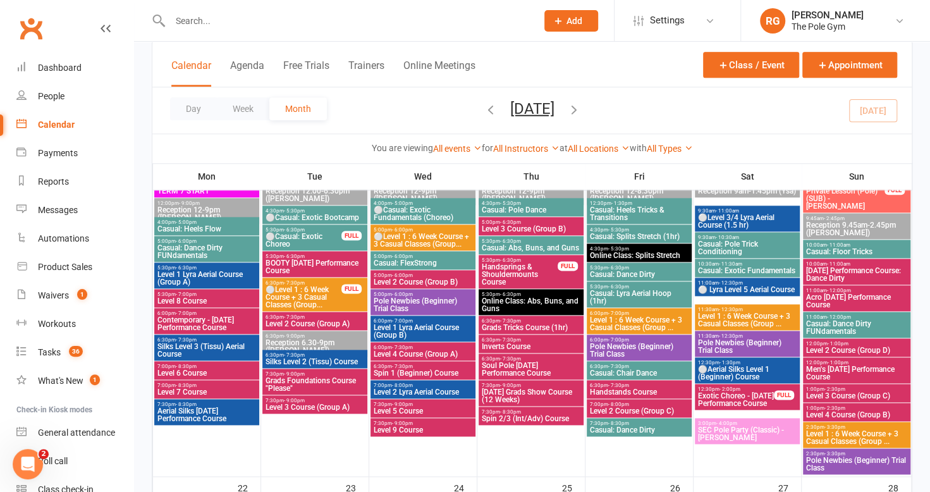
click at [318, 379] on span "Grads Foundations Course "Please"" at bounding box center [315, 384] width 100 height 15
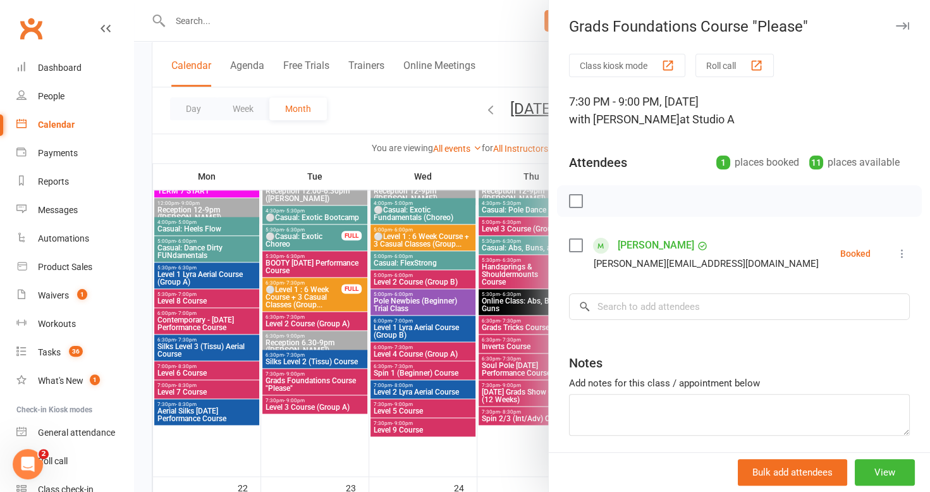
click at [896, 23] on icon "button" at bounding box center [902, 26] width 13 height 8
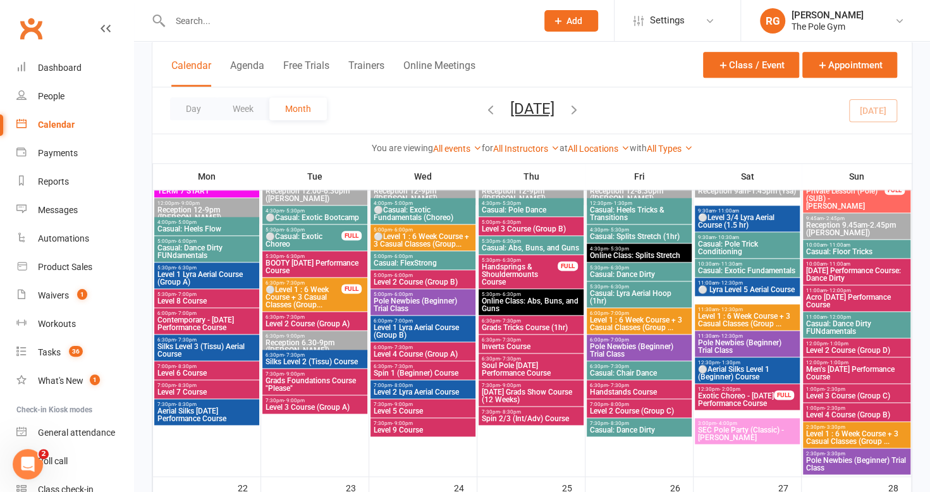
click at [321, 405] on span "Level 3 Course (Group A)" at bounding box center [315, 407] width 100 height 8
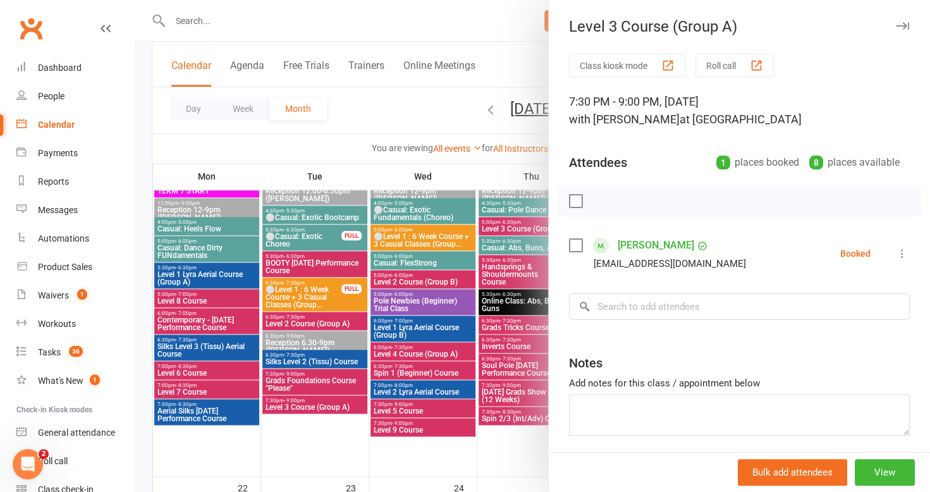
click at [896, 25] on icon "button" at bounding box center [902, 26] width 13 height 8
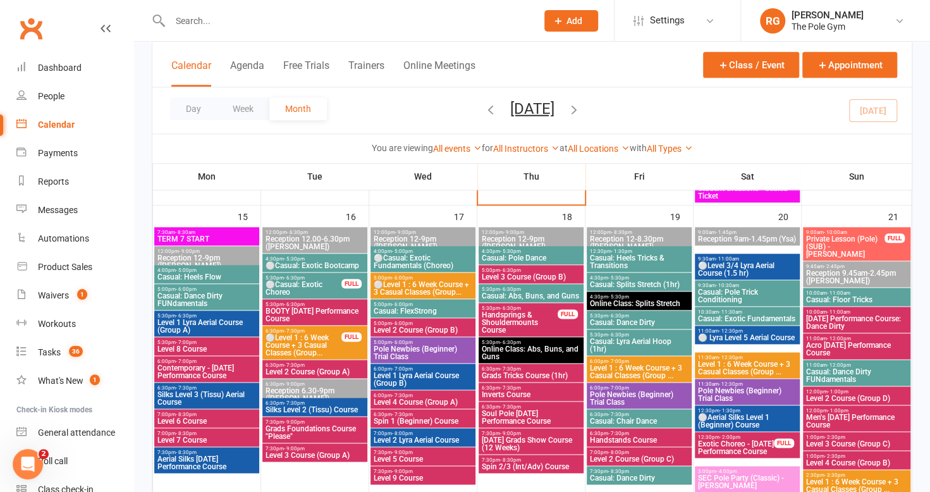
scroll to position [743, 0]
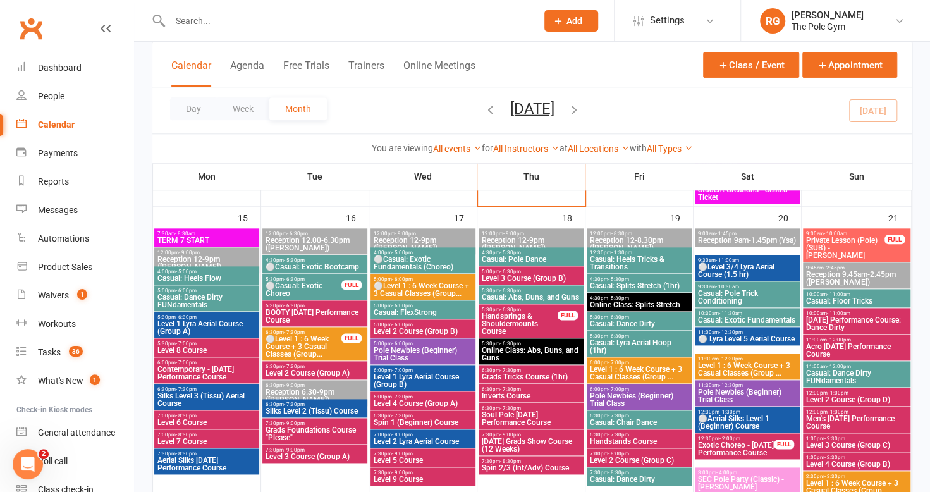
click at [425, 329] on span "Level 2 Course (Group B)" at bounding box center [423, 331] width 100 height 8
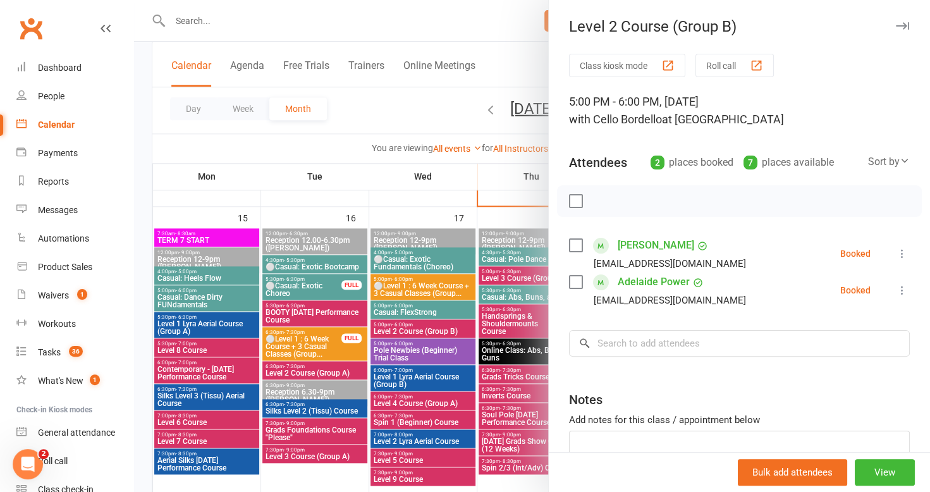
click at [894, 20] on button "button" at bounding box center [901, 25] width 15 height 15
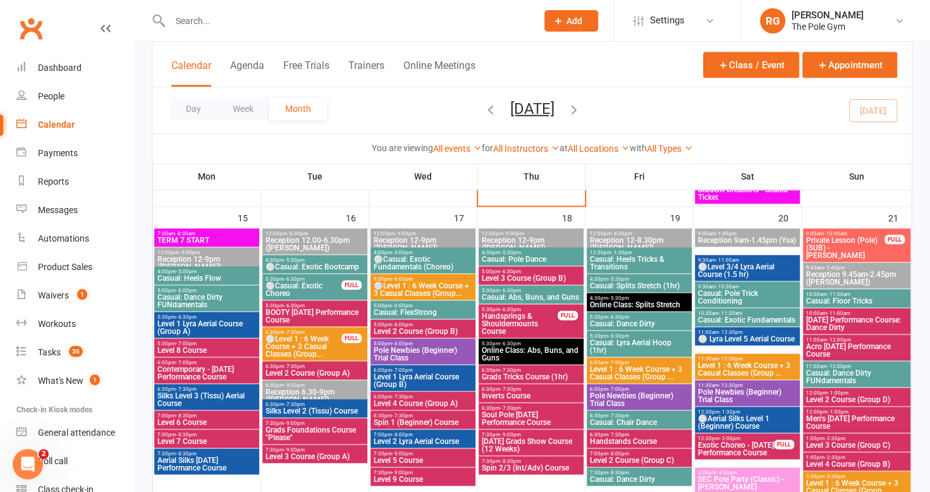
click at [289, 370] on span "Level 2 Course (Group A)" at bounding box center [315, 373] width 100 height 8
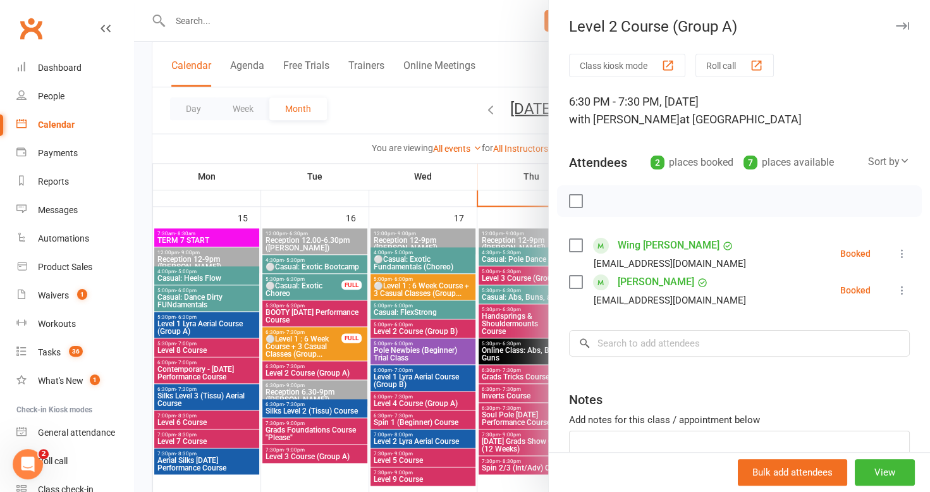
click at [894, 19] on button "button" at bounding box center [901, 25] width 15 height 15
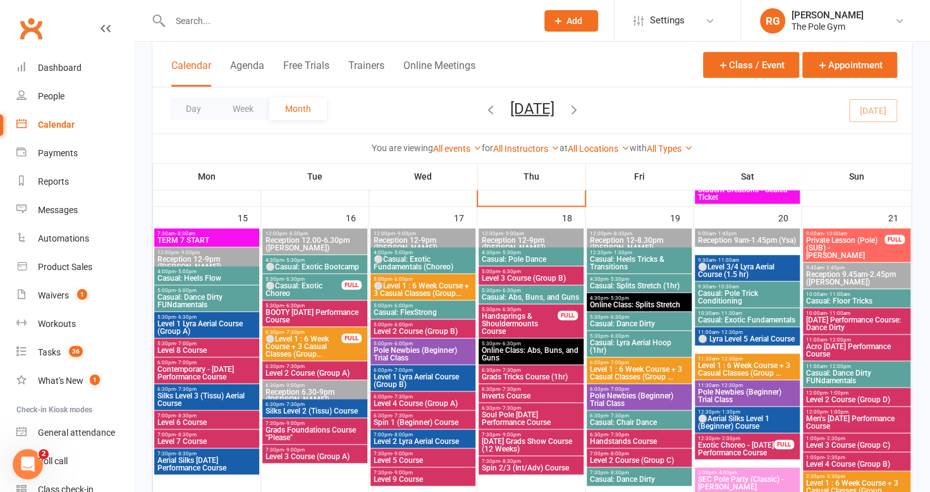
click at [427, 396] on span "6:00pm - 7:30pm" at bounding box center [423, 397] width 100 height 6
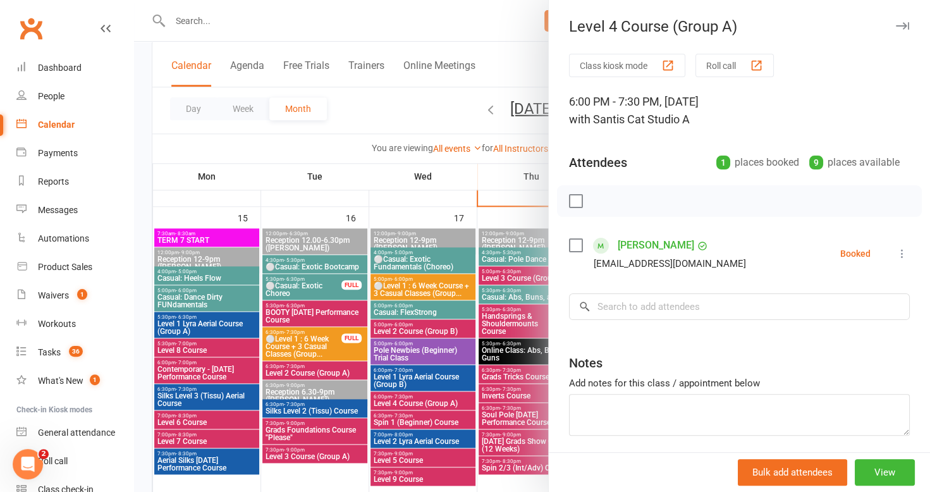
click at [894, 18] on button "button" at bounding box center [901, 25] width 15 height 15
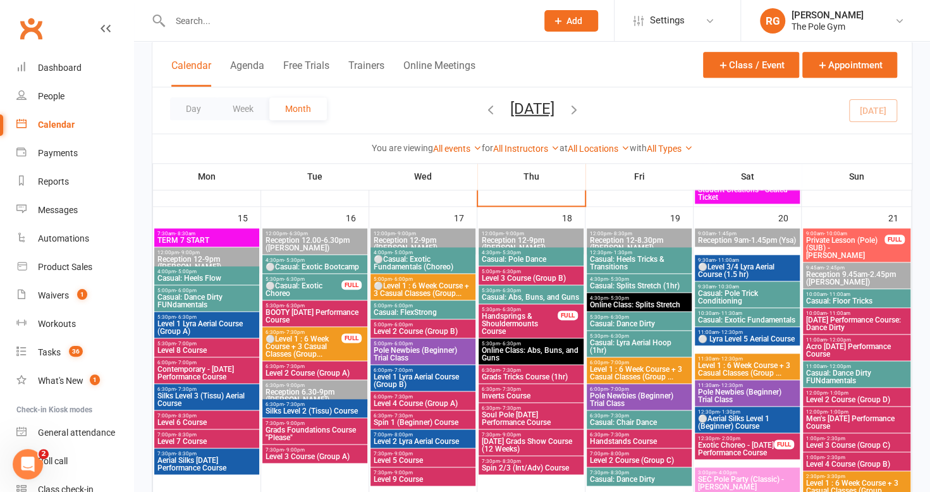
click at [595, 264] on span "Casual: Heels Tricks & Transitions" at bounding box center [639, 262] width 100 height 15
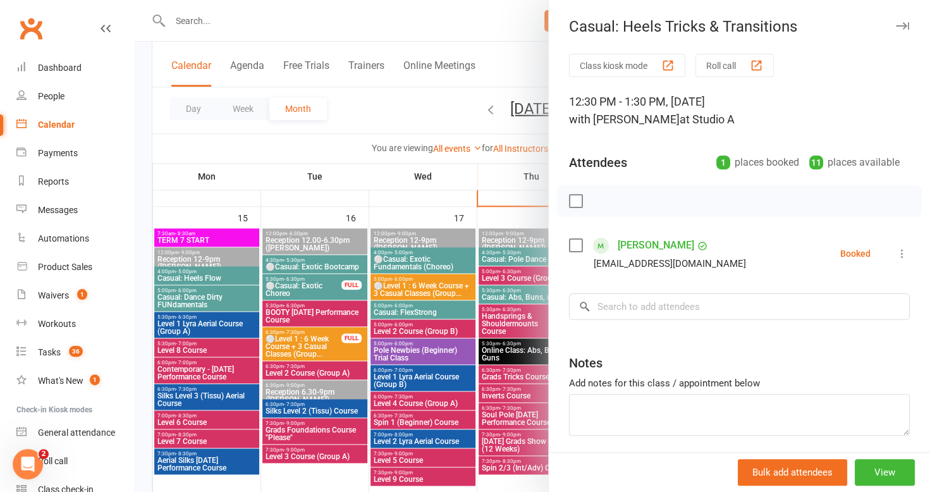
click at [894, 20] on button "button" at bounding box center [901, 25] width 15 height 15
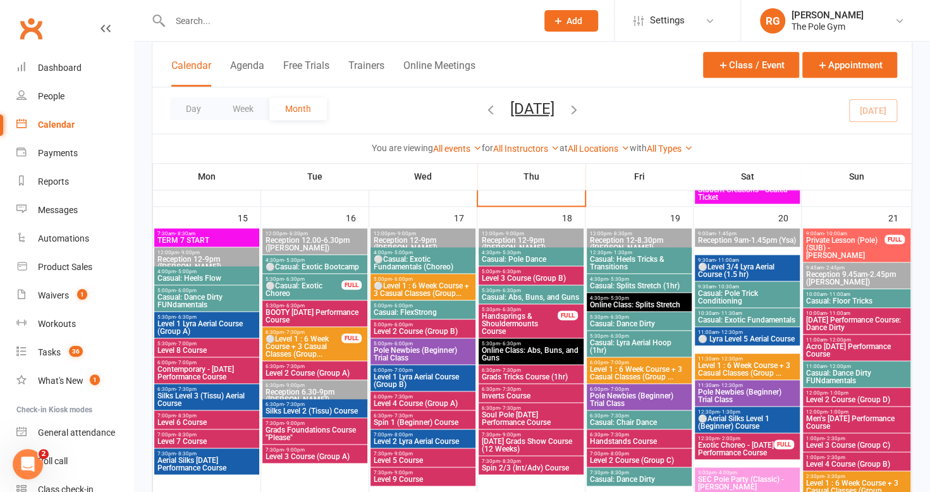
click at [626, 283] on span "Casual: Splits Stretch (1hr)" at bounding box center [639, 286] width 100 height 8
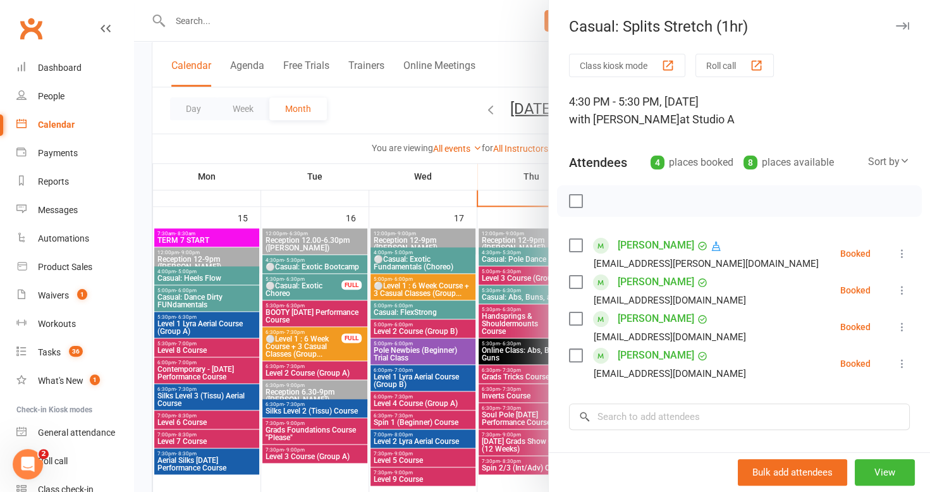
click at [896, 23] on icon "button" at bounding box center [902, 26] width 13 height 8
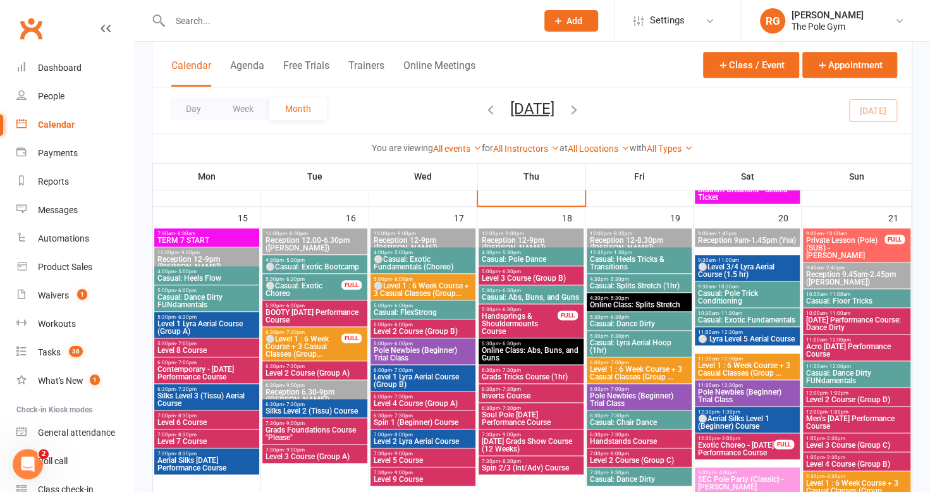
click at [614, 320] on span "Casual: Dance Dirty" at bounding box center [639, 324] width 100 height 8
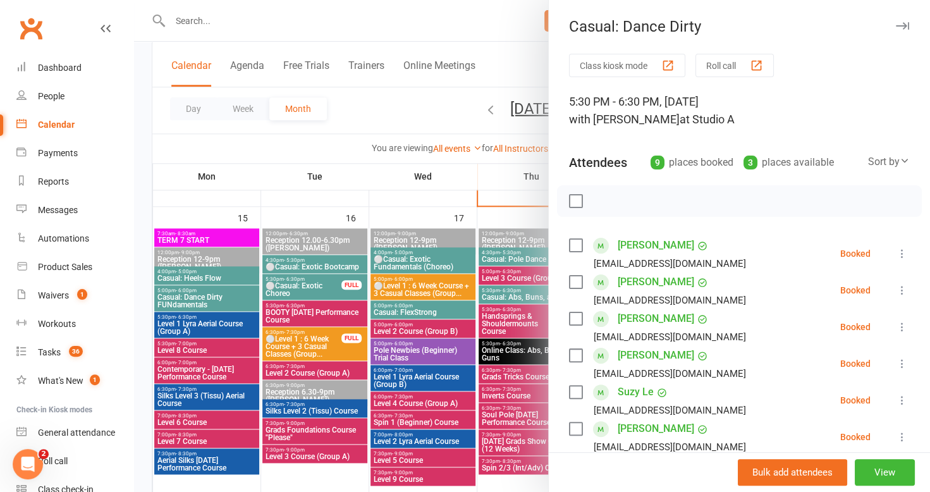
click at [896, 25] on icon "button" at bounding box center [902, 26] width 13 height 8
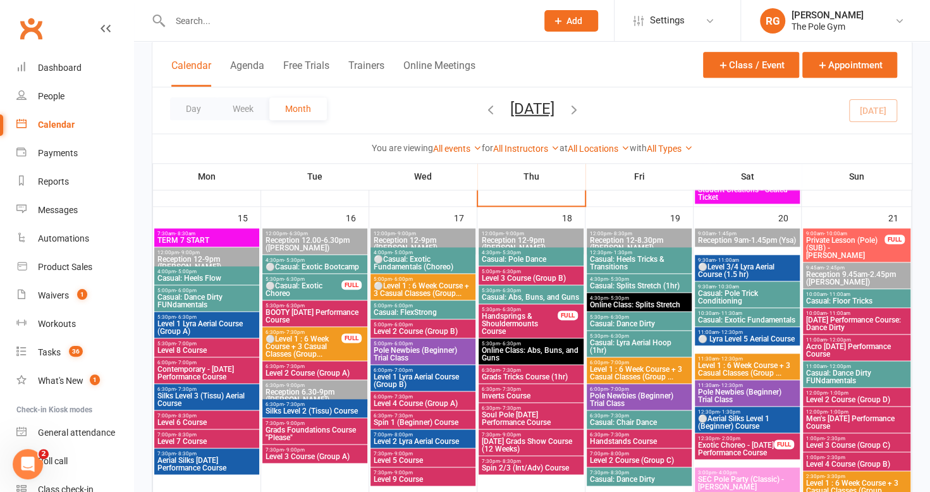
click at [513, 293] on span "Casual: Abs, Buns, and Guns" at bounding box center [531, 297] width 100 height 8
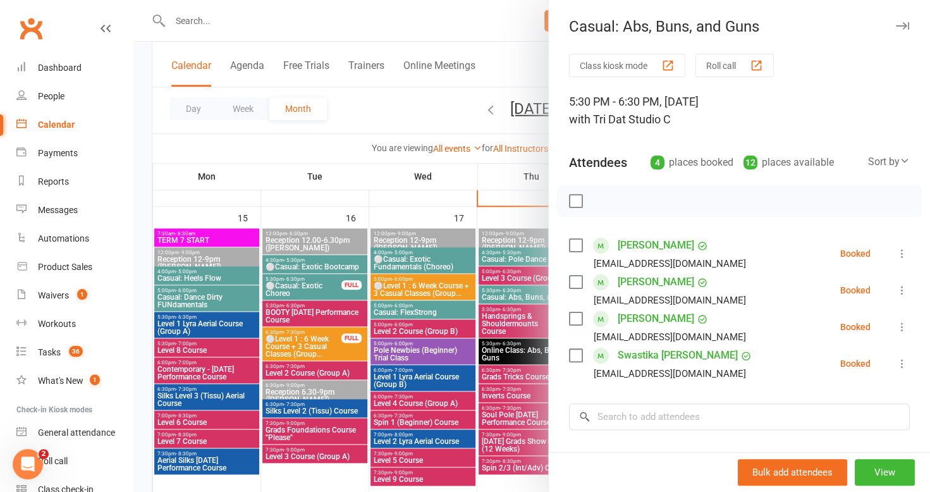
click at [896, 29] on icon "button" at bounding box center [902, 26] width 13 height 8
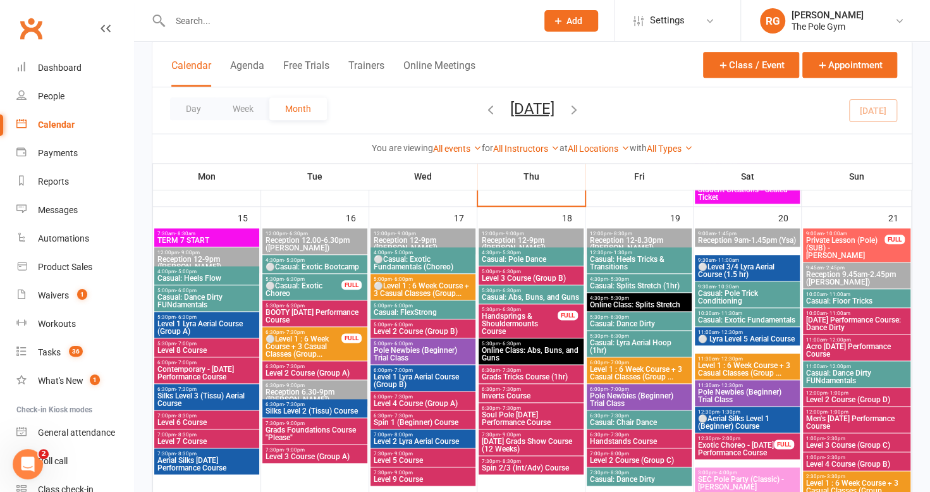
click at [413, 419] on span "Spin 1 (Beginner) Course" at bounding box center [423, 422] width 100 height 8
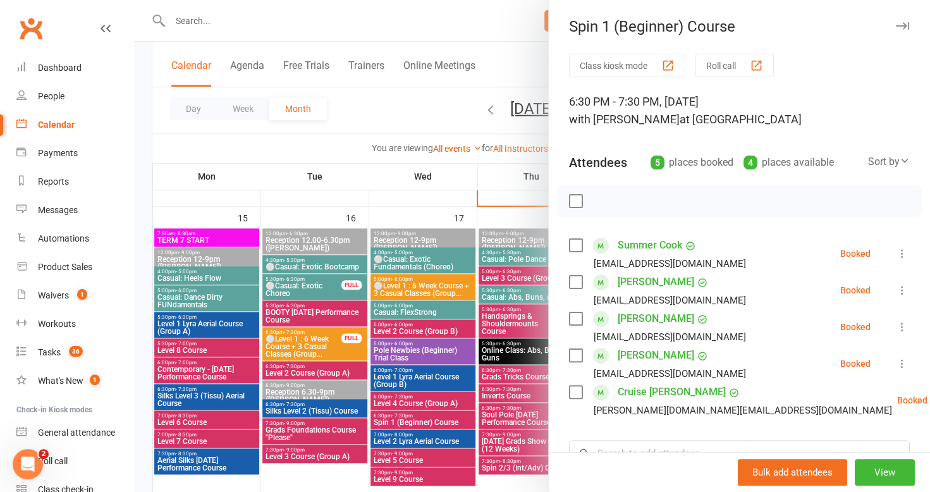
click at [896, 27] on icon "button" at bounding box center [902, 26] width 13 height 8
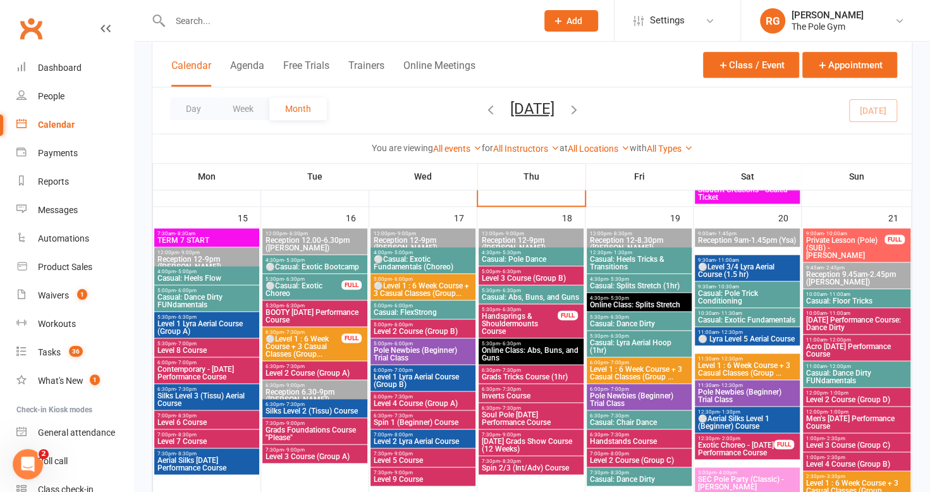
click at [299, 456] on span "Level 3 Course (Group A)" at bounding box center [315, 457] width 100 height 8
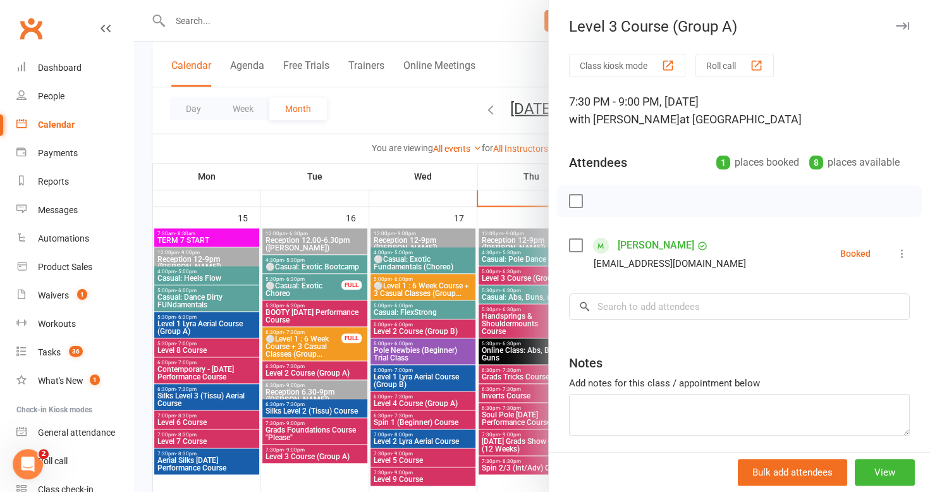
click at [896, 25] on icon "button" at bounding box center [902, 26] width 13 height 8
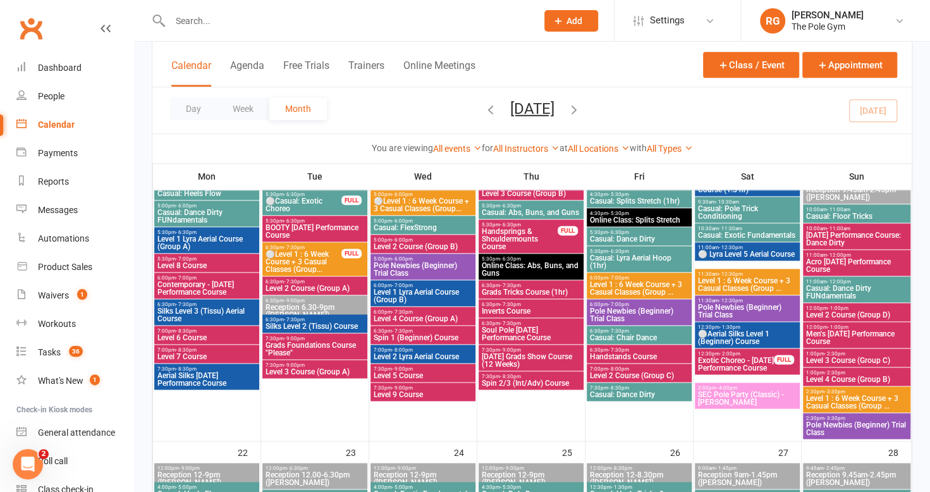
scroll to position [829, 0]
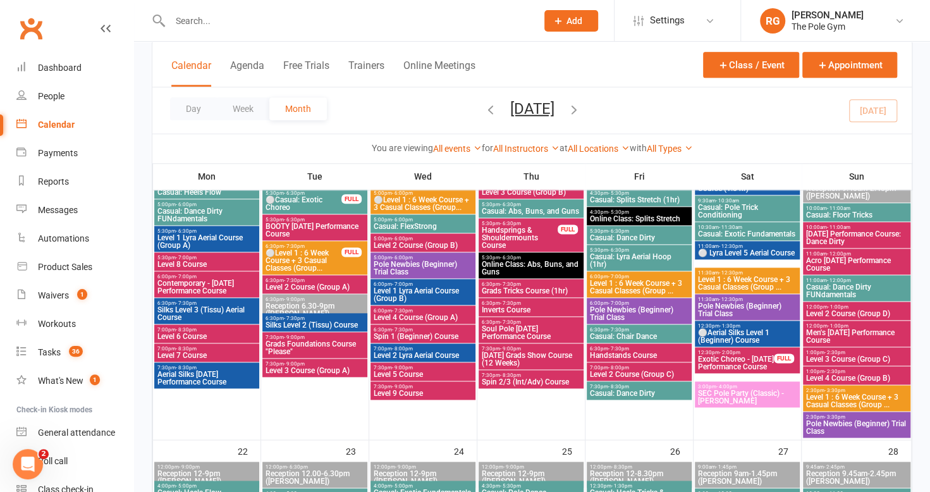
click at [648, 274] on span "6:00pm - 7:00pm" at bounding box center [639, 277] width 100 height 6
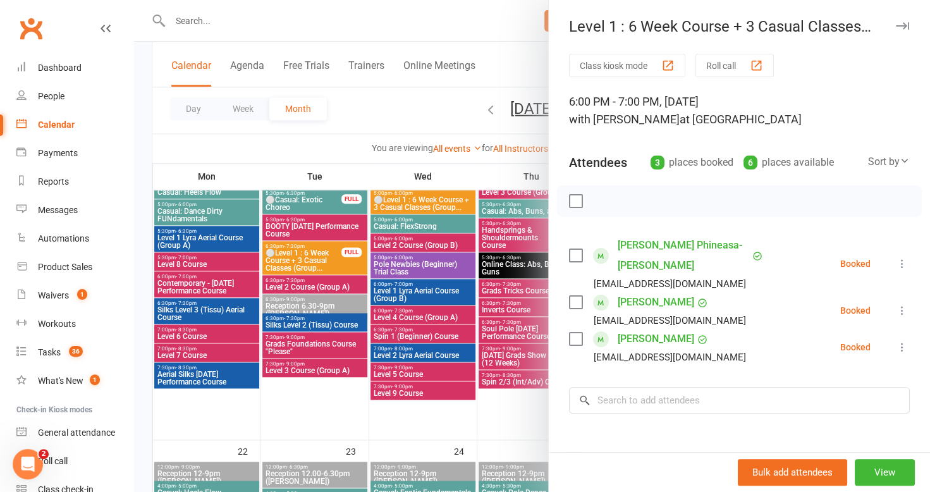
click at [896, 27] on icon "button" at bounding box center [902, 26] width 13 height 8
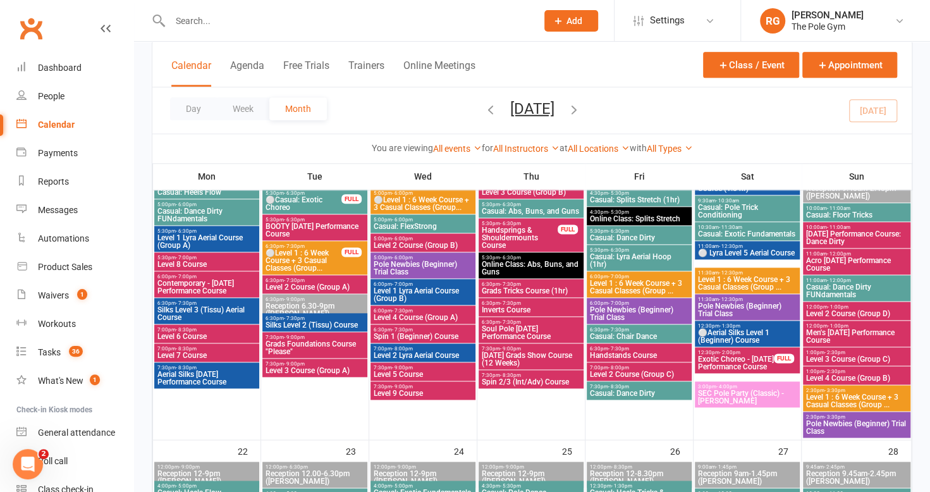
click at [621, 368] on span "- 8:00pm" at bounding box center [618, 368] width 21 height 6
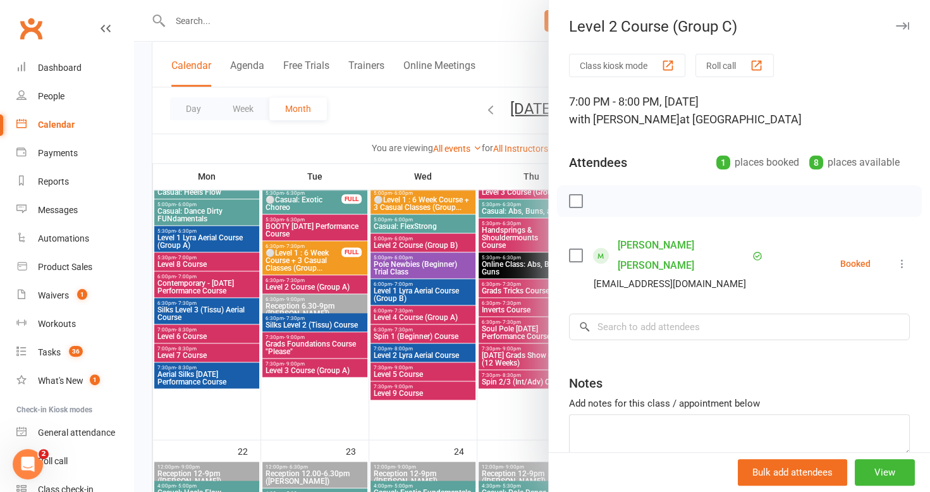
click at [896, 24] on icon "button" at bounding box center [902, 26] width 13 height 8
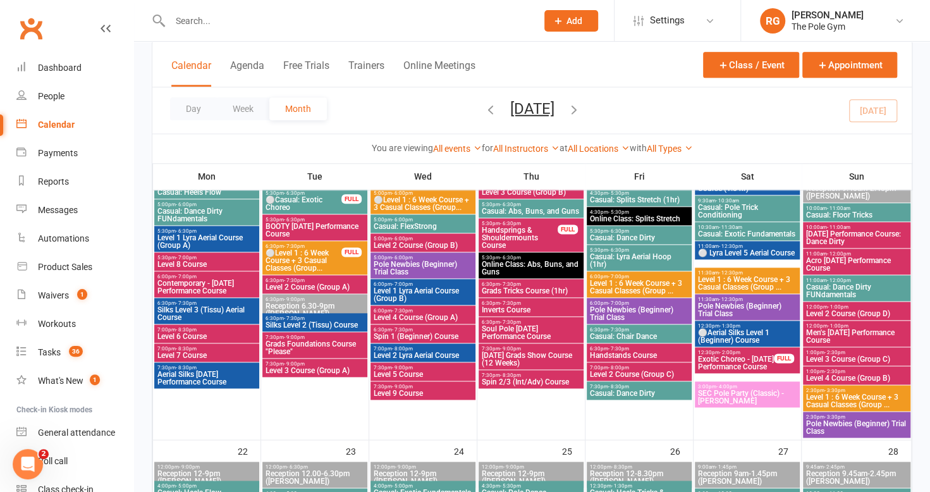
click at [838, 350] on span "- 2:30pm" at bounding box center [834, 353] width 21 height 6
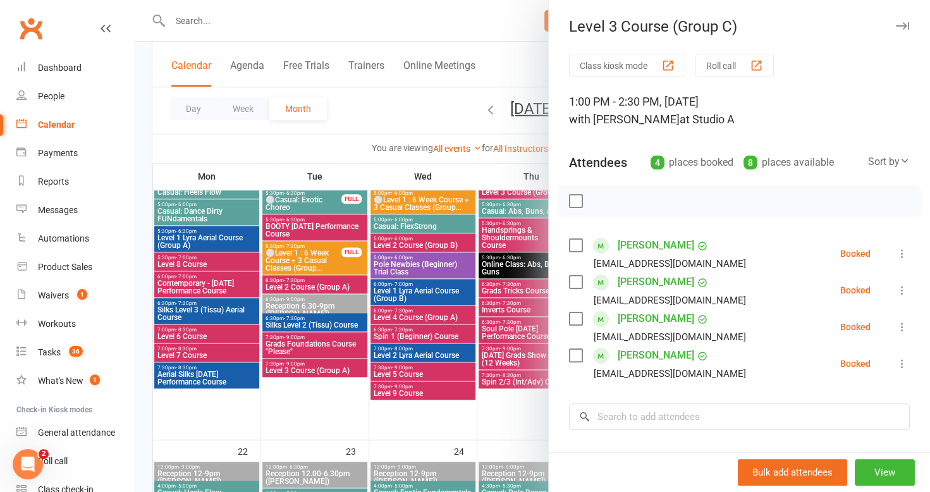
click at [894, 20] on button "button" at bounding box center [901, 25] width 15 height 15
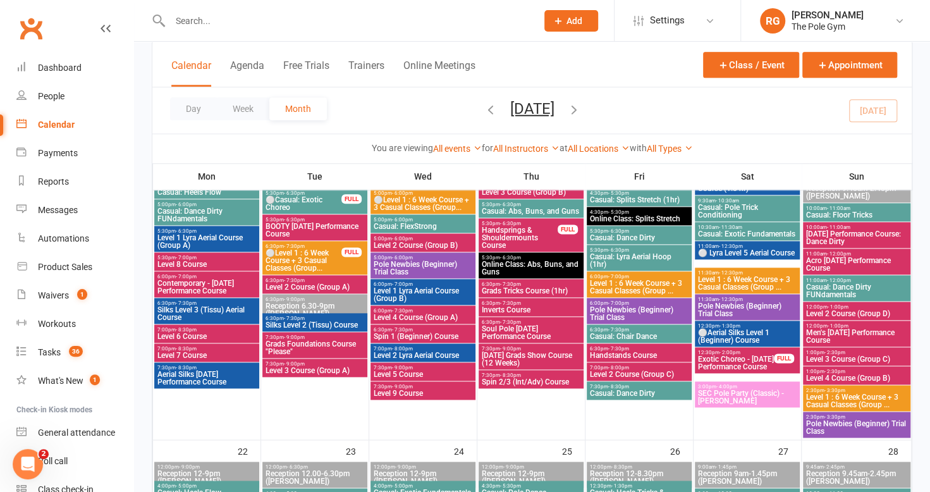
click at [848, 379] on span "Level 4 Course (Group B)" at bounding box center [856, 378] width 102 height 8
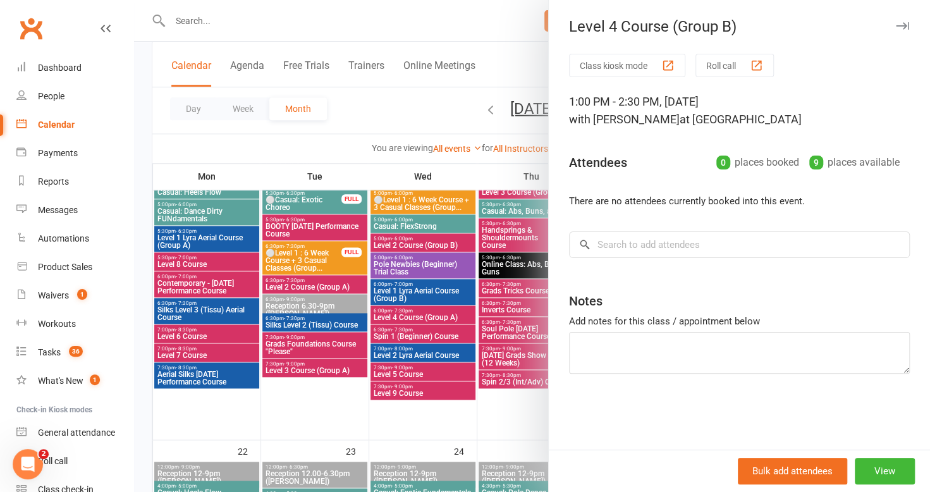
click at [896, 25] on icon "button" at bounding box center [902, 26] width 13 height 8
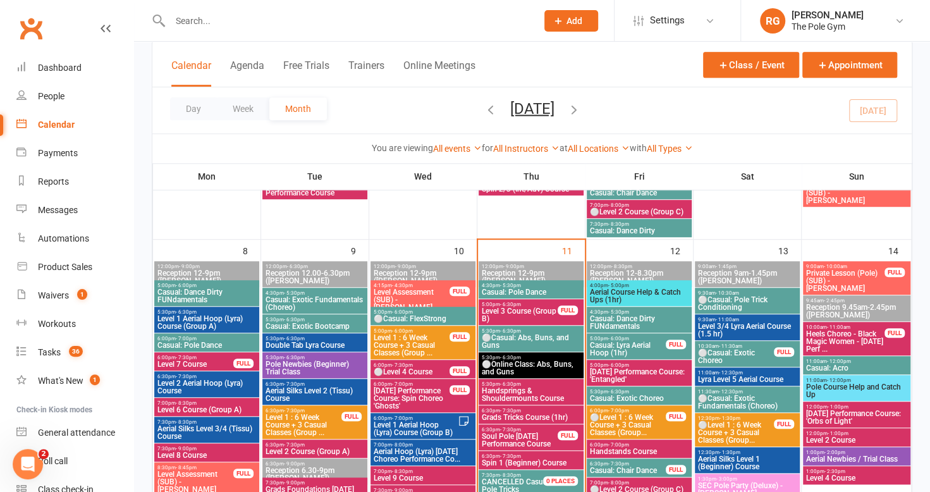
scroll to position [348, 0]
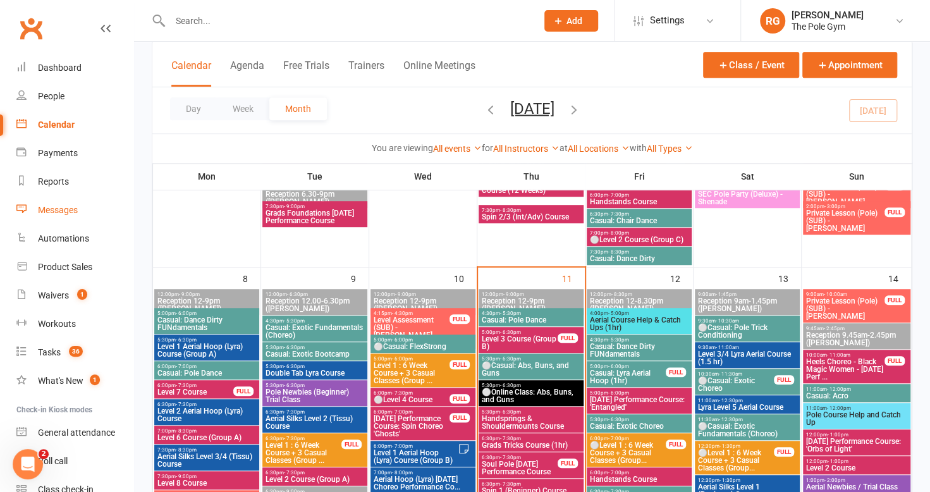
click at [62, 207] on div "Messages" at bounding box center [58, 210] width 40 height 10
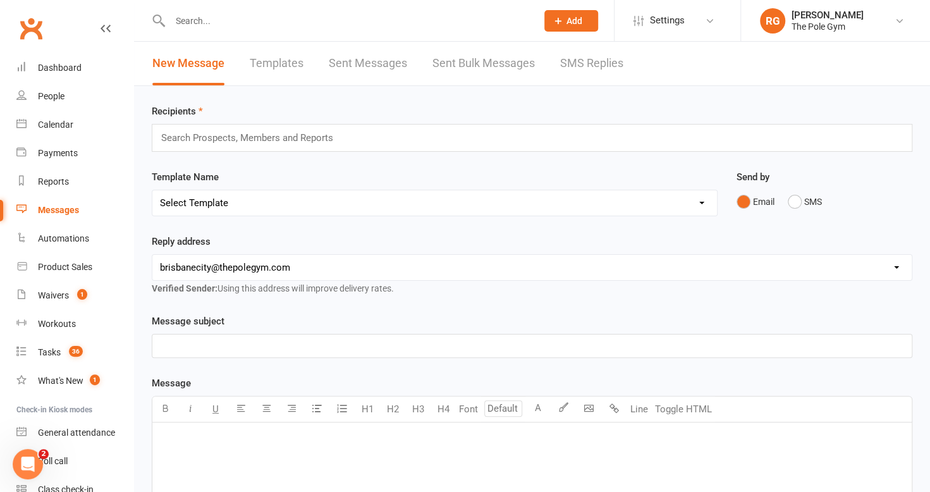
click at [267, 57] on link "Templates" at bounding box center [277, 64] width 54 height 44
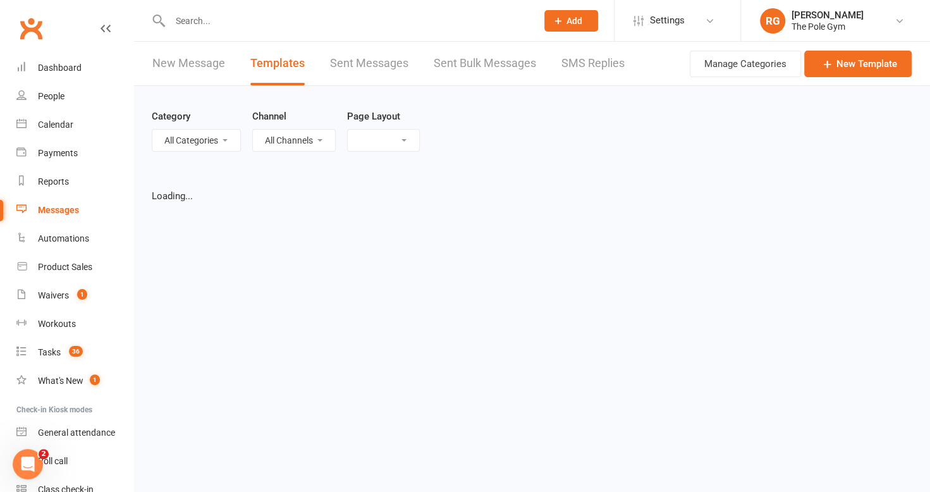
select select "list"
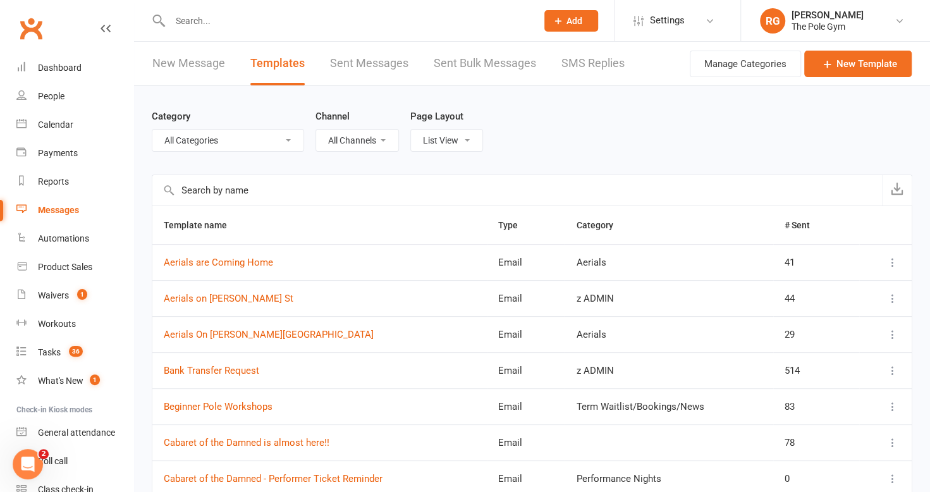
click at [246, 195] on input "text" at bounding box center [516, 190] width 729 height 30
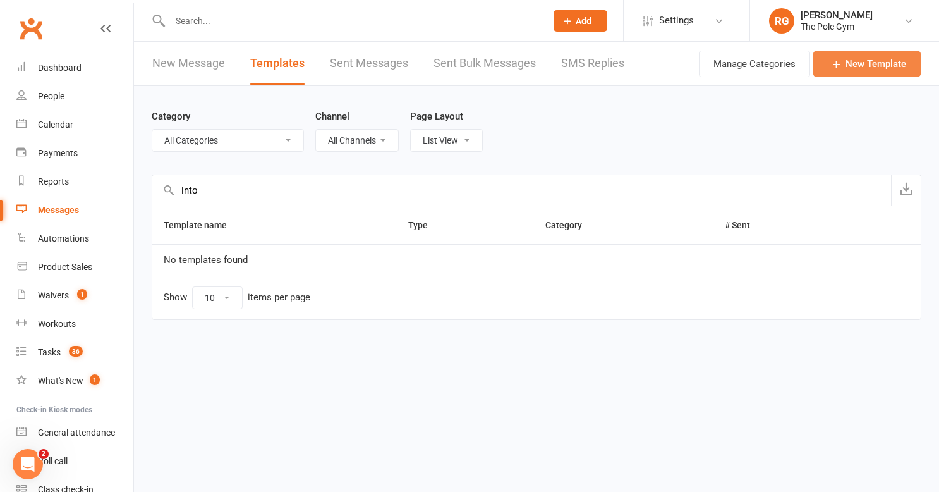
type input "into"
click at [855, 61] on link "New Template" at bounding box center [866, 64] width 107 height 27
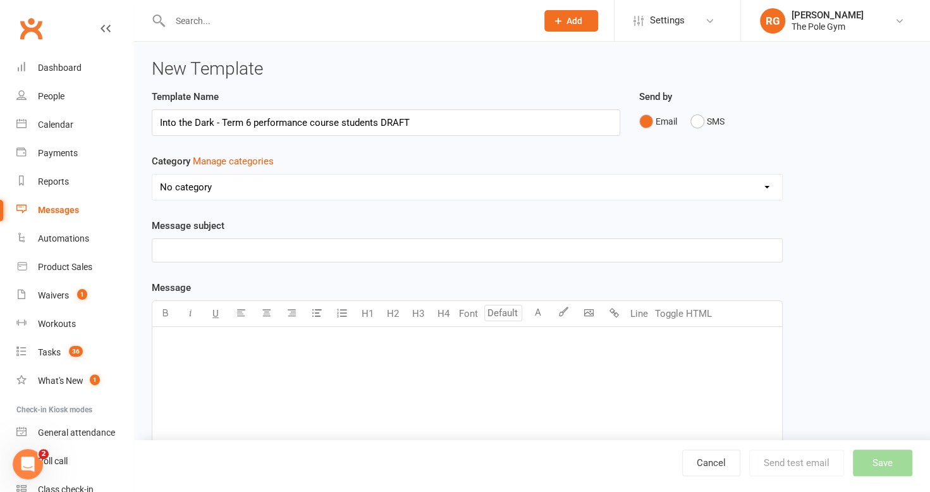
type input "Into the Dark - Term 6 performance course students DRAFT"
click at [276, 182] on select "No category Aerials Level 1 Emails Lockdown Templates Performance Nights Term W…" at bounding box center [467, 186] width 630 height 25
select select "6644"
click at [152, 174] on select "No category Aerials Level 1 Emails Lockdown Templates Performance Nights Term W…" at bounding box center [467, 186] width 630 height 25
click at [181, 338] on p "﻿" at bounding box center [467, 342] width 614 height 15
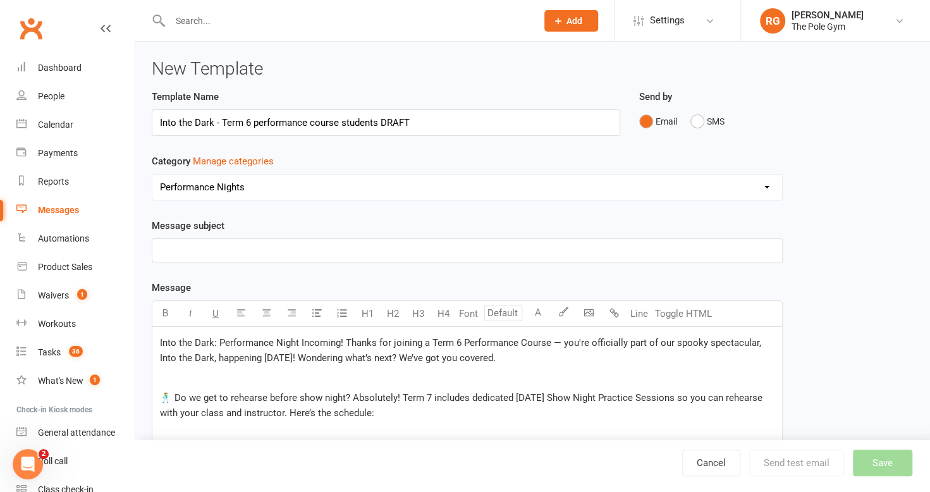
click at [344, 338] on span "Into the Dark: Performance Night Incoming! Thanks for joining a Term 6 Performa…" at bounding box center [462, 350] width 604 height 27
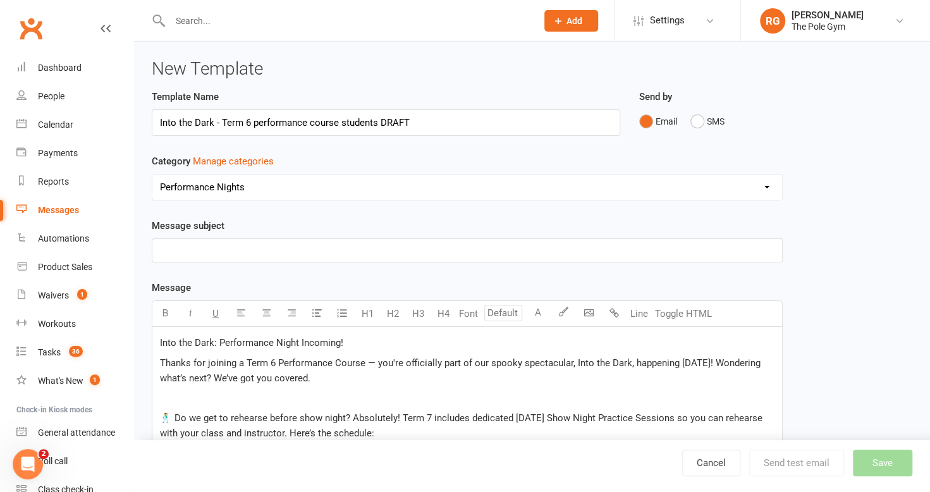
drag, startPoint x: 344, startPoint y: 338, endPoint x: 136, endPoint y: 339, distance: 208.6
click at [136, 339] on div "New Template Template Name Into the Dark - Term 6 performance course students D…" at bounding box center [532, 478] width 796 height 872
click at [372, 311] on button "H1" at bounding box center [367, 313] width 25 height 25
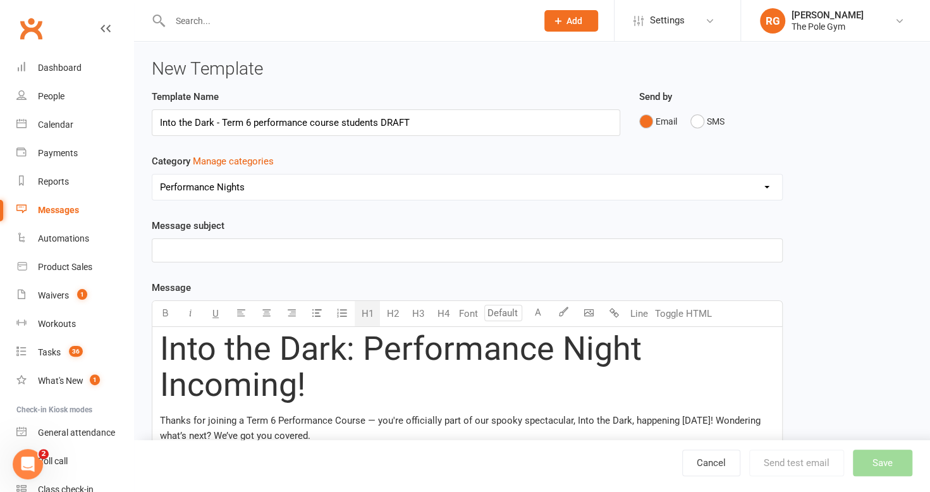
click at [387, 397] on h1 "Into the Dark: Performance Night Incoming!" at bounding box center [467, 367] width 614 height 72
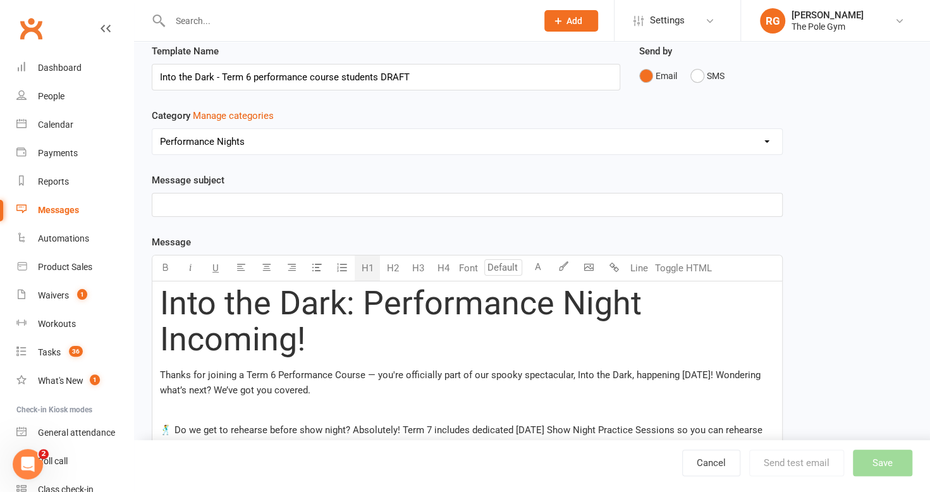
click at [174, 428] on span "🕺 Do we get to rehearse before show night? Absolutely! Term 7 includes dedicate…" at bounding box center [462, 437] width 605 height 27
drag, startPoint x: 336, startPoint y: 430, endPoint x: 140, endPoint y: 427, distance: 196.0
click at [140, 427] on div "New Template Template Name Into the Dark - Term 6 performance course students D…" at bounding box center [532, 461] width 796 height 930
click at [394, 260] on button "H2" at bounding box center [392, 267] width 25 height 25
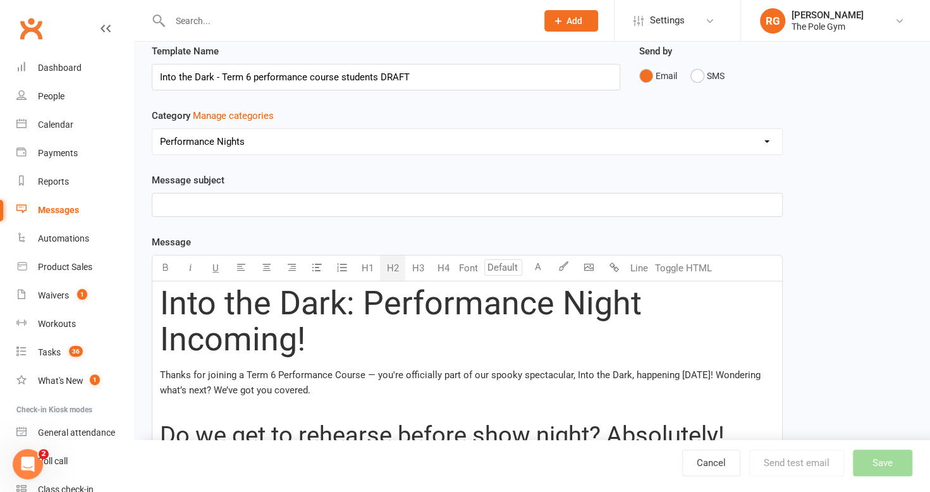
click at [609, 430] on span "Do we get to rehearse before show night? Absolutely! Term 7 includes dedicated …" at bounding box center [451, 474] width 583 height 107
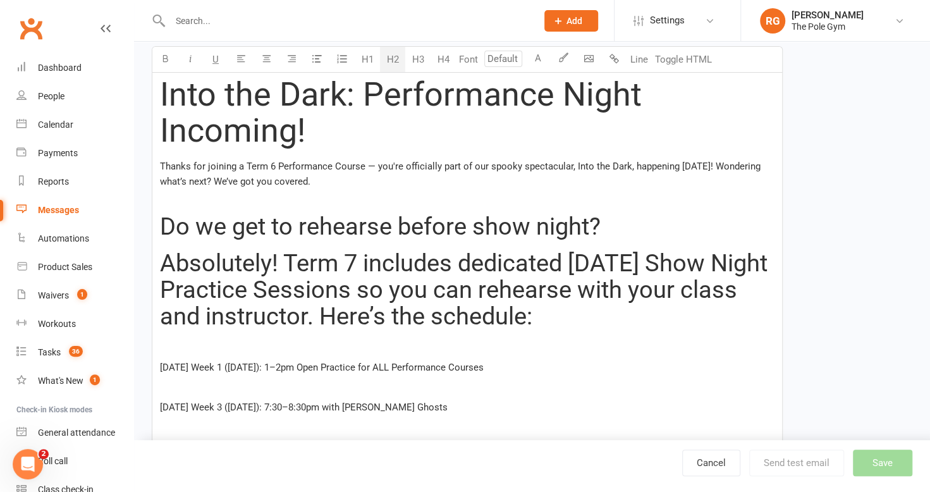
drag, startPoint x: 609, startPoint y: 314, endPoint x: 156, endPoint y: 263, distance: 456.0
click at [156, 263] on div "Into the Dark: Performance Night Incoming! Thanks for joining a Term 6 Performa…" at bounding box center [467, 355] width 630 height 565
click at [473, 61] on button "Font" at bounding box center [468, 59] width 25 height 25
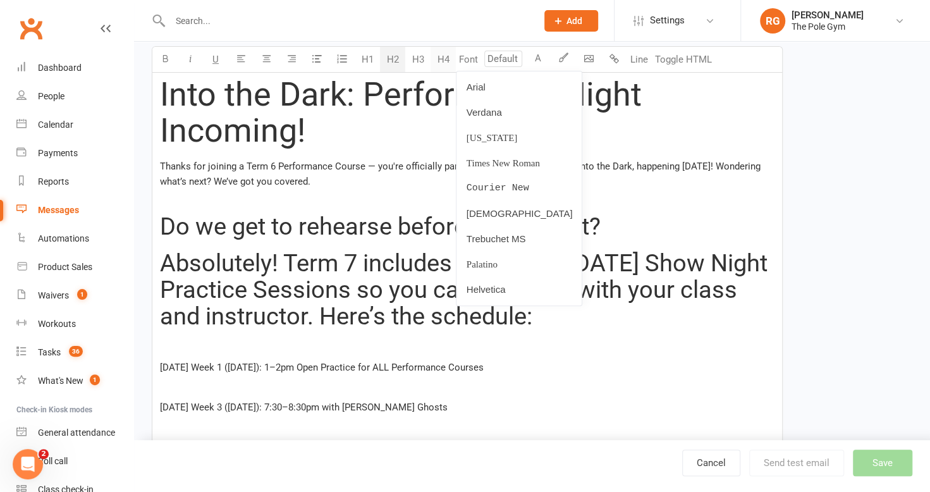
click at [443, 56] on button "H4" at bounding box center [442, 59] width 25 height 25
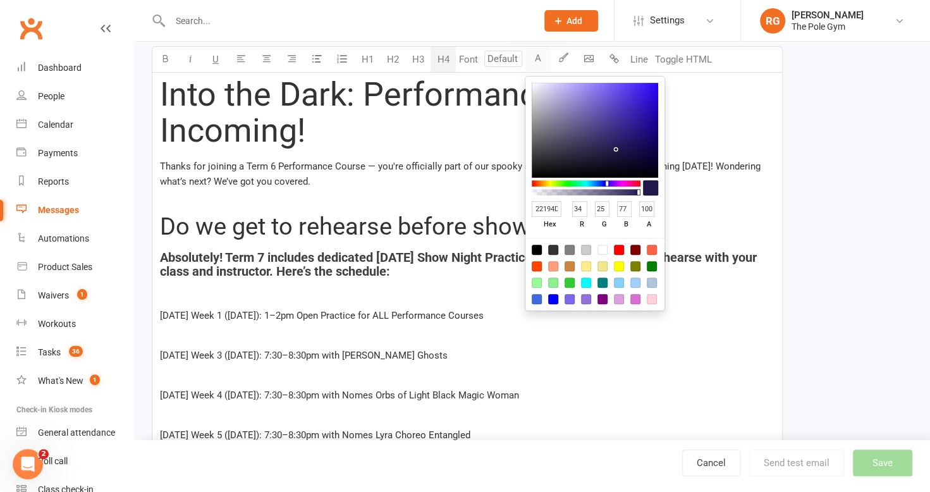
click at [536, 61] on button "A" at bounding box center [537, 59] width 25 height 25
click at [364, 175] on p "Thanks for joining a Term 6 Performance Course — you're officially part of our …" at bounding box center [467, 174] width 614 height 30
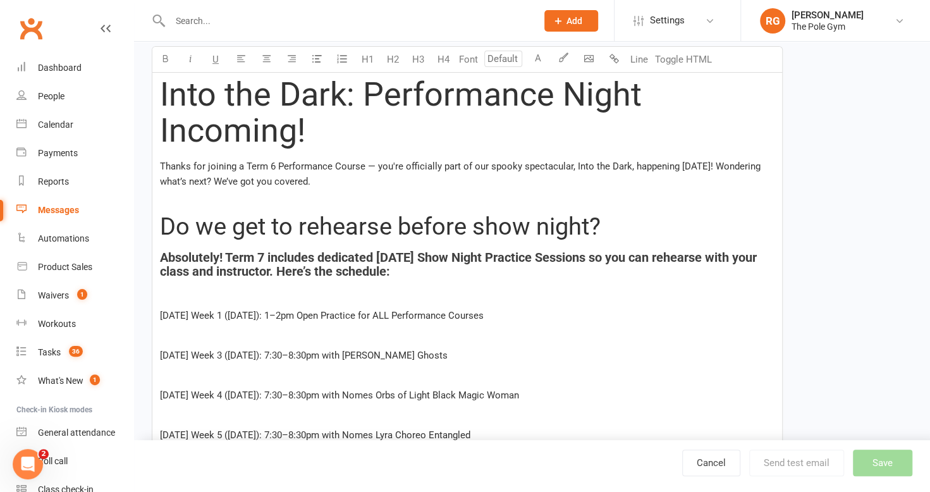
drag, startPoint x: 367, startPoint y: 178, endPoint x: 154, endPoint y: 163, distance: 212.9
click at [154, 163] on div "Into the Dark: Performance Night Incoming! Thanks for joining a Term 6 Performa…" at bounding box center [467, 329] width 630 height 513
click at [499, 56] on input "number" at bounding box center [503, 59] width 38 height 16
click at [501, 142] on link "10" at bounding box center [500, 142] width 30 height 25
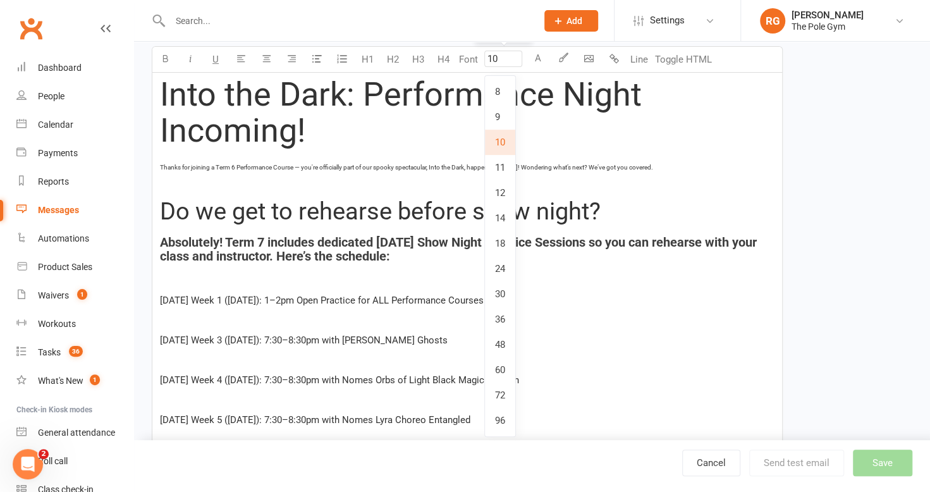
click at [516, 62] on input "10" at bounding box center [503, 59] width 38 height 16
click at [506, 192] on link "12" at bounding box center [500, 192] width 30 height 25
click at [504, 56] on input "12" at bounding box center [503, 59] width 38 height 16
click at [504, 221] on link "14" at bounding box center [500, 217] width 30 height 25
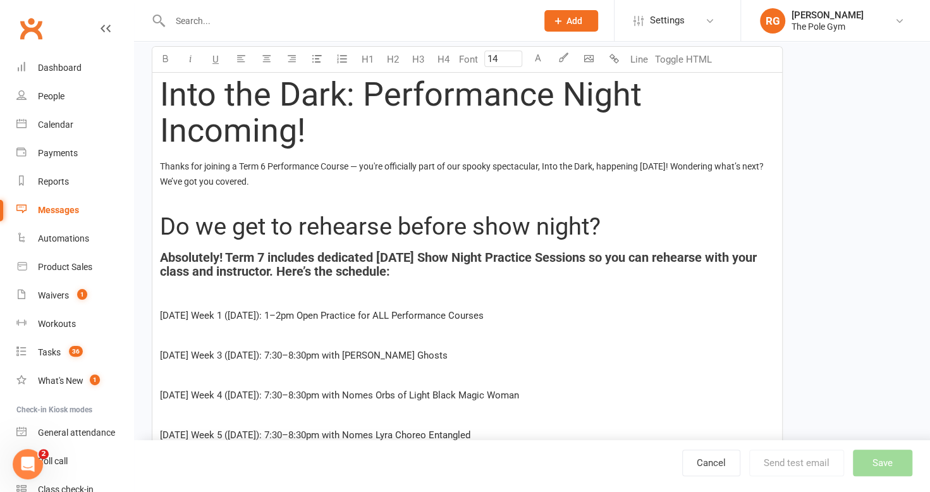
click at [511, 51] on input "14" at bounding box center [503, 59] width 38 height 16
click at [503, 238] on link "18" at bounding box center [500, 243] width 30 height 25
type input "18"
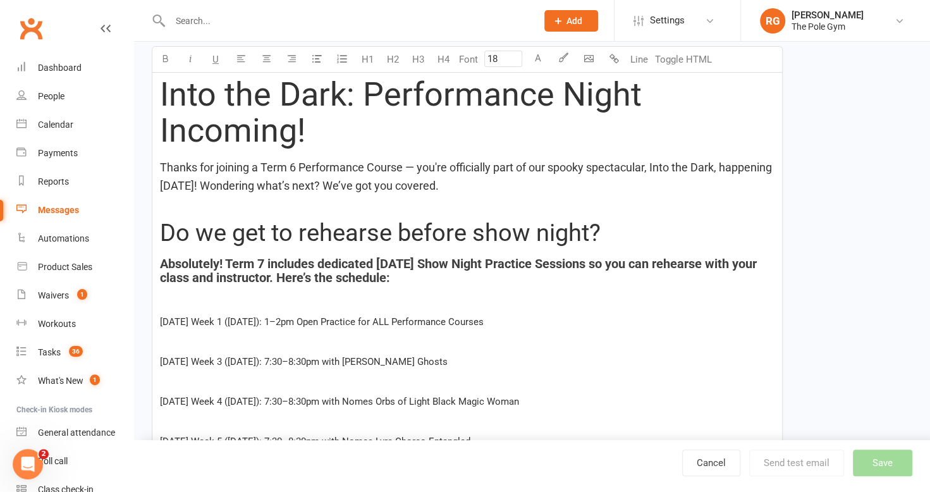
click at [444, 180] on span "Thanks for joining a Term 6 Performance Course — you're officially part of our …" at bounding box center [467, 177] width 614 height 32
drag, startPoint x: 434, startPoint y: 275, endPoint x: 126, endPoint y: 257, distance: 307.7
click at [126, 257] on ui-view "Prospect Member Non-attending contact Class / event Appointment Task Membership…" at bounding box center [465, 256] width 930 height 1014
click at [506, 57] on input "number" at bounding box center [503, 59] width 38 height 16
click at [504, 239] on link "18" at bounding box center [500, 243] width 30 height 25
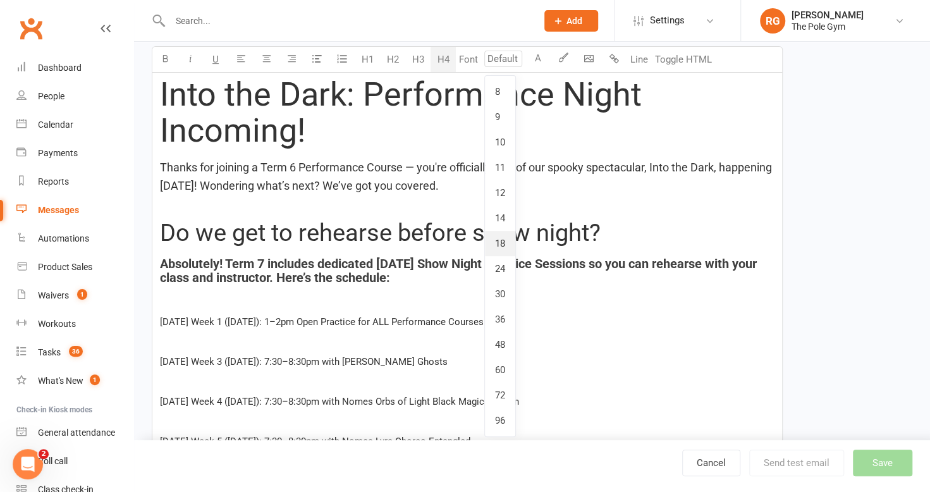
type input "18"
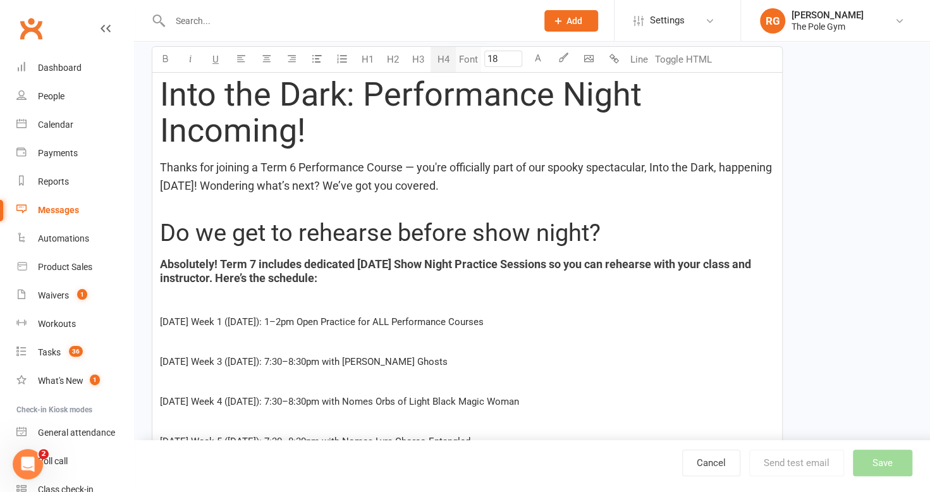
click at [463, 59] on button "Font" at bounding box center [468, 59] width 25 height 25
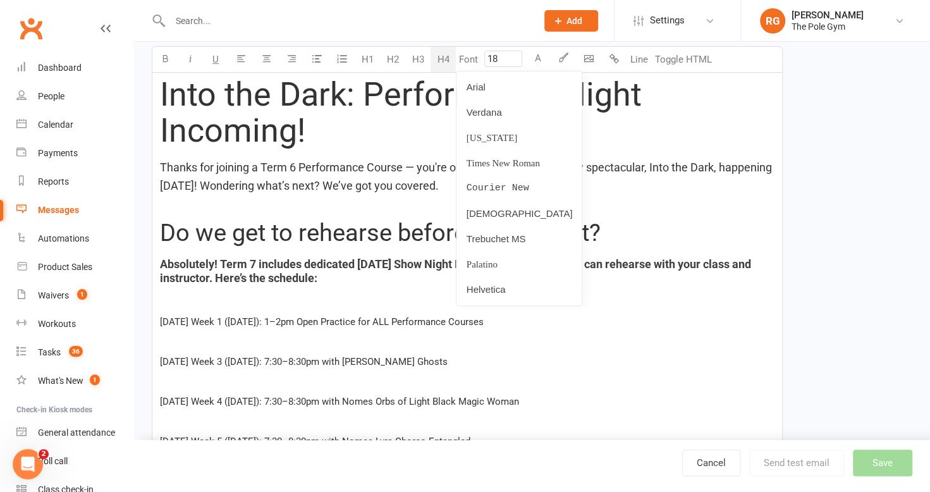
click at [413, 170] on span "Thanks for joining a Term 6 Performance Course — you're officially part of our …" at bounding box center [467, 177] width 614 height 32
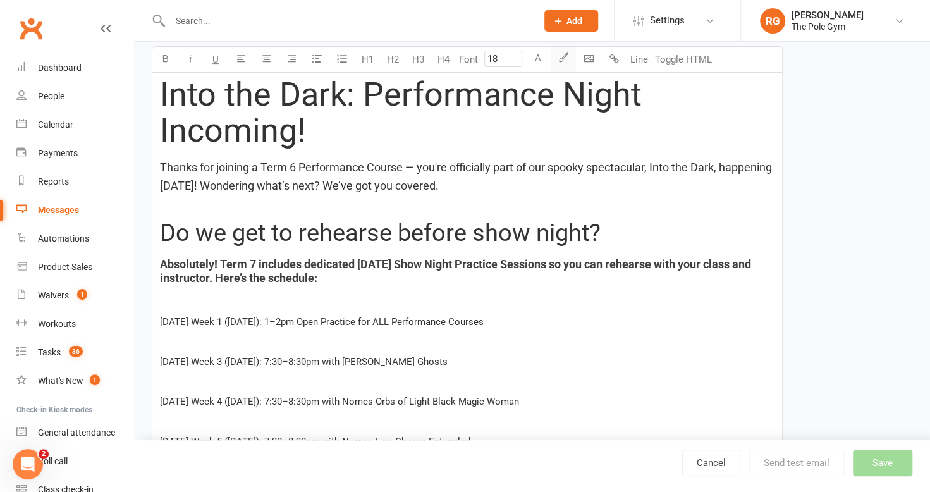
click at [566, 55] on icon "button" at bounding box center [563, 56] width 9 height 9
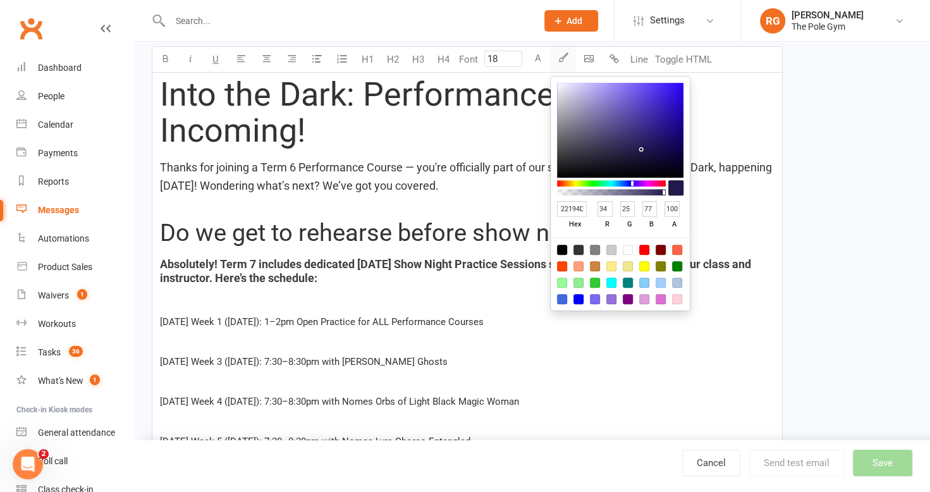
click at [566, 55] on icon "button" at bounding box center [563, 56] width 9 height 9
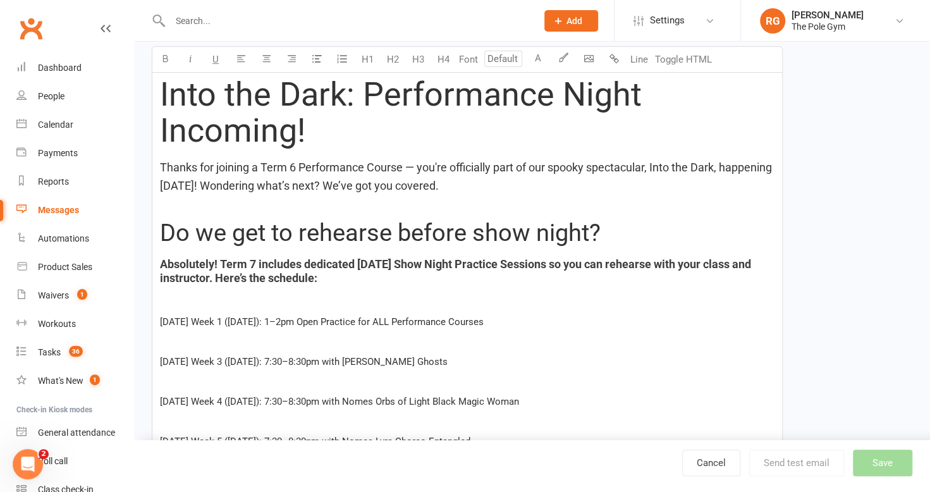
click at [301, 319] on span "Sunday Week 1 (Sept 14): 1–2pm Open Practice for ALL Performance Courses" at bounding box center [322, 321] width 324 height 11
type input "18"
drag, startPoint x: 576, startPoint y: 188, endPoint x: 139, endPoint y: 163, distance: 438.1
click at [139, 163] on div "New Template Template Name Into the Dark - Term 6 performance course students D…" at bounding box center [532, 275] width 796 height 975
drag, startPoint x: 340, startPoint y: 279, endPoint x: 154, endPoint y: 251, distance: 188.0
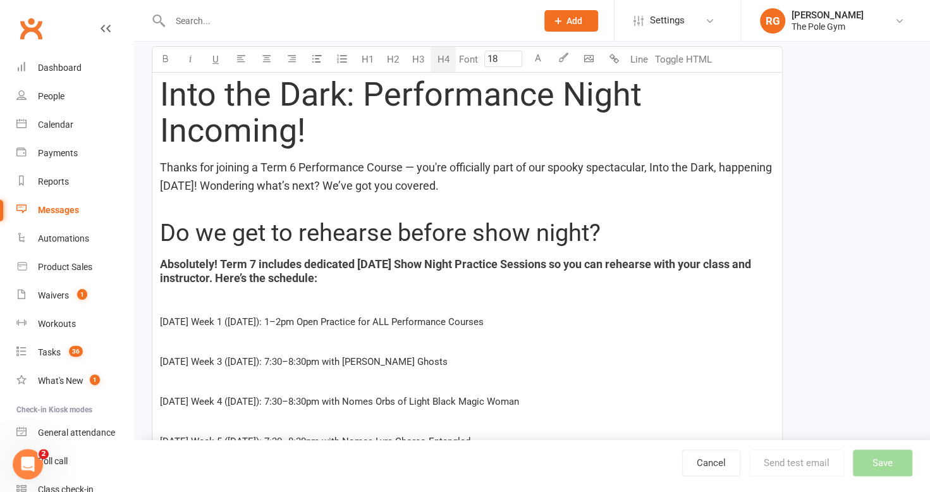
click at [154, 251] on div "Into the Dark: Performance Night Incoming! Thanks for joining a Term 6 Performa…" at bounding box center [467, 333] width 630 height 520
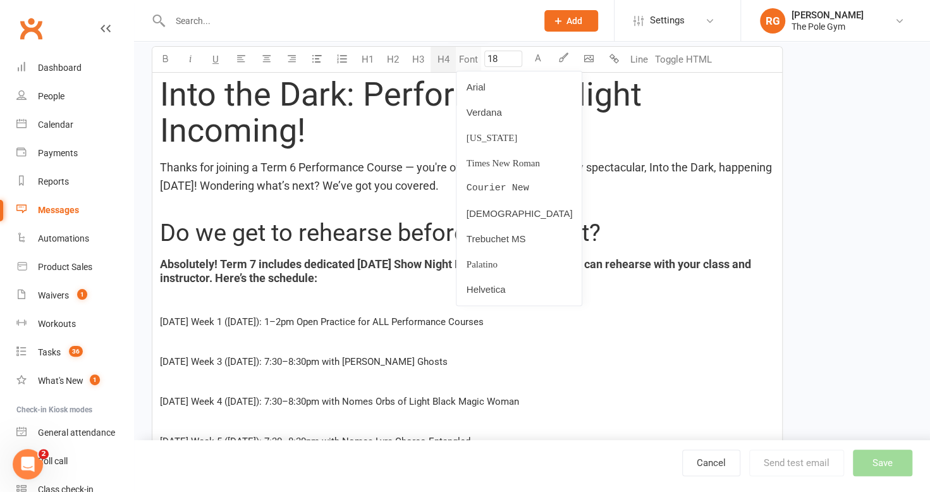
click at [469, 57] on button "Font" at bounding box center [468, 59] width 25 height 25
click at [484, 89] on link "Arial" at bounding box center [518, 87] width 125 height 25
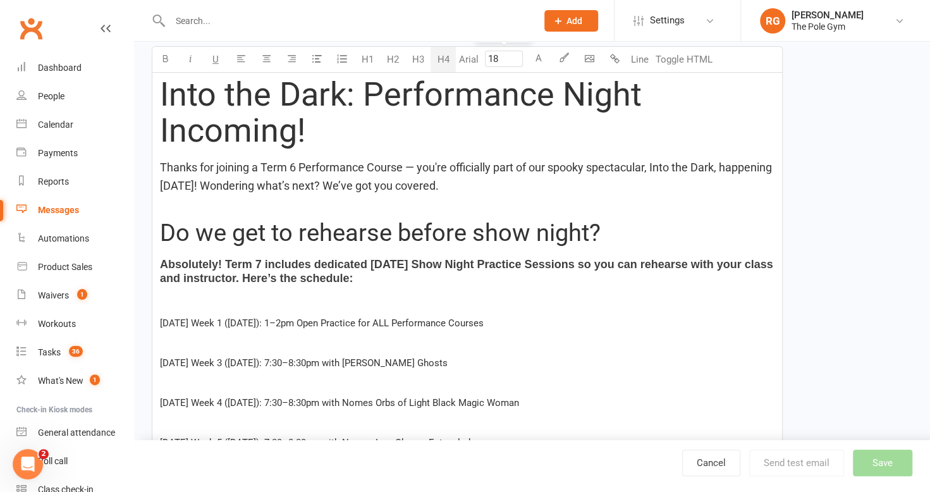
click at [514, 59] on input "18" at bounding box center [504, 59] width 38 height 16
click at [499, 238] on link "18" at bounding box center [500, 243] width 30 height 25
drag, startPoint x: 406, startPoint y: 281, endPoint x: 162, endPoint y: 263, distance: 244.6
click at [162, 263] on h4 "Absolutely! Term 7 includes dedicated Halloween Show Night Practice Sessions so…" at bounding box center [467, 271] width 614 height 29
click at [449, 57] on button "H4" at bounding box center [442, 59] width 25 height 25
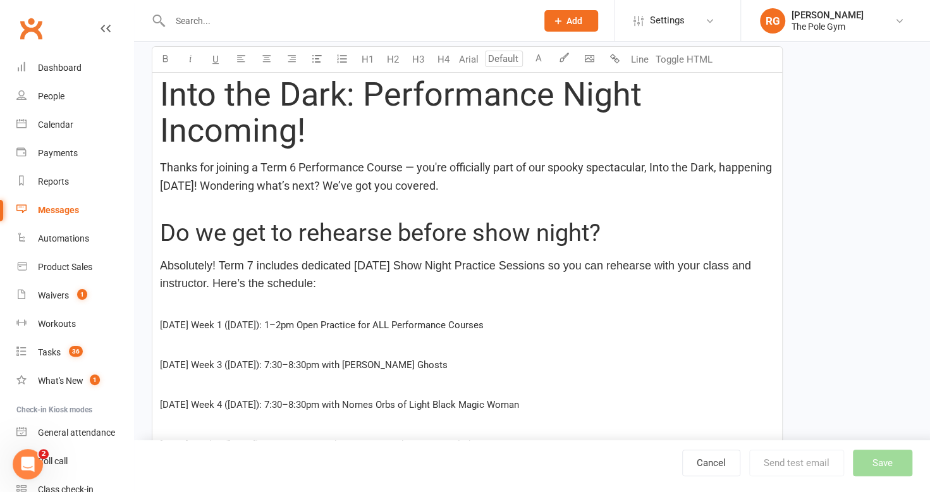
click at [408, 292] on div "Into the Dark: Performance Night Incoming! Thanks for joining a Term 6 Performa…" at bounding box center [467, 334] width 630 height 523
drag, startPoint x: 300, startPoint y: 319, endPoint x: 152, endPoint y: 322, distance: 147.9
click at [152, 322] on div "Into the Dark: Performance Night Incoming! Thanks for joining a Term 6 Performa…" at bounding box center [467, 334] width 630 height 523
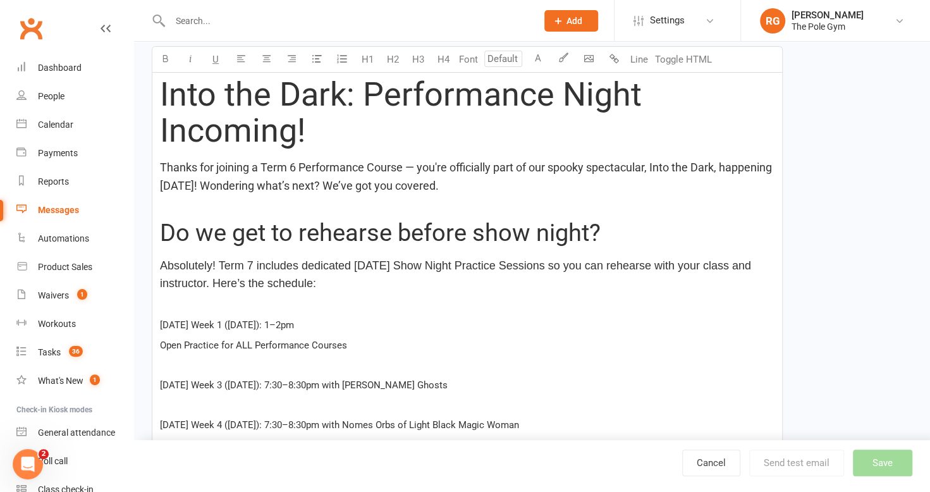
drag, startPoint x: 319, startPoint y: 321, endPoint x: 154, endPoint y: 320, distance: 164.3
click at [154, 320] on div "Into the Dark: Performance Night Incoming! Thanks for joining a Term 6 Performa…" at bounding box center [467, 344] width 630 height 542
click at [251, 362] on p "﻿" at bounding box center [467, 364] width 614 height 15
click at [378, 386] on span "Tuesday Week 3 (Sept 30): 7:30–8:30pm with Sarah Ghosts" at bounding box center [304, 384] width 288 height 11
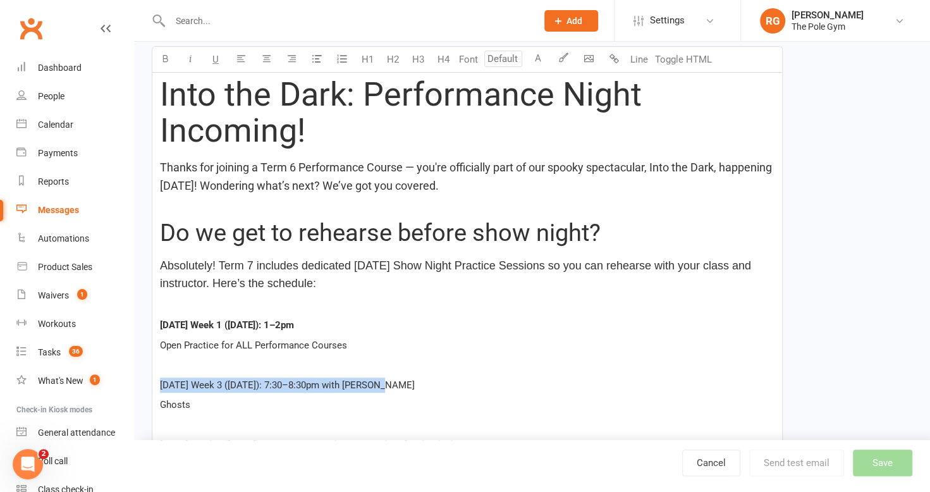
drag, startPoint x: 398, startPoint y: 377, endPoint x: 142, endPoint y: 377, distance: 256.6
click at [142, 377] on div "New Template Template Name Into the Dark - Term 6 performance course students D…" at bounding box center [532, 297] width 796 height 1018
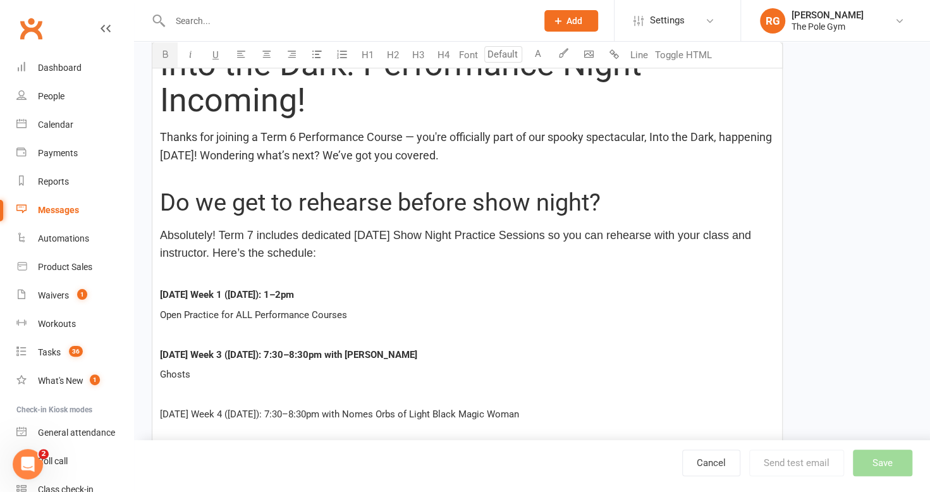
click at [371, 411] on span "Friday Week 4 (Oct 10): 7:30–8:30pm with Nomes Orbs of Light Black Magic Woman" at bounding box center [339, 413] width 359 height 11
drag, startPoint x: 371, startPoint y: 411, endPoint x: 156, endPoint y: 406, distance: 215.0
click at [156, 406] on div "Into the Dark: Performance Night Incoming! Thanks for joining a Term 6 Performa…" at bounding box center [467, 333] width 630 height 582
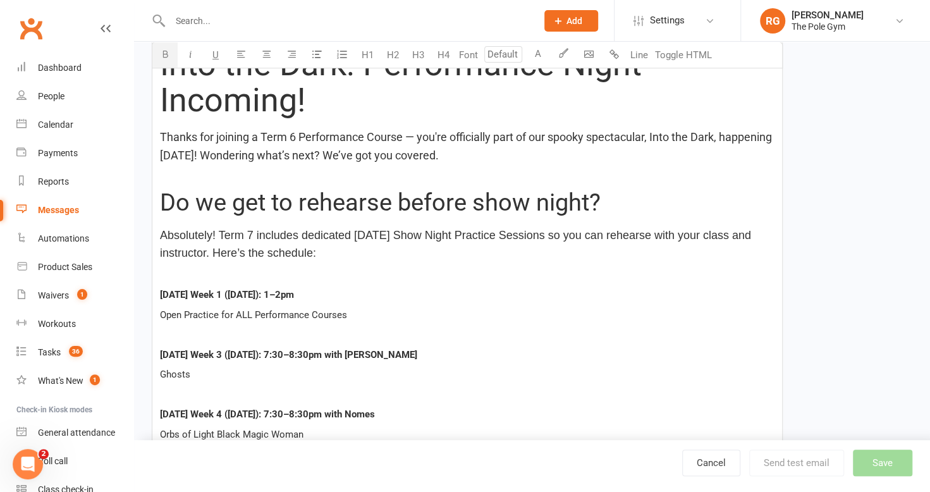
scroll to position [295, 0]
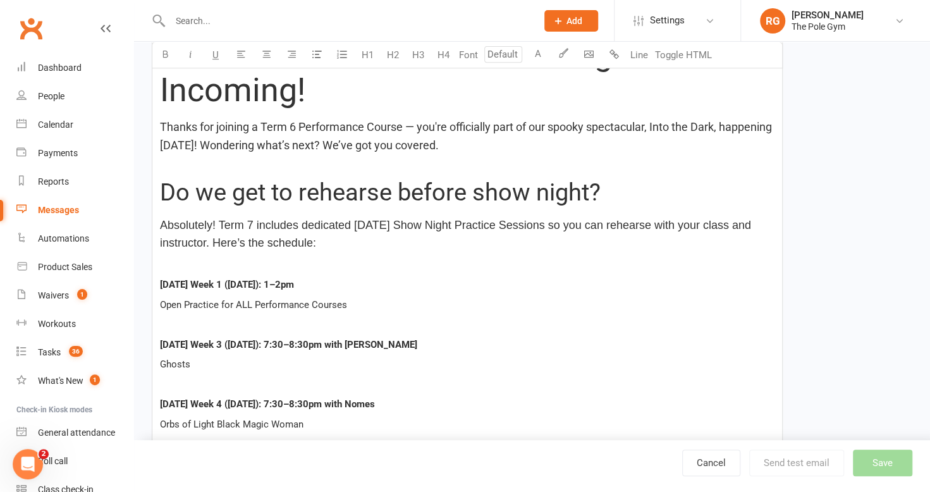
click at [243, 418] on span "Orbs of Light Black Magic Woman" at bounding box center [231, 423] width 143 height 11
click at [217, 419] on span "Orbs of Light Black Magic Woman" at bounding box center [231, 423] width 143 height 11
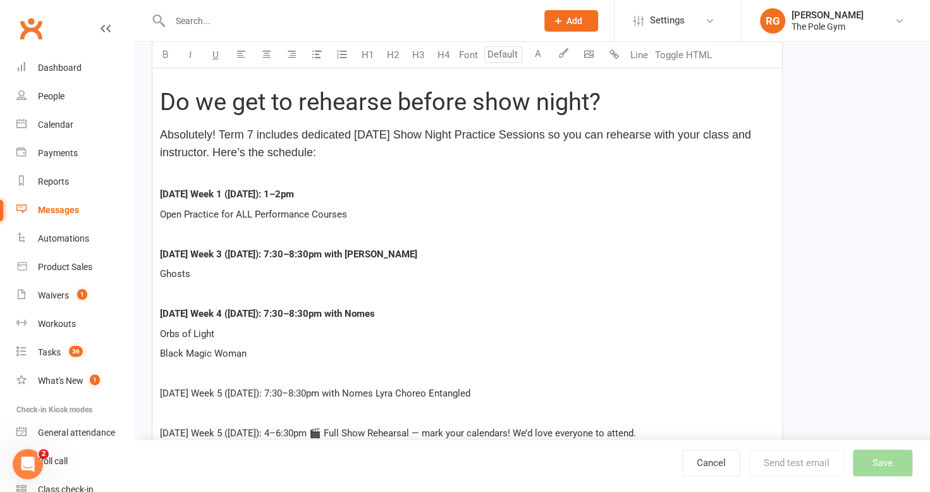
click at [370, 391] on span "Friday Week 5 (Oct 17): 7:30–8:30pm with Nomes Lyra Choreo Entangled" at bounding box center [315, 392] width 310 height 11
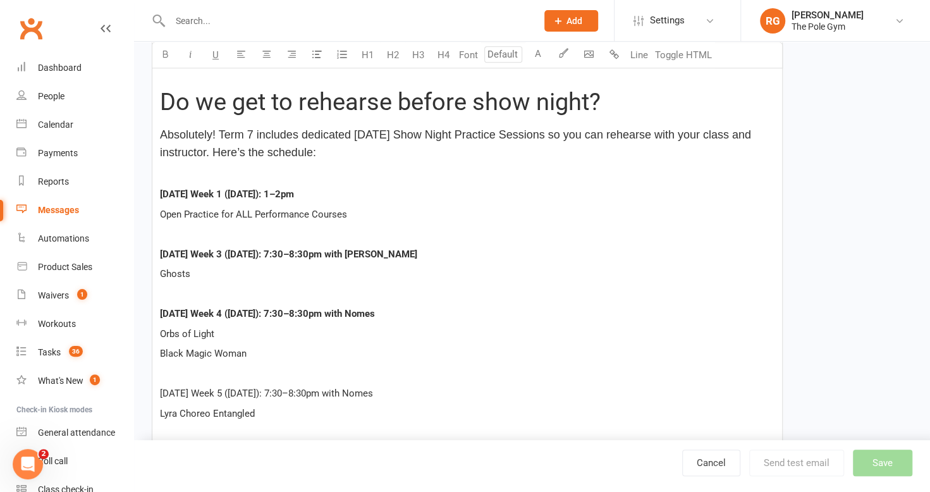
drag, startPoint x: 373, startPoint y: 391, endPoint x: 154, endPoint y: 391, distance: 218.7
click at [154, 391] on div "Into the Dark: Performance Night Incoming! Thanks for joining a Term 6 Performa…" at bounding box center [467, 253] width 630 height 622
click at [214, 408] on span "Lyra Choreo Entangled" at bounding box center [207, 413] width 95 height 11
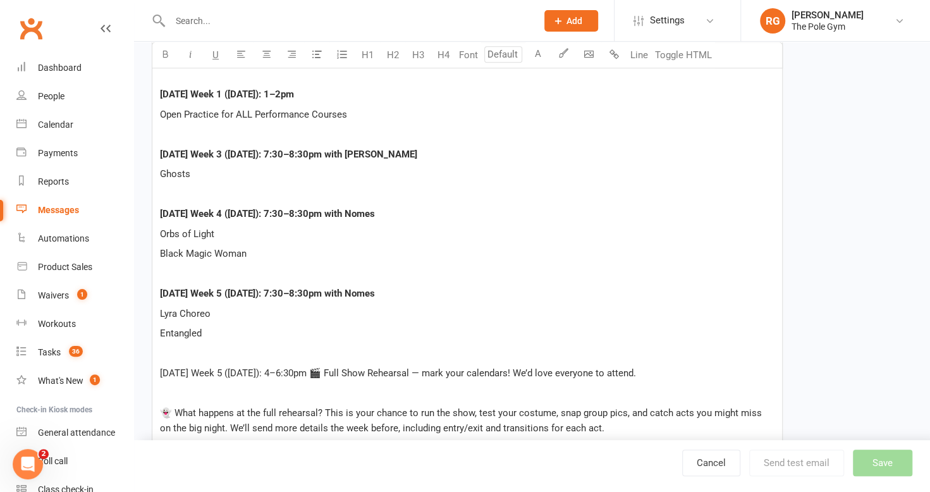
scroll to position [485, 0]
drag, startPoint x: 308, startPoint y: 372, endPoint x: 146, endPoint y: 372, distance: 162.4
click at [146, 372] on div "Template Name Into the Dark - Term 6 performance course students DRAFT Send by …" at bounding box center [467, 124] width 650 height 1040
click at [328, 372] on span "🎬 Full Show Rehearsal — mark your calendars! We’d love everyone to attend." at bounding box center [471, 372] width 327 height 11
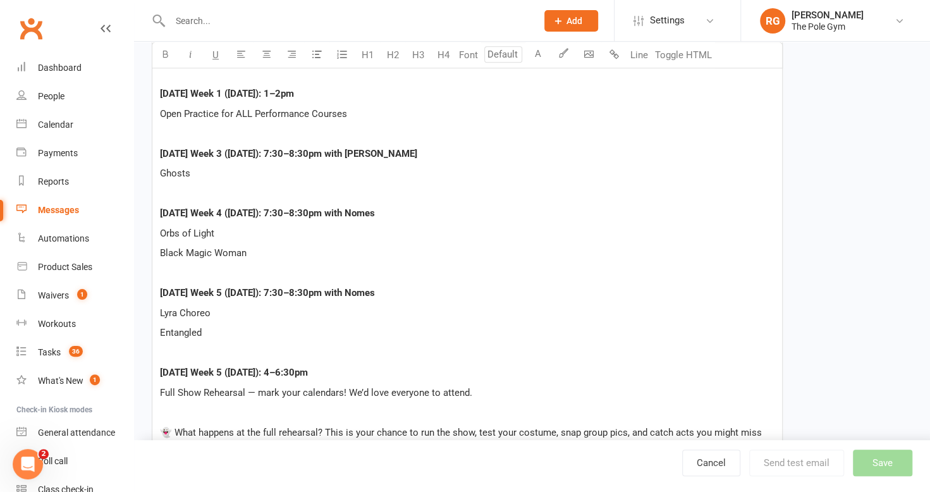
scroll to position [523, 0]
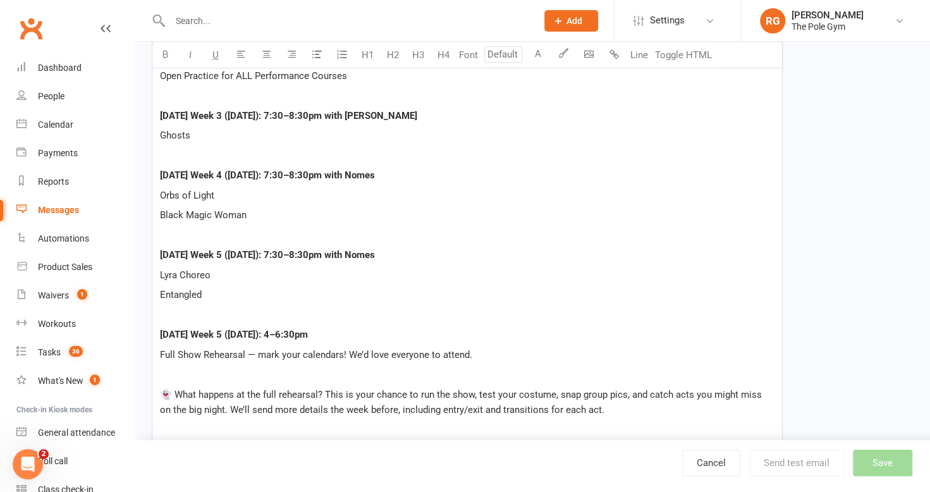
click at [174, 390] on span "👻 What happens at the full rehearsal? This is your chance to run the show, test…" at bounding box center [462, 402] width 604 height 27
click at [310, 391] on span "What happens at the full rehearsal? This is your chance to run the show, test y…" at bounding box center [461, 402] width 603 height 27
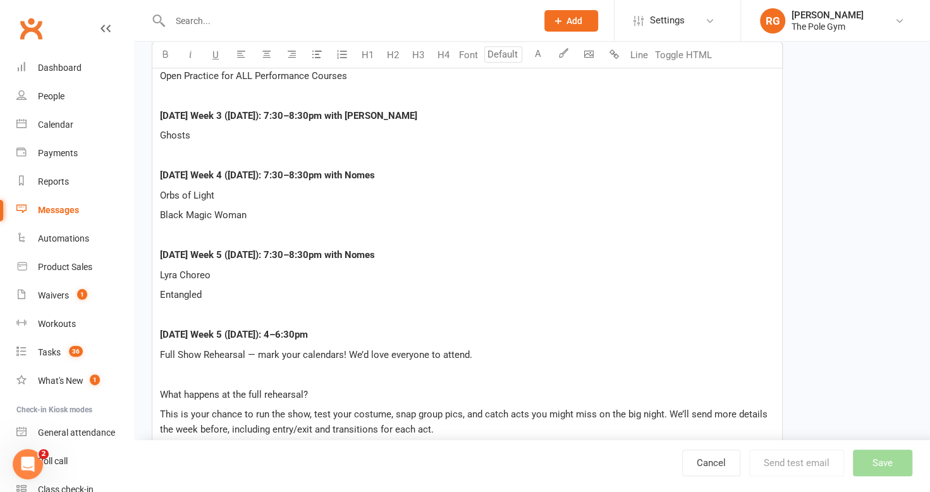
drag, startPoint x: 310, startPoint y: 391, endPoint x: 156, endPoint y: 384, distance: 153.7
click at [156, 384] on div "Into the Dark: Performance Night Incoming! Thanks for joining a Term 6 Performa…" at bounding box center [467, 144] width 630 height 682
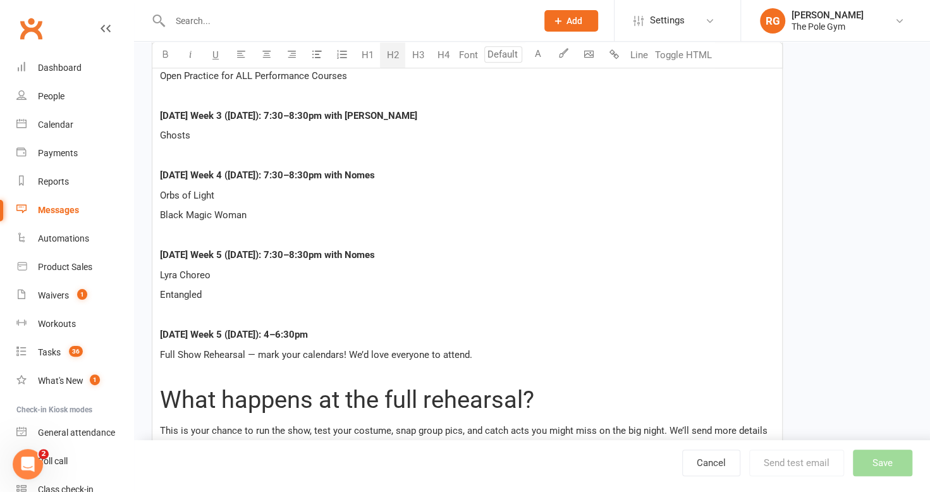
click at [398, 55] on button "H2" at bounding box center [392, 54] width 25 height 25
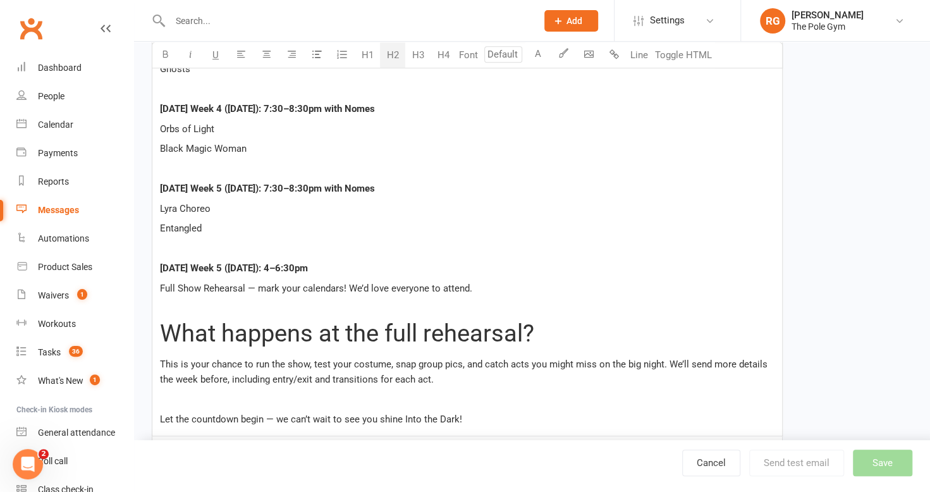
click at [614, 247] on p "﻿" at bounding box center [467, 248] width 614 height 15
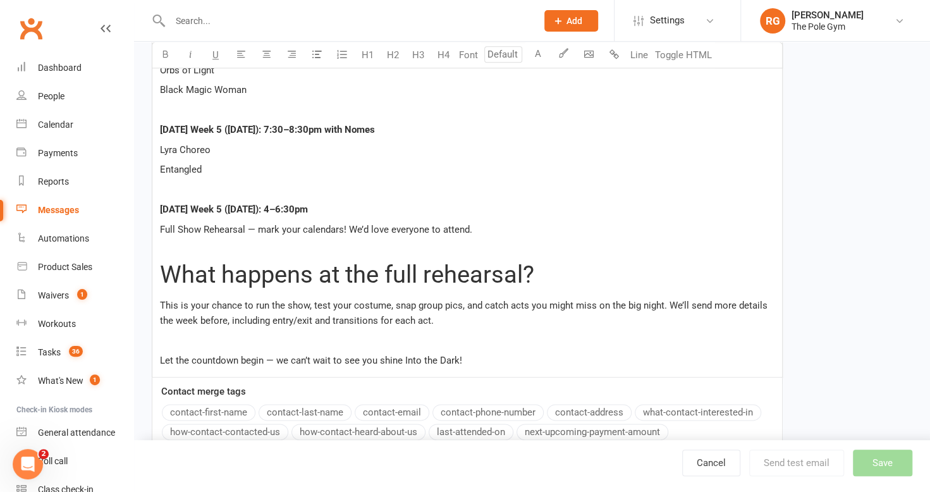
scroll to position [650, 0]
click at [456, 346] on div "Into the Dark: Performance Night Incoming! Thanks for joining a Term 6 Performa…" at bounding box center [467, 26] width 630 height 698
click at [461, 327] on div "Into the Dark: Performance Night Incoming! Thanks for joining a Term 6 Performa…" at bounding box center [467, 26] width 630 height 698
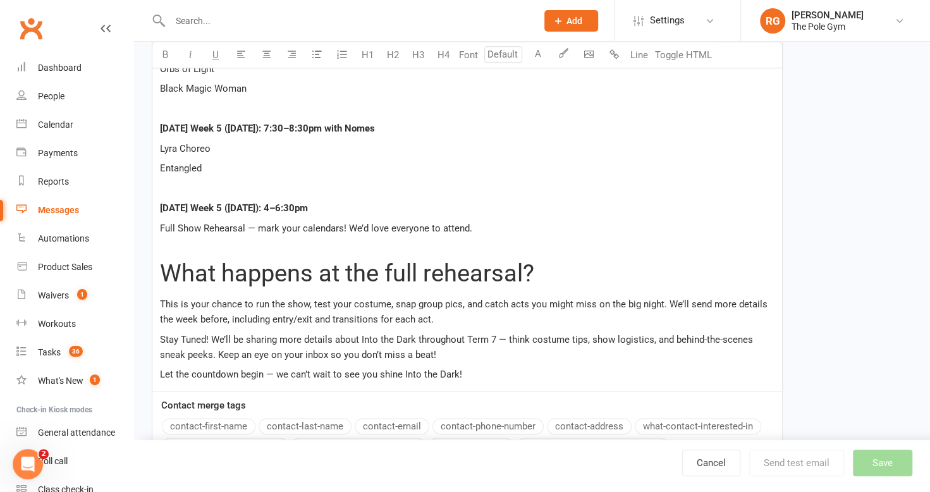
click at [212, 335] on span "Stay Tuned! We’ll be sharing more details about Into the Dark throughout Term 7…" at bounding box center [457, 347] width 595 height 27
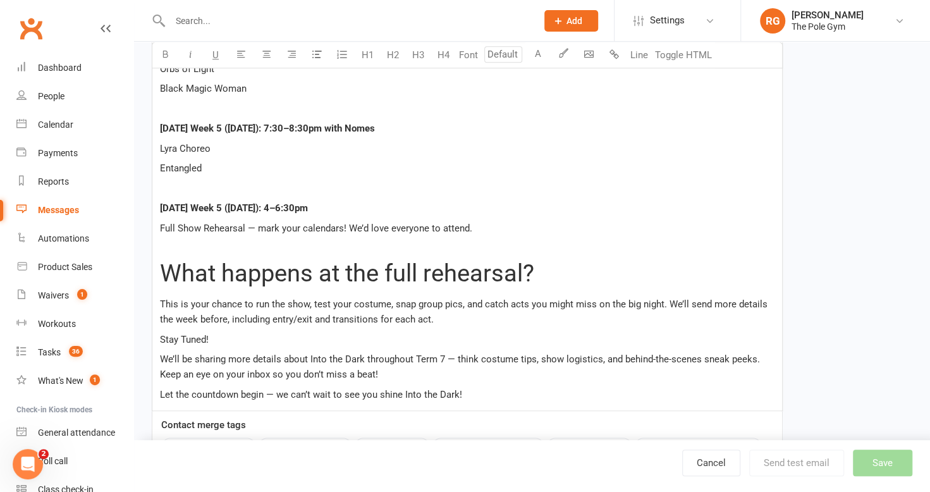
drag, startPoint x: 212, startPoint y: 335, endPoint x: 157, endPoint y: 339, distance: 55.2
click at [157, 339] on div "Into the Dark: Performance Night Incoming! Thanks for joining a Term 6 Performa…" at bounding box center [467, 44] width 630 height 734
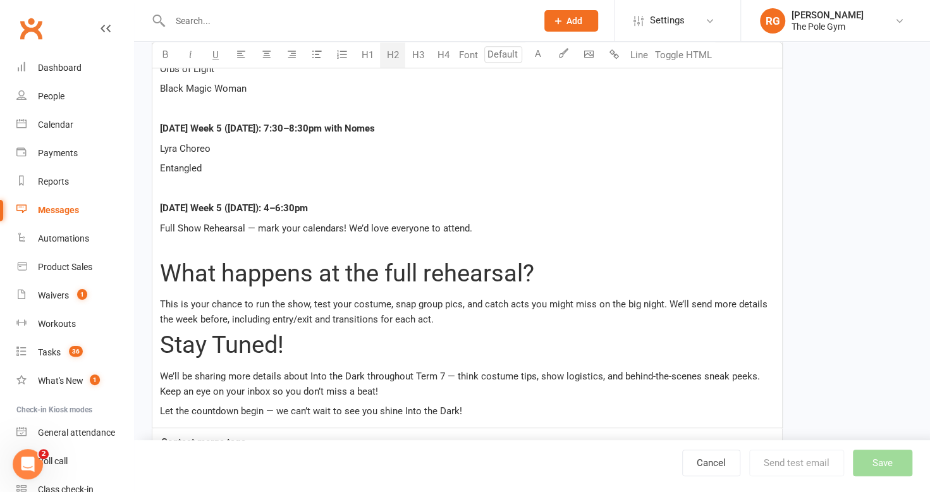
click at [398, 58] on button "H2" at bounding box center [392, 54] width 25 height 25
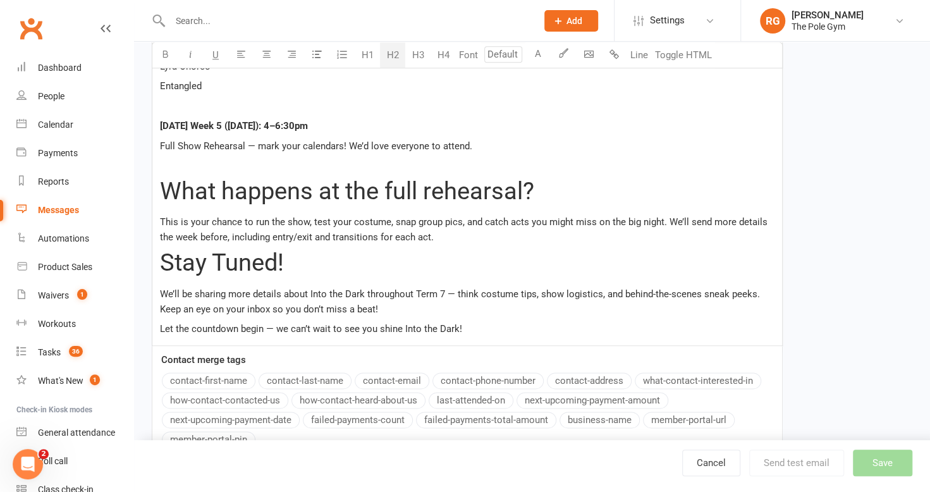
scroll to position [735, 0]
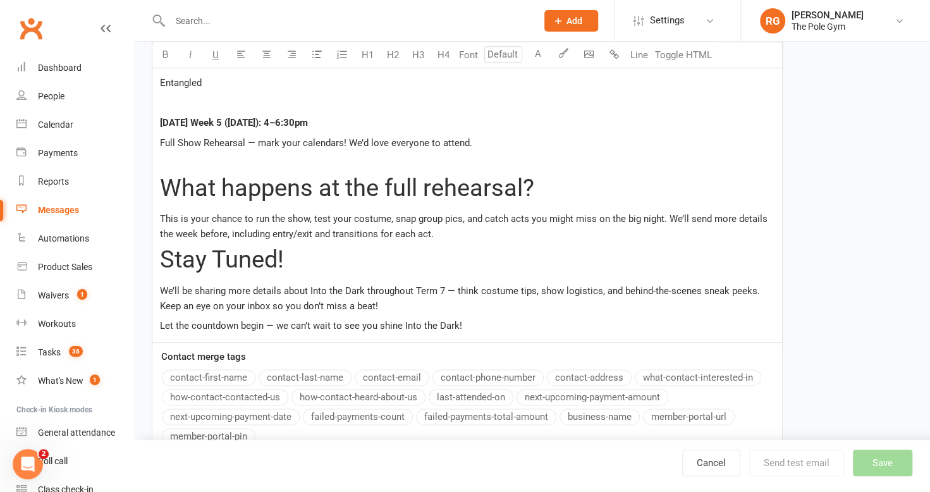
click at [443, 288] on span "We’ll be sharing more details about Into the Dark throughout Term 7 — think cos…" at bounding box center [461, 298] width 602 height 27
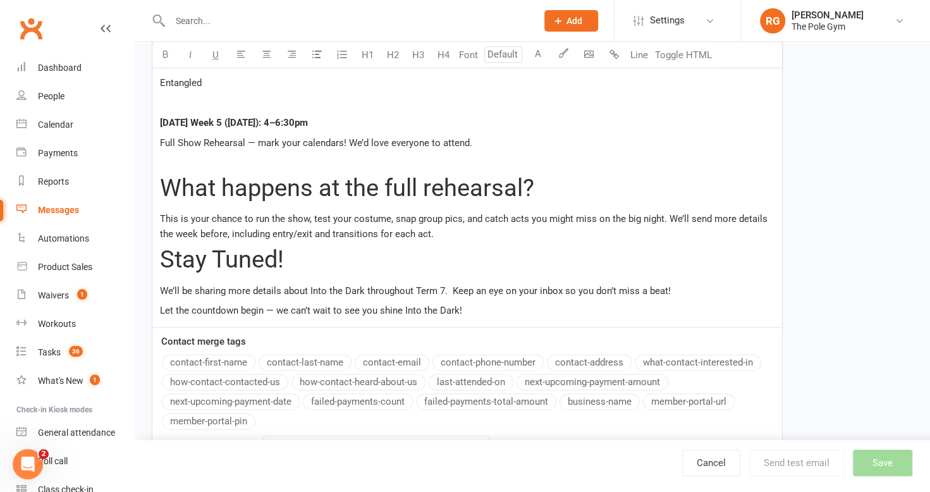
scroll to position [764, 0]
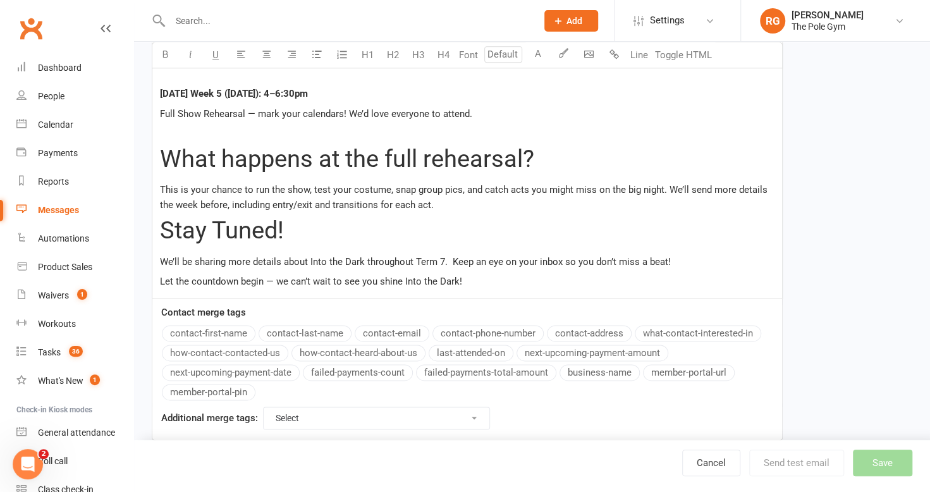
click at [260, 276] on span "Let the countdown begin — we can’t wait to see you shine Into the Dark!" at bounding box center [311, 281] width 302 height 11
click at [689, 259] on p "We’ll be sharing more details about Into the Dark throughout Term 7. Keep an ey…" at bounding box center [467, 261] width 614 height 15
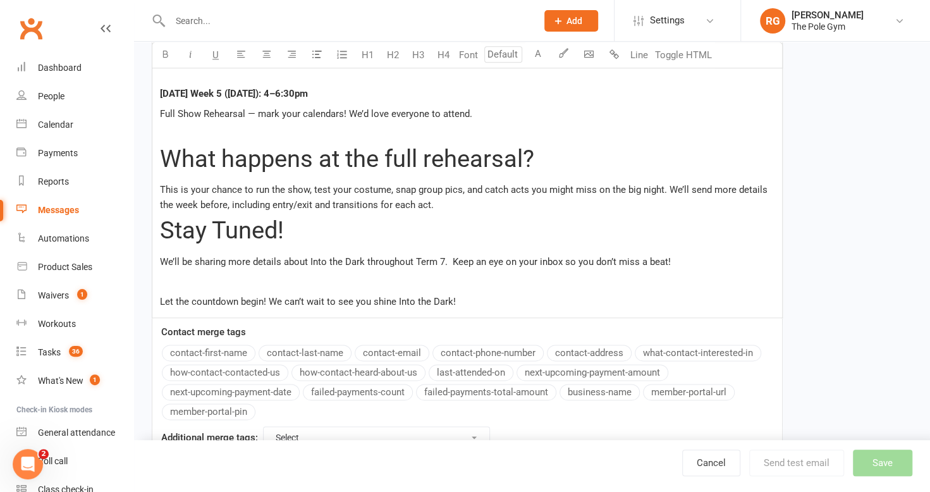
click at [499, 294] on p "Let the countdown begin! We can’t wait to see you shine Into the Dark!" at bounding box center [467, 301] width 614 height 15
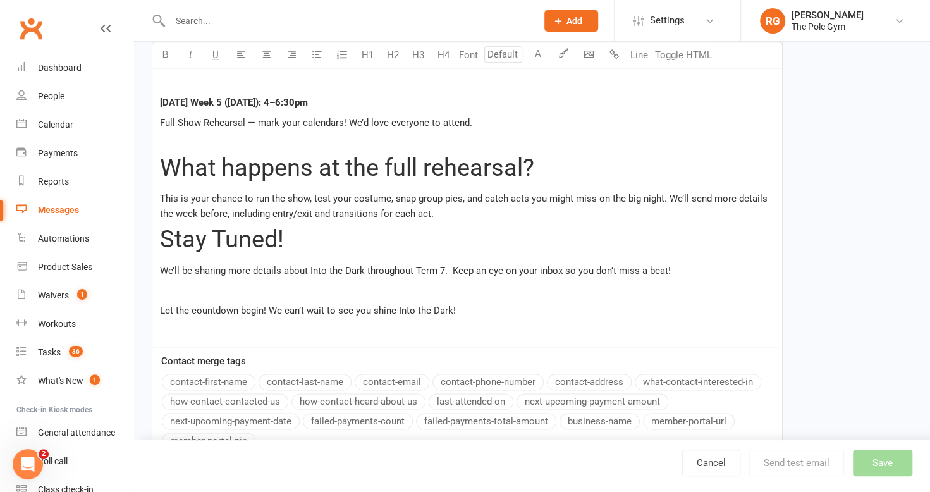
scroll to position [756, 0]
click at [499, 311] on p "Let the countdown begin! We can’t wait to see you shine Into the Dark!" at bounding box center [467, 309] width 614 height 15
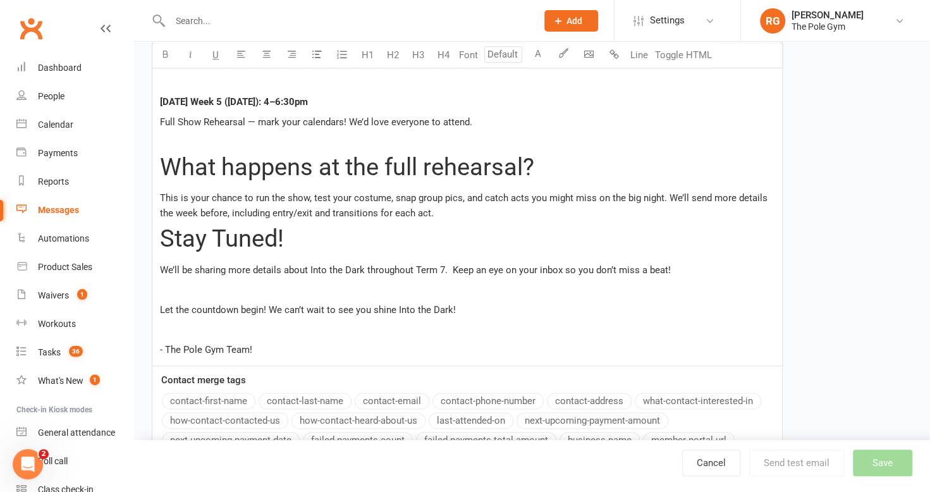
click at [447, 214] on p "This is your chance to run the show, test your costume, snap group pics, and ca…" at bounding box center [467, 205] width 614 height 30
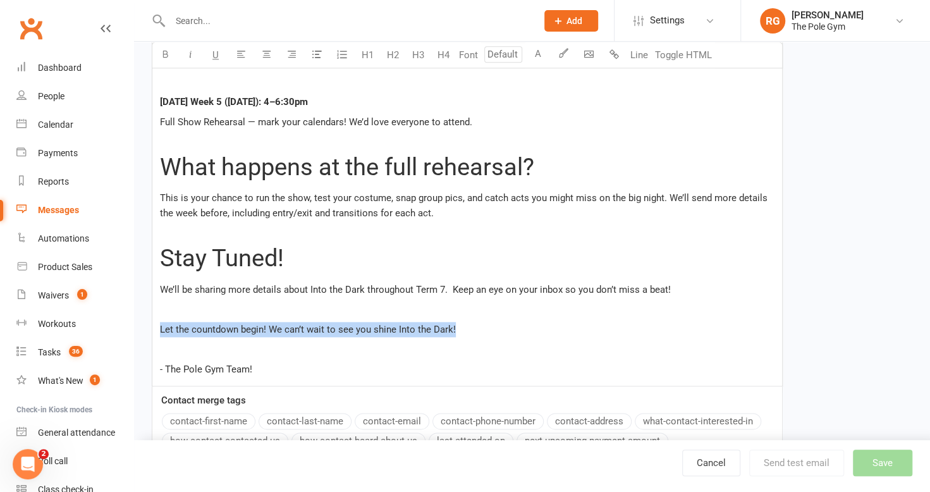
drag, startPoint x: 465, startPoint y: 326, endPoint x: 160, endPoint y: 329, distance: 305.3
click at [160, 329] on p "Let the countdown begin! We can’t wait to see you shine Into the Dark!" at bounding box center [467, 329] width 614 height 15
click at [437, 59] on button "H4" at bounding box center [442, 54] width 25 height 25
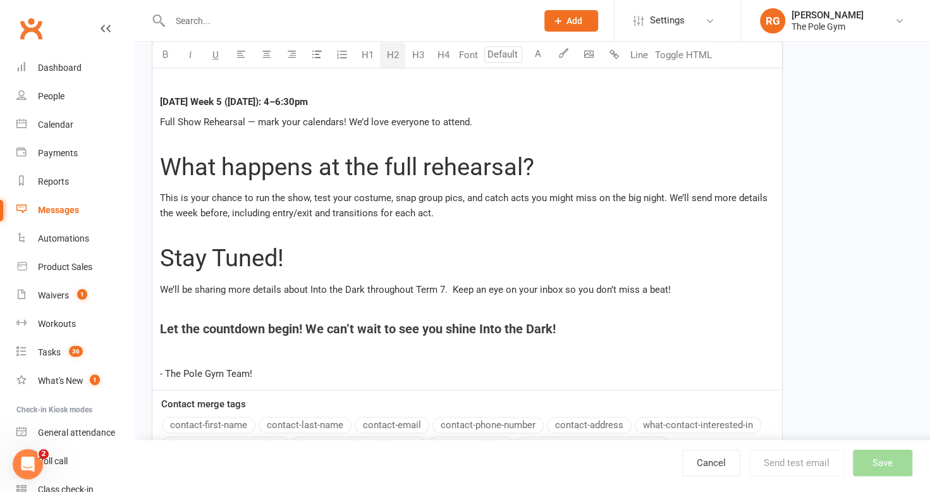
click at [587, 251] on h2 "Stay Tuned!" at bounding box center [467, 258] width 614 height 27
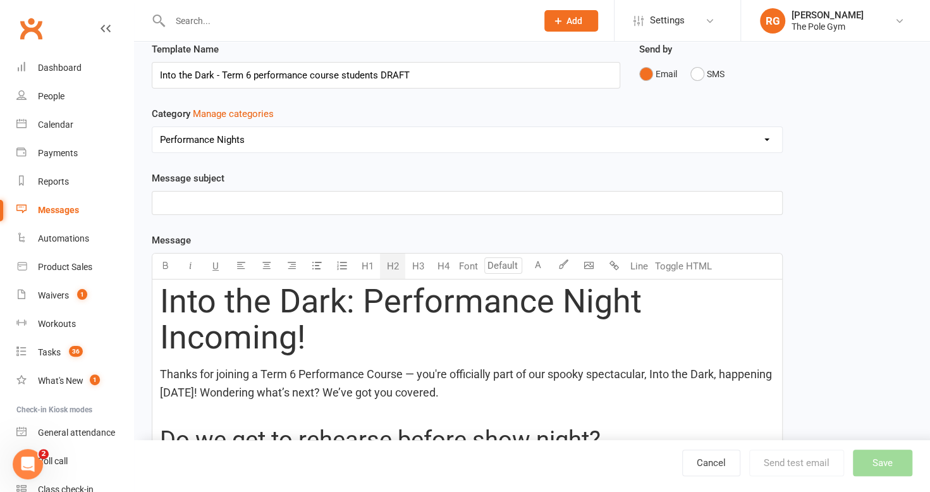
scroll to position [0, 0]
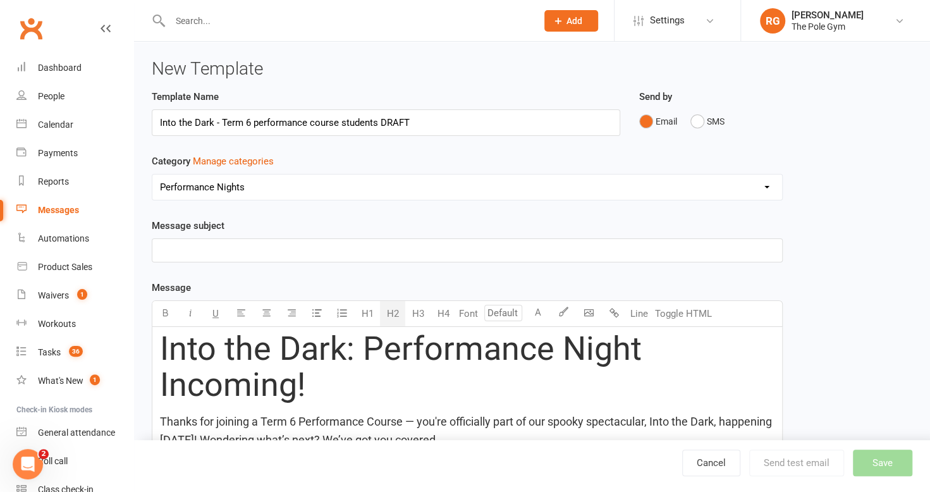
click at [458, 245] on p "﻿" at bounding box center [467, 250] width 614 height 15
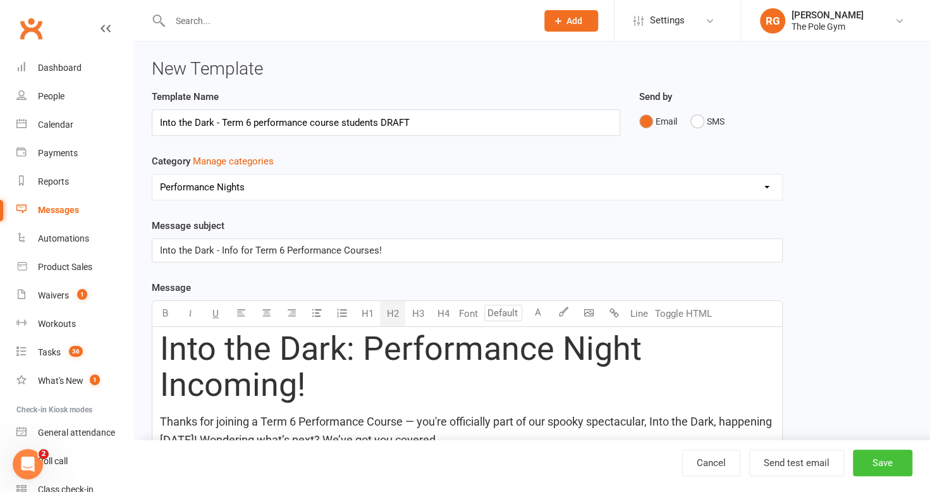
click at [872, 459] on button "Save" at bounding box center [882, 462] width 59 height 27
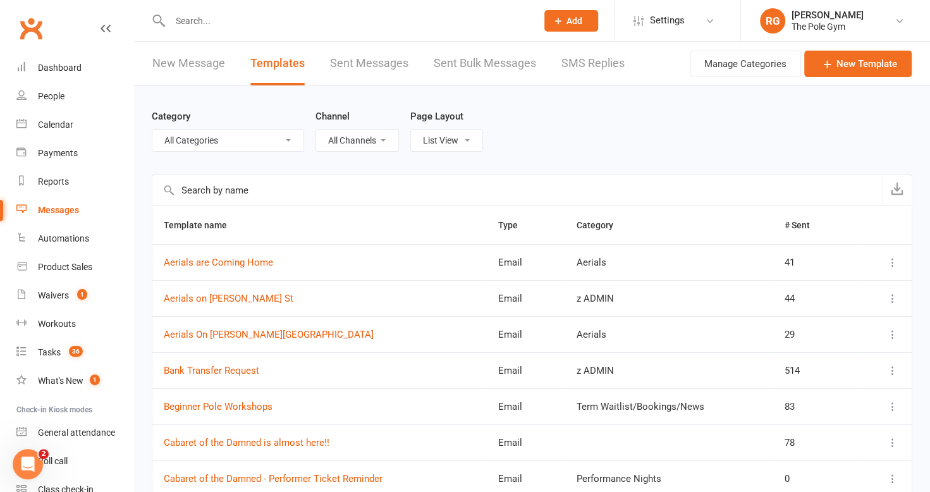
click at [263, 186] on input "text" at bounding box center [516, 190] width 729 height 30
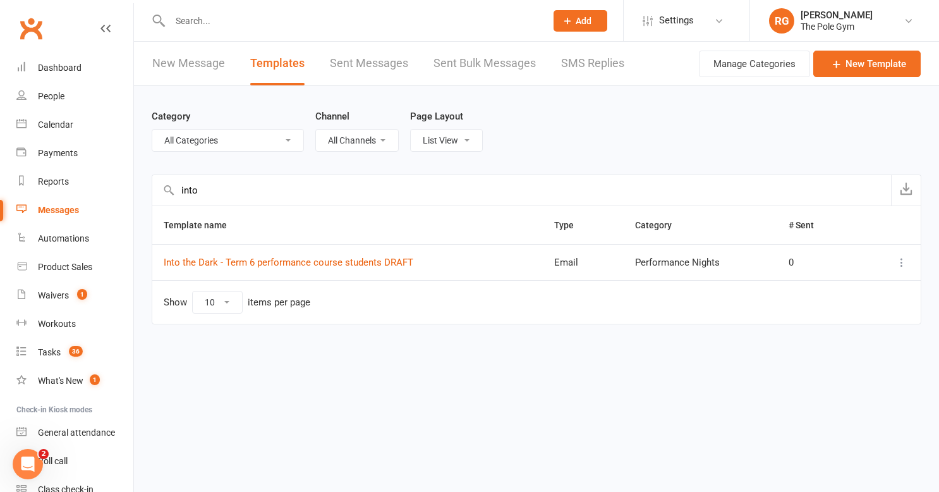
type input "into"
click at [320, 263] on link "Into the Dark - Term 6 performance course students DRAFT" at bounding box center [289, 262] width 250 height 11
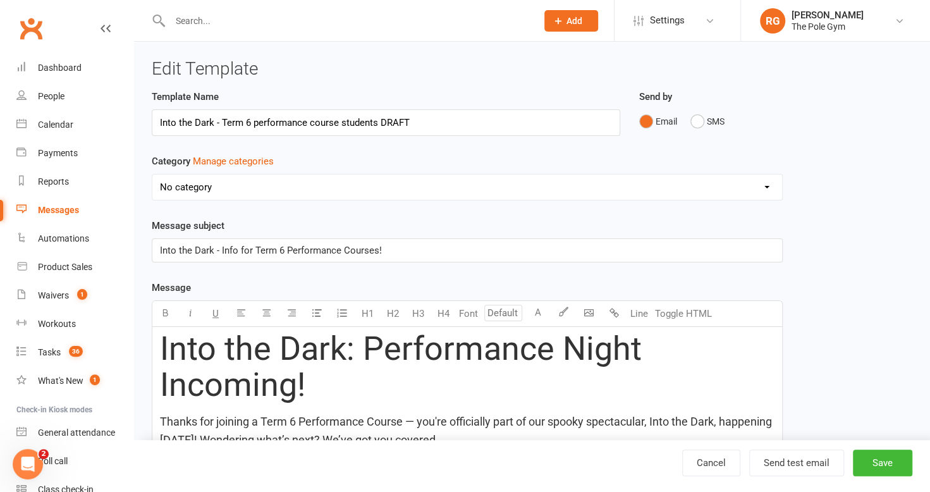
select select "6644"
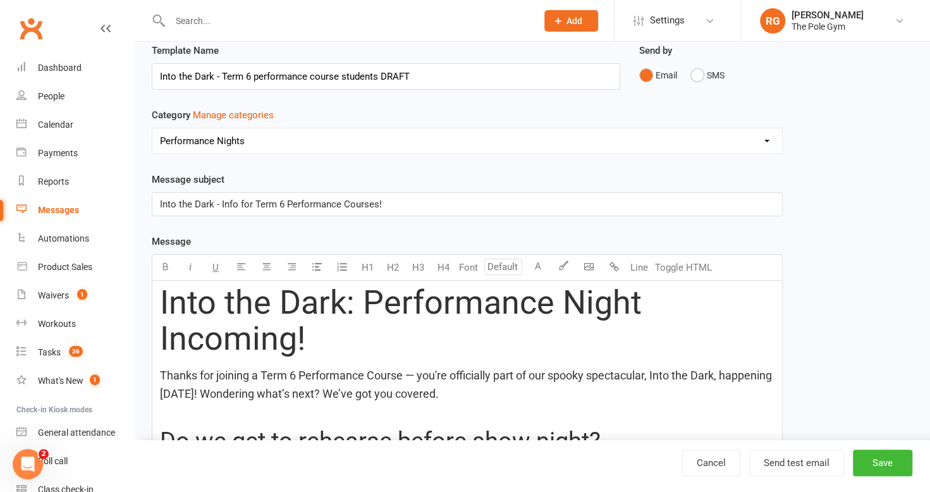
scroll to position [47, 0]
type input "18"
click at [405, 374] on span "Thanks for joining a Term 6 Performance Course — you're officially part of our …" at bounding box center [467, 384] width 614 height 32
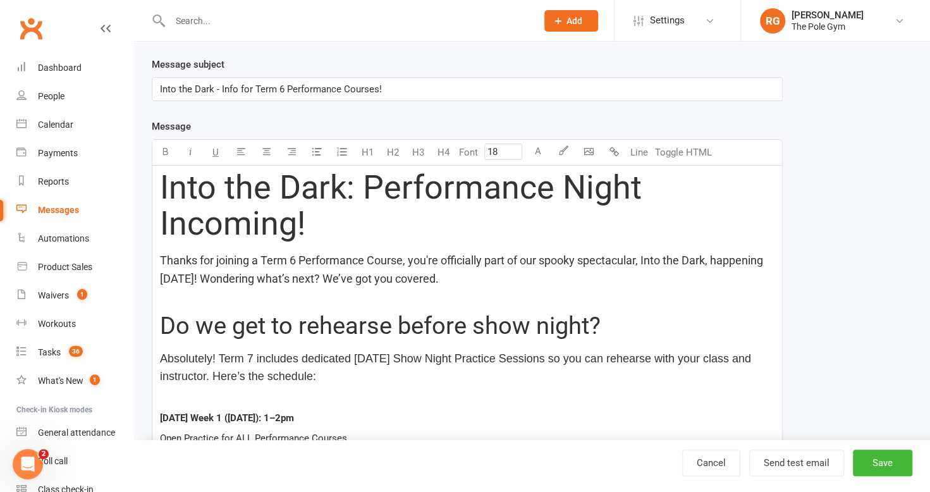
scroll to position [162, 0]
click at [874, 461] on button "Save" at bounding box center [882, 462] width 59 height 27
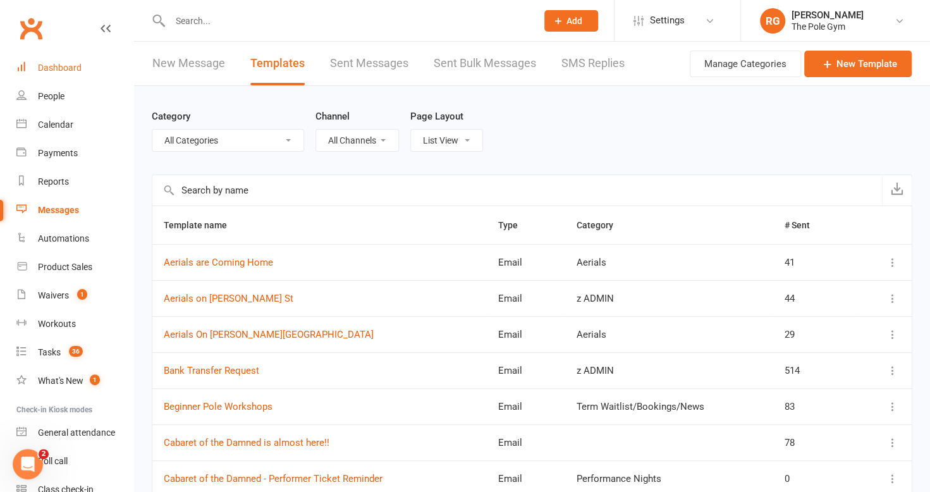
click at [58, 64] on div "Dashboard" at bounding box center [60, 68] width 44 height 10
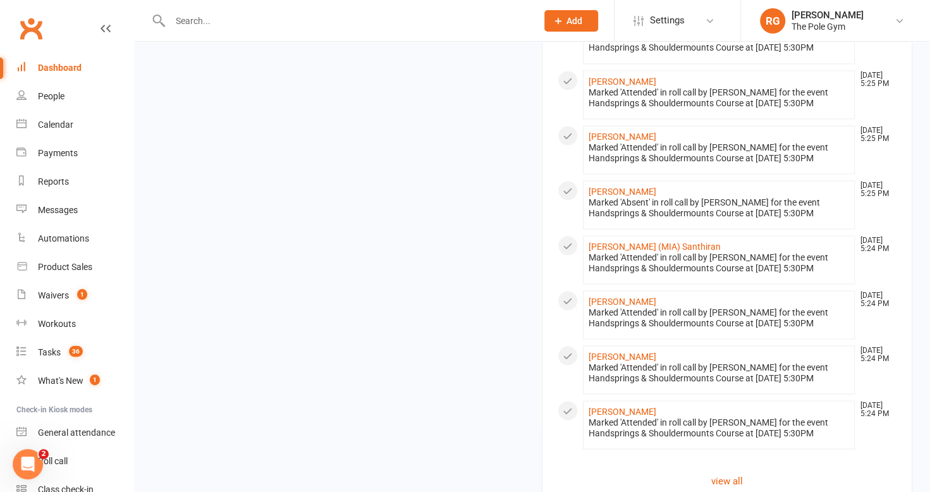
scroll to position [1375, 0]
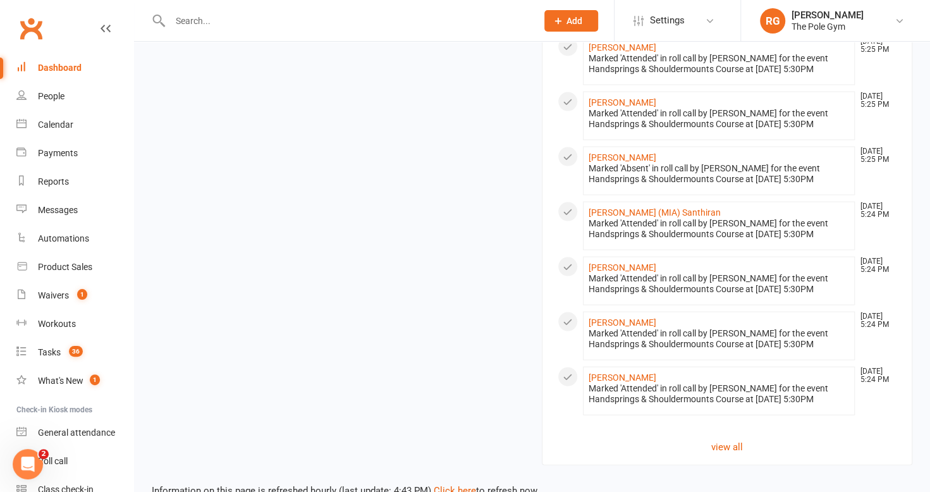
click at [55, 58] on link "Dashboard" at bounding box center [74, 68] width 117 height 28
click at [45, 123] on div "Calendar" at bounding box center [55, 124] width 35 height 10
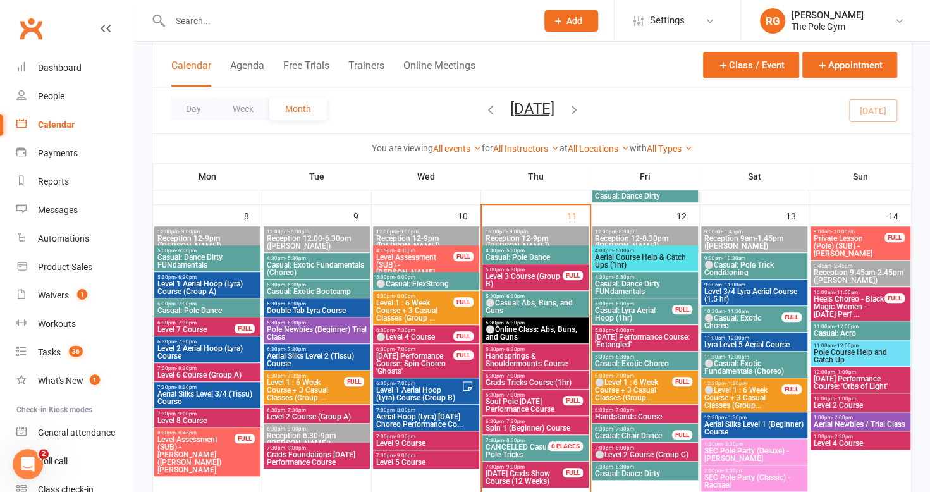
scroll to position [411, 0]
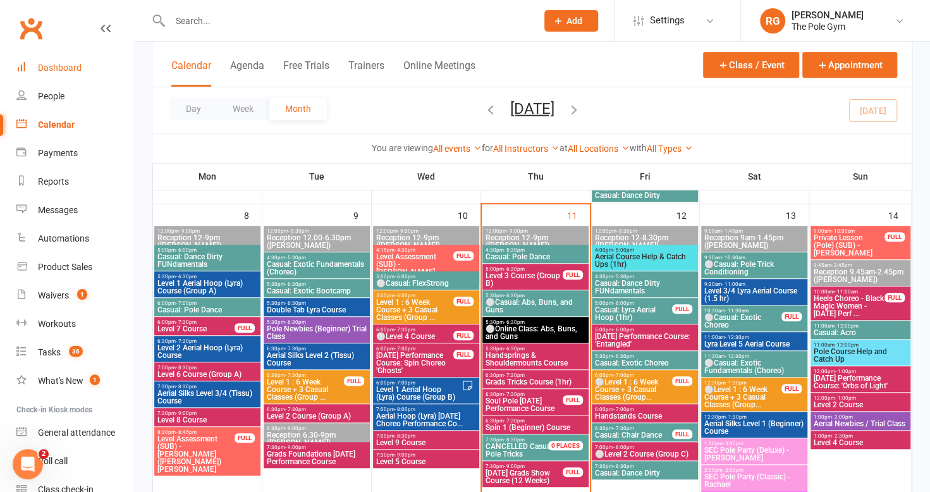
click at [80, 73] on link "Dashboard" at bounding box center [74, 68] width 117 height 28
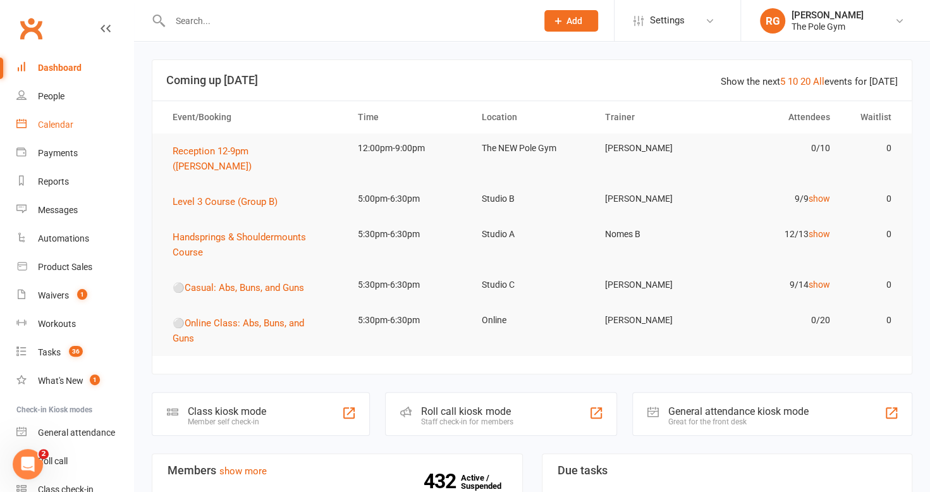
click at [63, 128] on div "Calendar" at bounding box center [55, 124] width 35 height 10
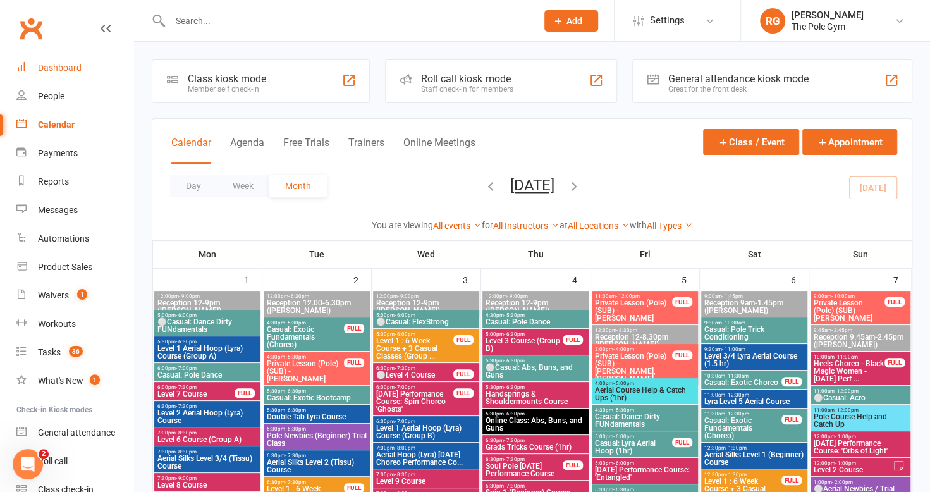
click at [49, 66] on div "Dashboard" at bounding box center [60, 68] width 44 height 10
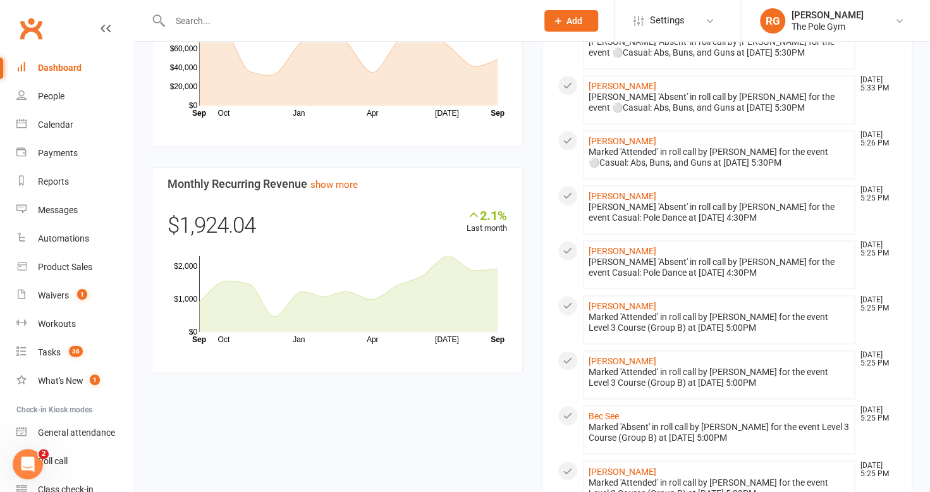
scroll to position [942, 0]
click at [59, 67] on div "Dashboard" at bounding box center [60, 68] width 44 height 10
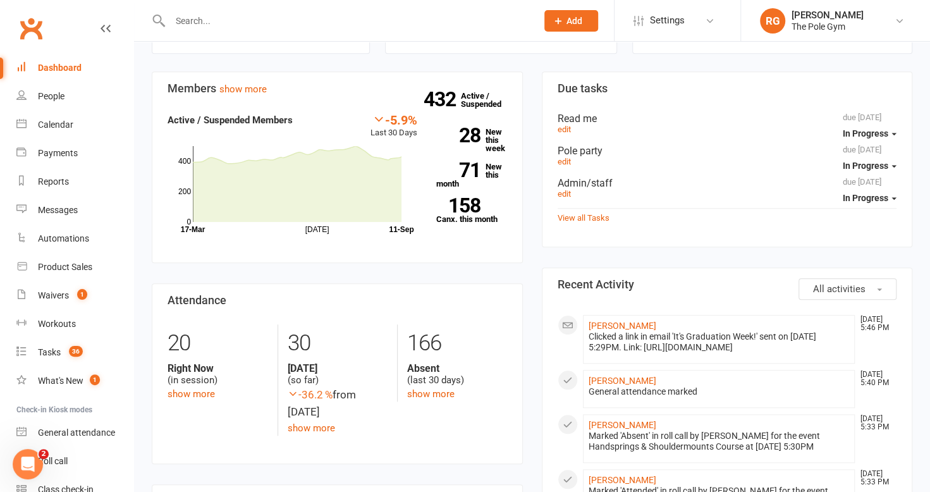
scroll to position [385, 0]
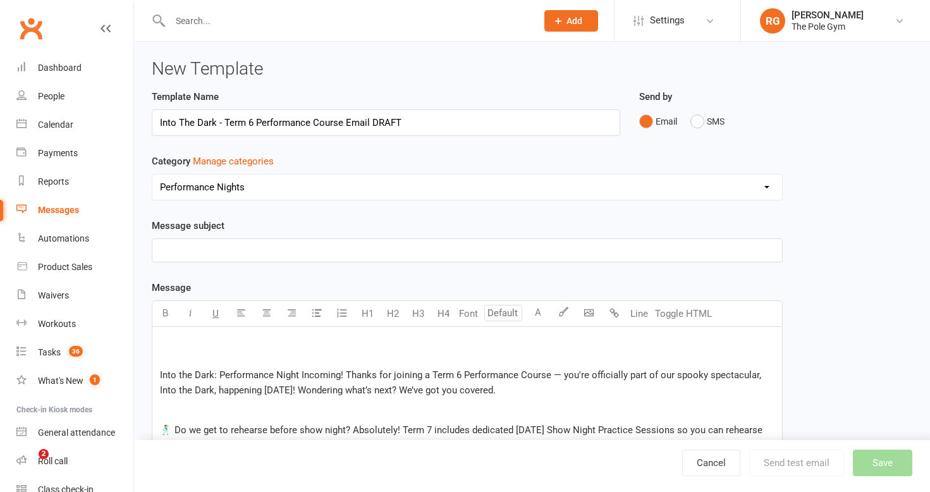
select select "6644"
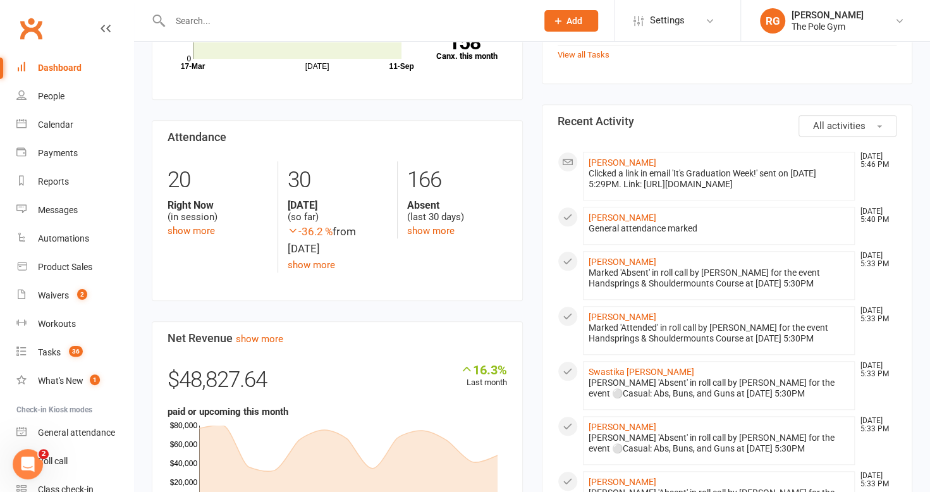
click at [43, 67] on div "Dashboard" at bounding box center [60, 68] width 44 height 10
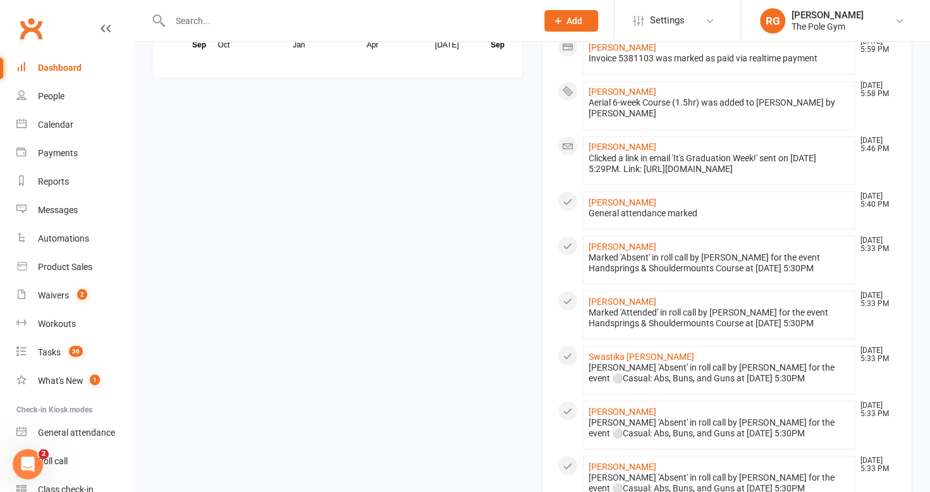
scroll to position [1390, 0]
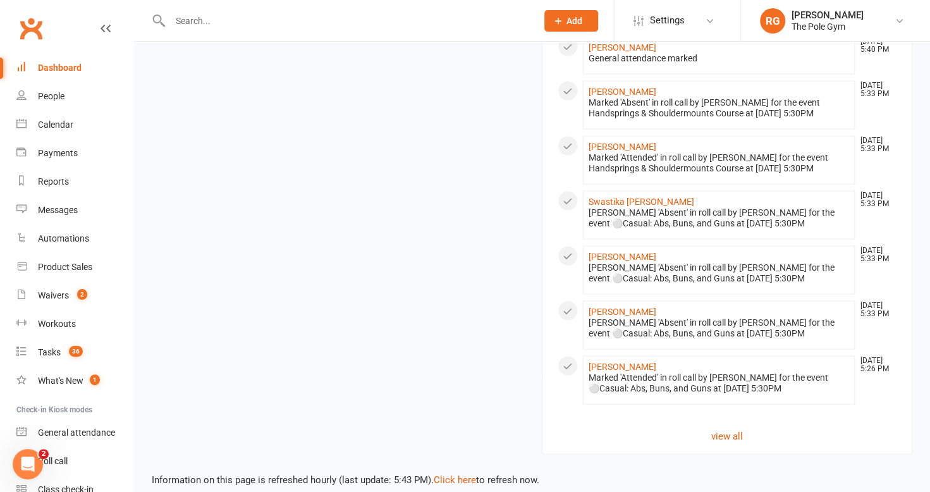
click at [54, 57] on link "Dashboard" at bounding box center [74, 68] width 117 height 28
click at [54, 131] on link "Calendar" at bounding box center [74, 125] width 117 height 28
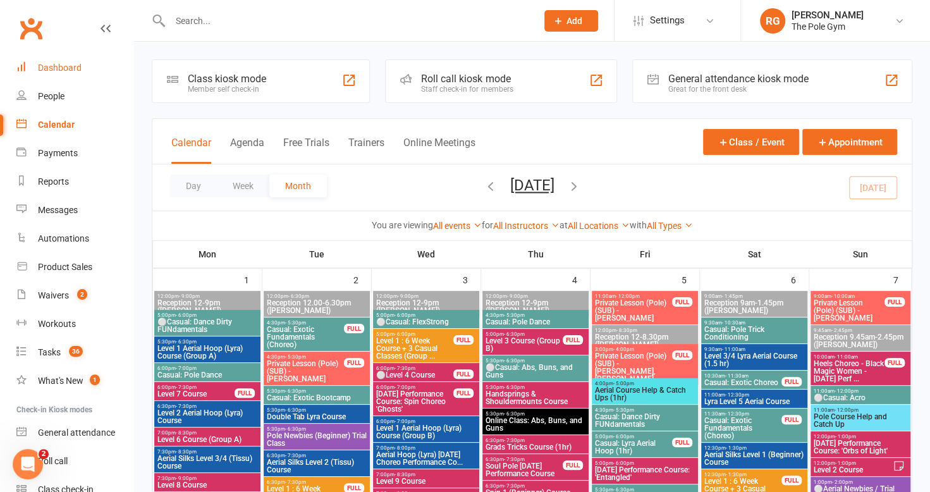
click at [61, 62] on link "Dashboard" at bounding box center [74, 68] width 117 height 28
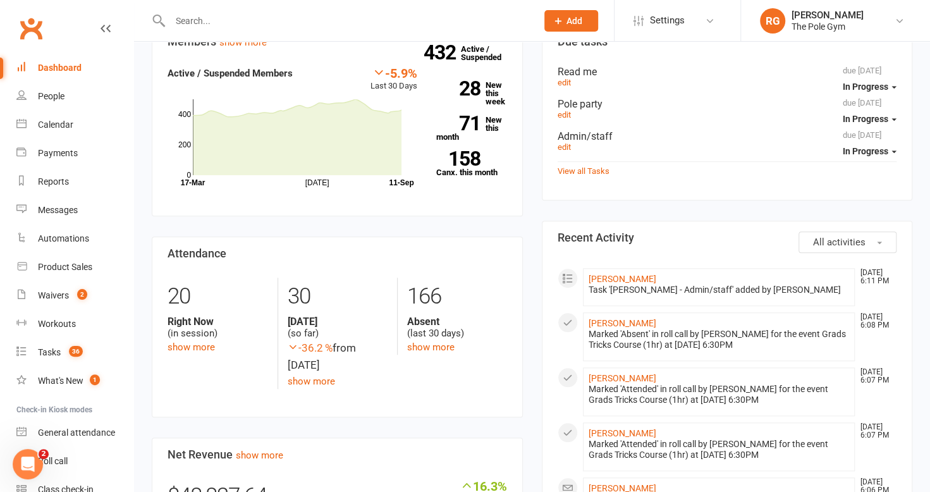
scroll to position [430, 0]
click at [58, 131] on link "Calendar" at bounding box center [74, 125] width 117 height 28
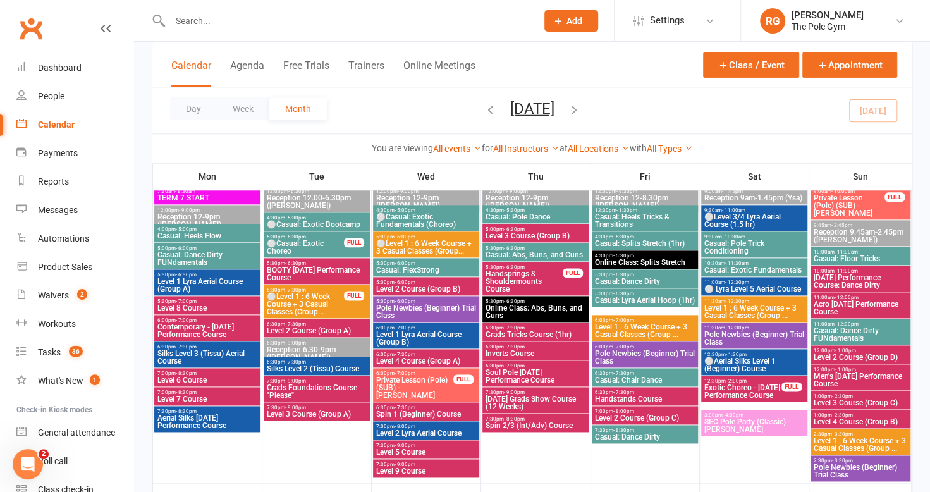
scroll to position [793, 0]
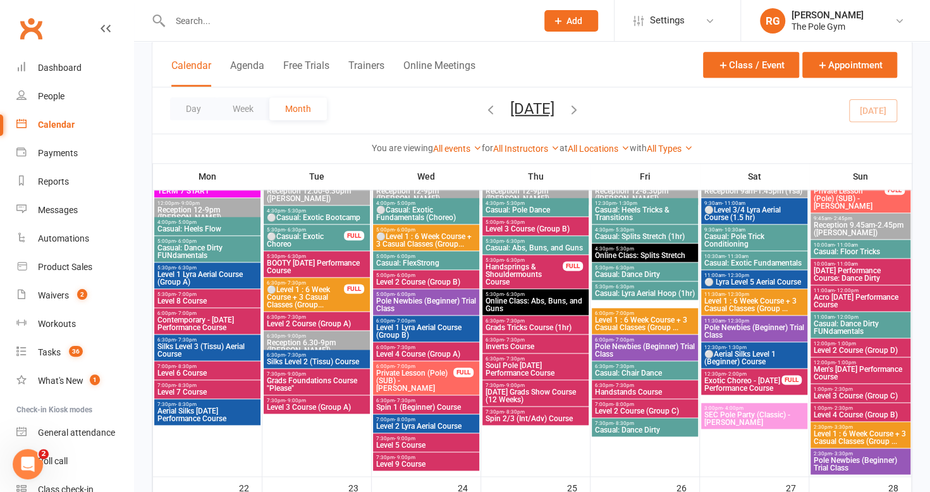
click at [723, 325] on span "Pole Newbies (Beginner) Trial Class" at bounding box center [753, 331] width 101 height 15
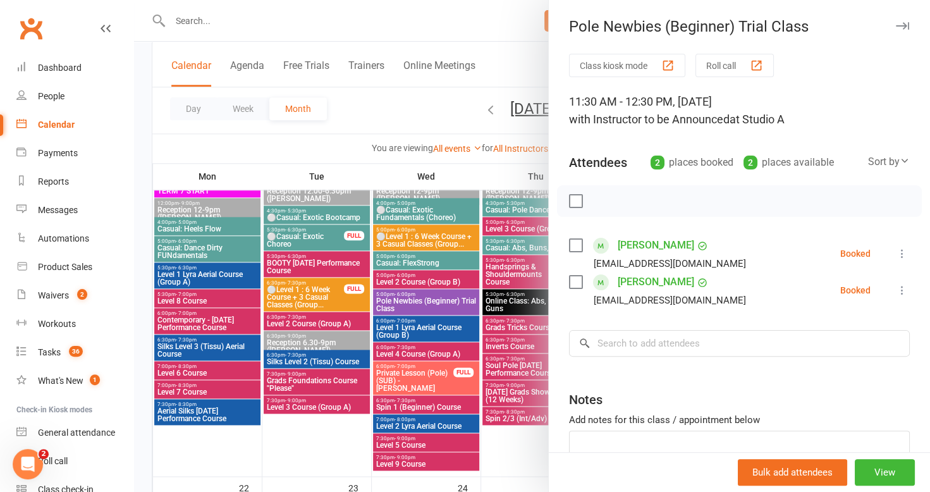
click at [380, 100] on div at bounding box center [532, 246] width 796 height 492
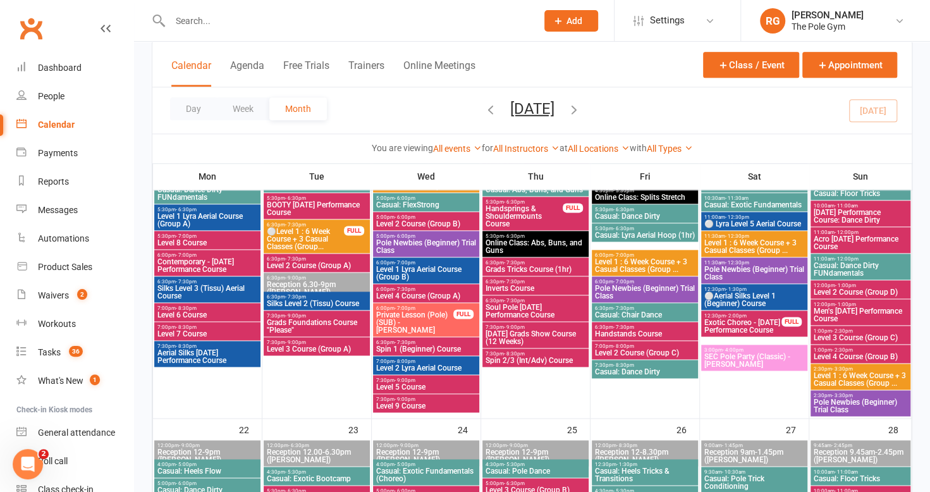
scroll to position [851, 0]
click at [729, 292] on span "⚪Aerial Silks Level 1 (Beginner) Course" at bounding box center [753, 298] width 101 height 15
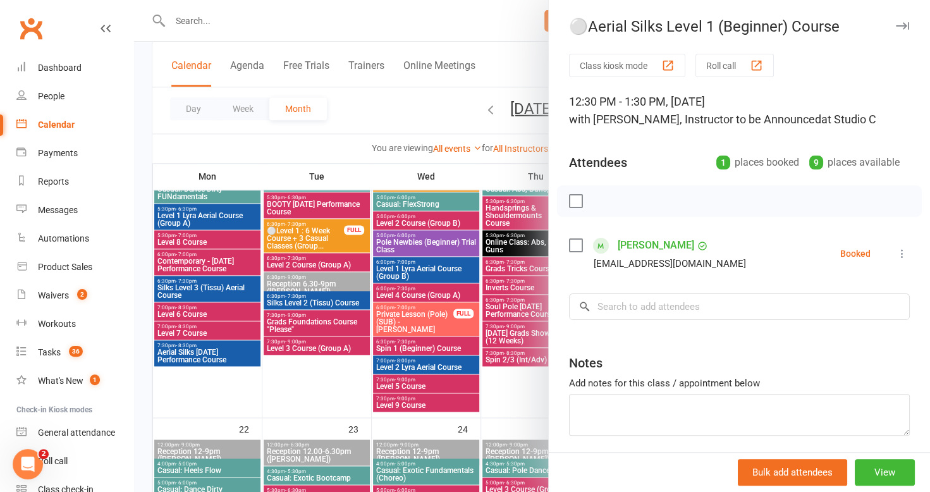
click at [894, 20] on button "button" at bounding box center [901, 25] width 15 height 15
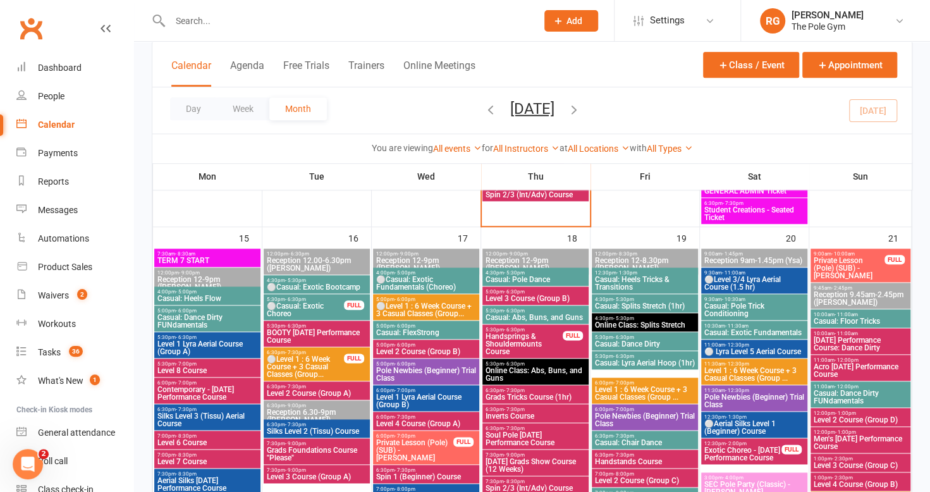
scroll to position [784, 0]
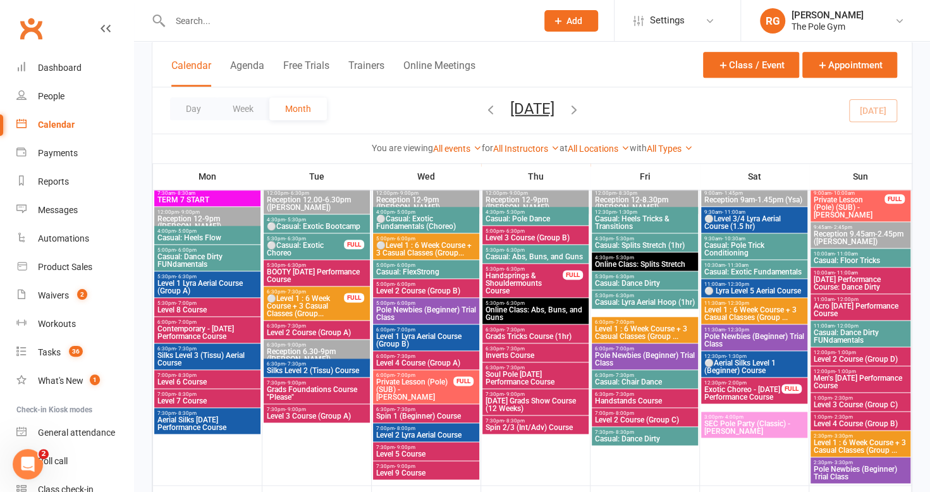
click at [749, 363] on span "⚪Aerial Silks Level 1 (Beginner) Course" at bounding box center [753, 366] width 101 height 15
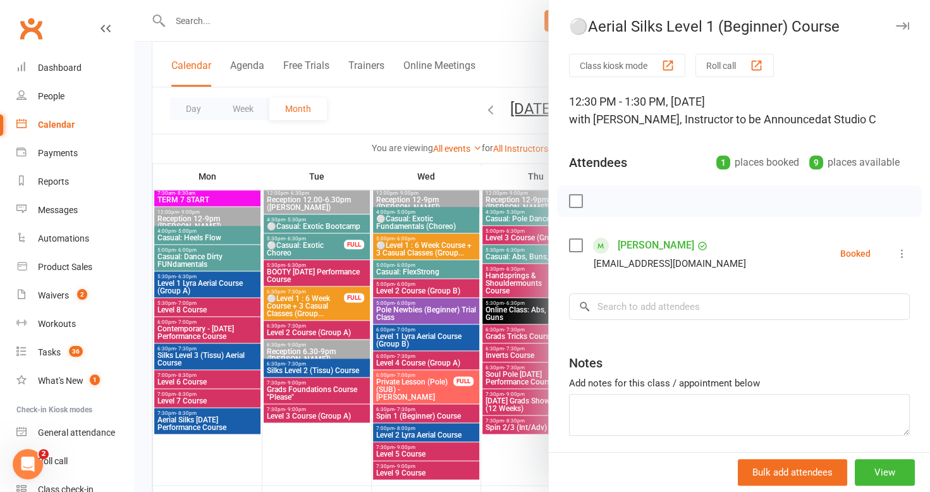
click at [896, 27] on icon "button" at bounding box center [902, 26] width 13 height 8
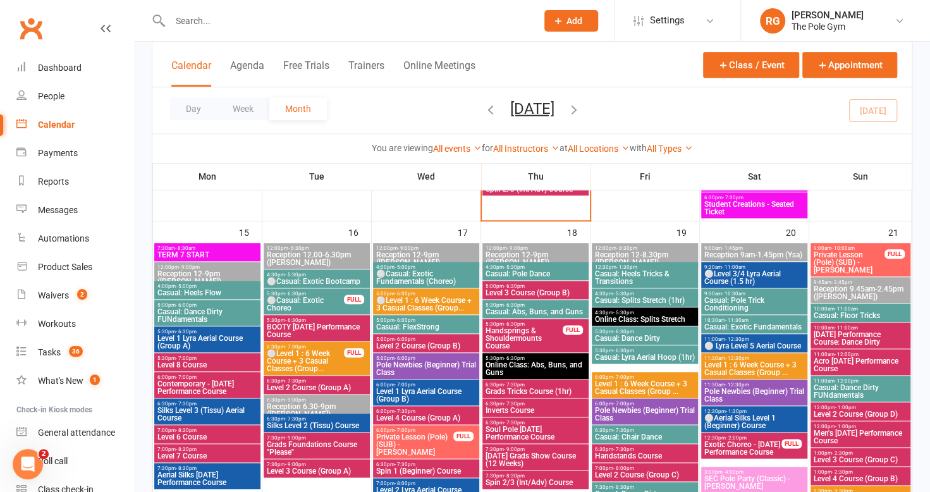
scroll to position [726, 0]
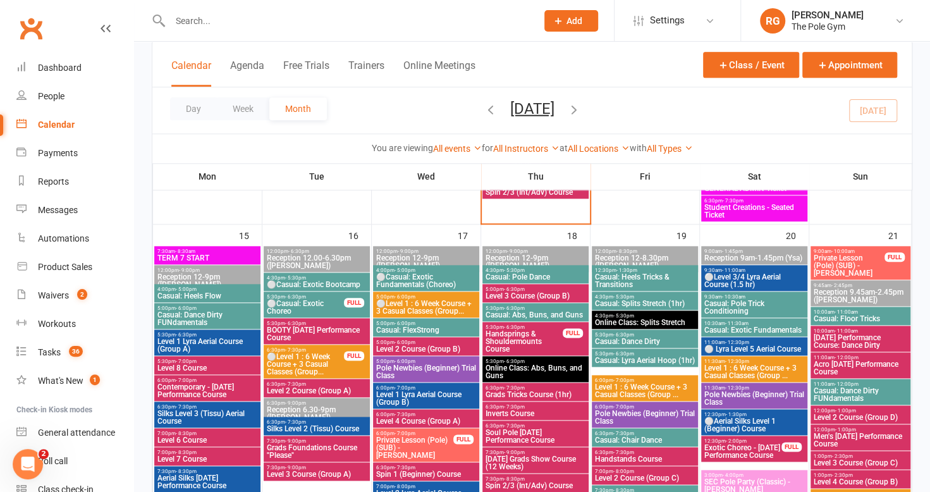
click at [738, 275] on span "⚪Level 3/4 Lyra Aerial Course (1.5 hr)" at bounding box center [753, 280] width 101 height 15
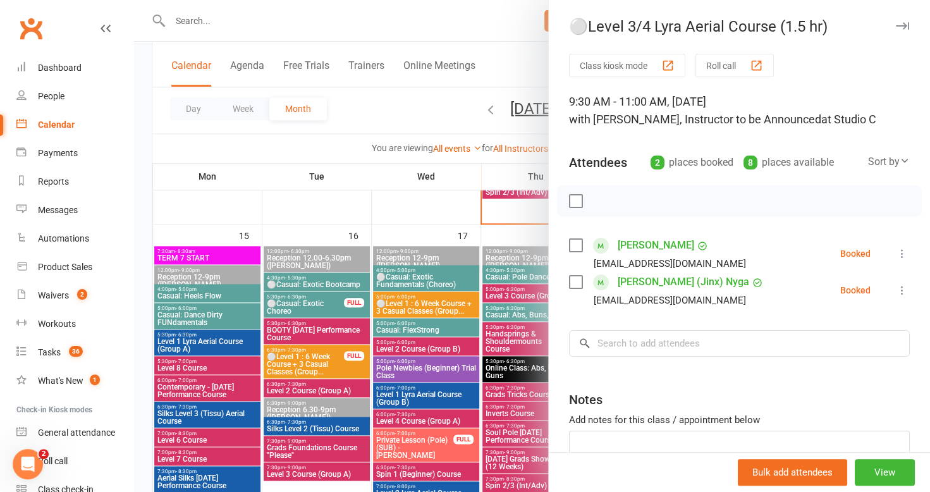
click at [896, 28] on icon "button" at bounding box center [902, 26] width 13 height 8
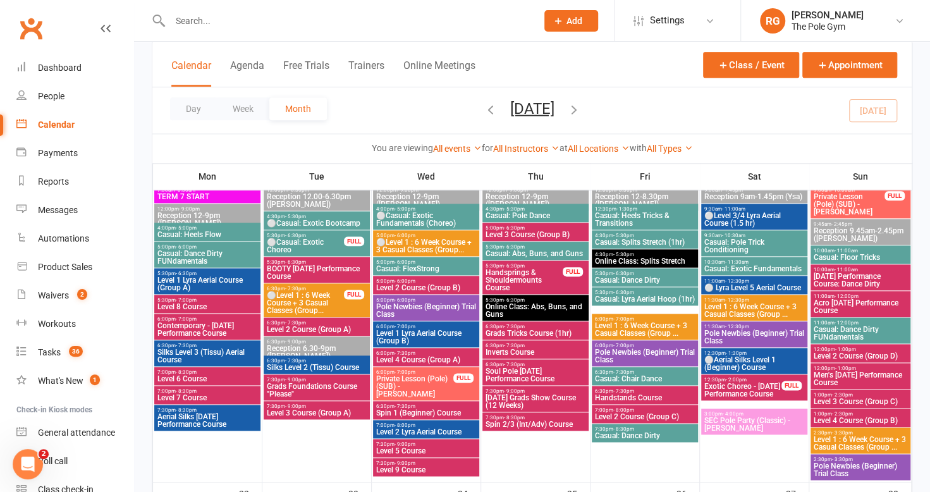
scroll to position [788, 0]
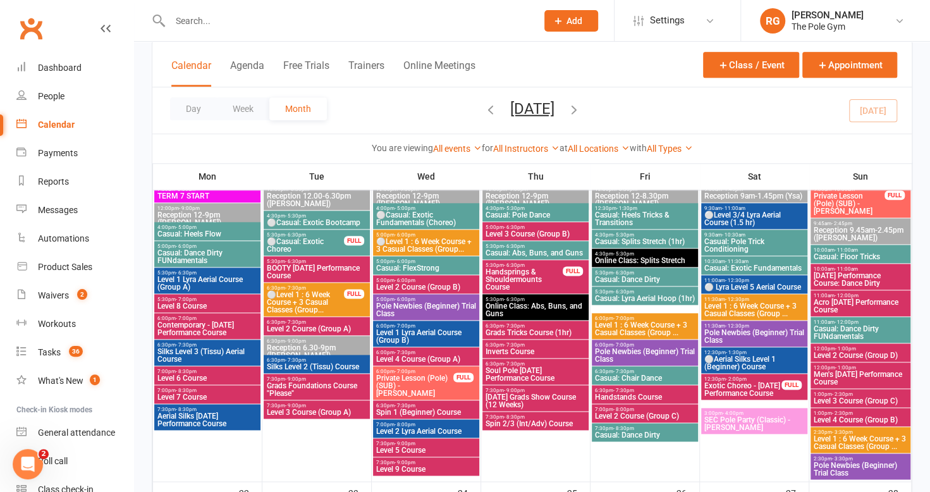
click at [719, 425] on span "SEC Pole Party (Classic) - Heather" at bounding box center [753, 423] width 101 height 15
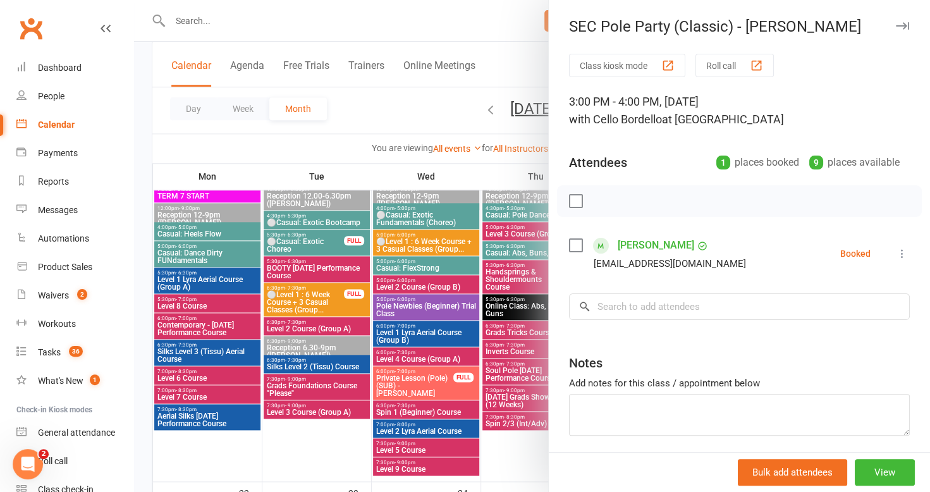
click at [894, 19] on button "button" at bounding box center [901, 25] width 15 height 15
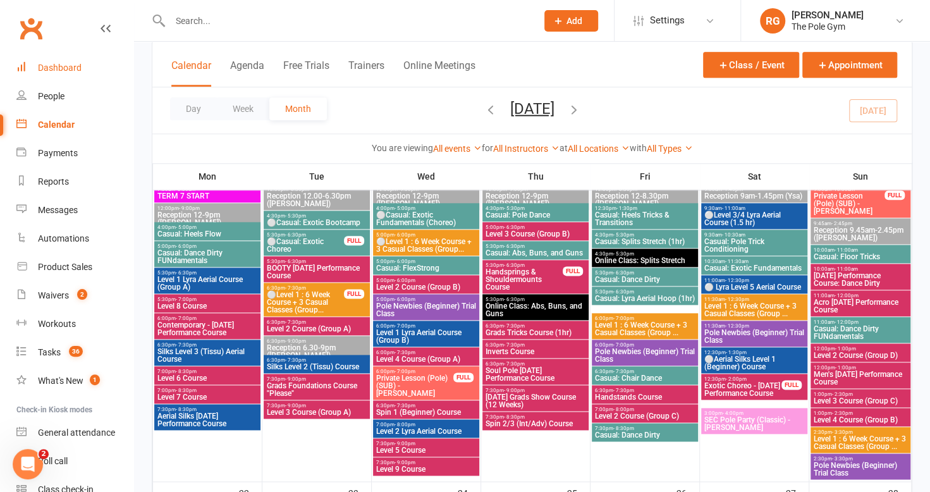
click at [66, 64] on div "Dashboard" at bounding box center [60, 68] width 44 height 10
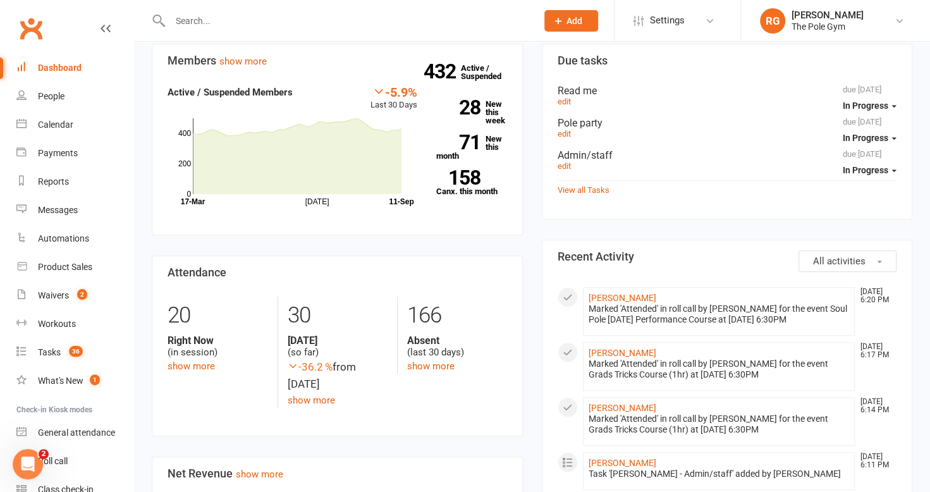
scroll to position [401, 0]
